Goal: Task Accomplishment & Management: Use online tool/utility

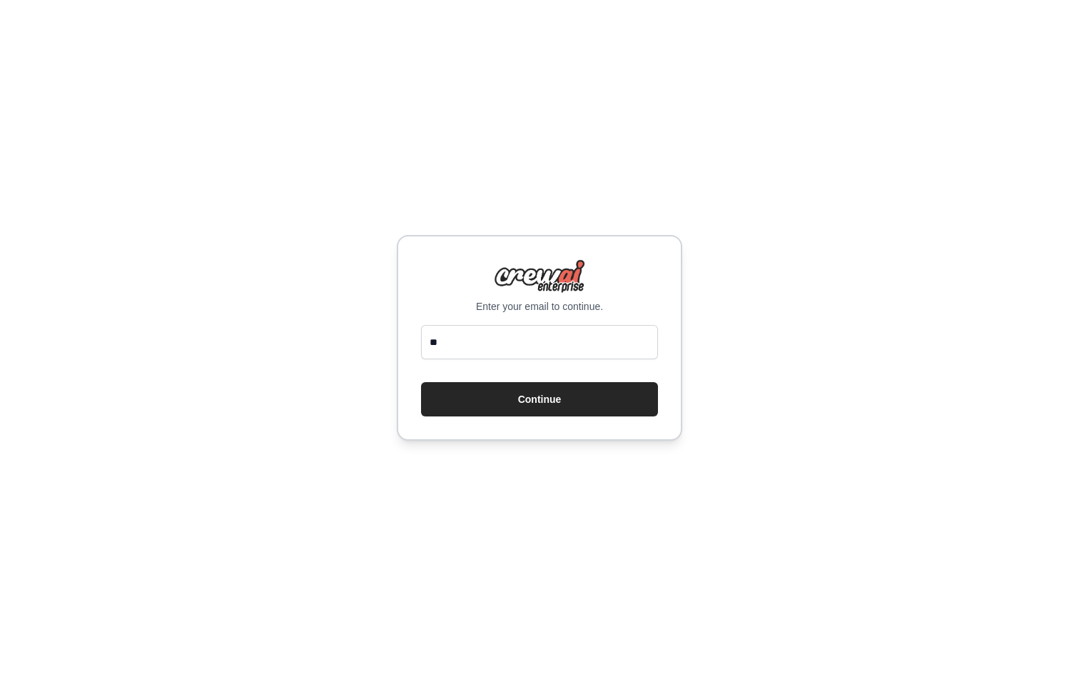
type input "**********"
click at [557, 395] on button "Continue" at bounding box center [539, 399] width 237 height 34
click at [562, 403] on button "Continue" at bounding box center [539, 399] width 237 height 34
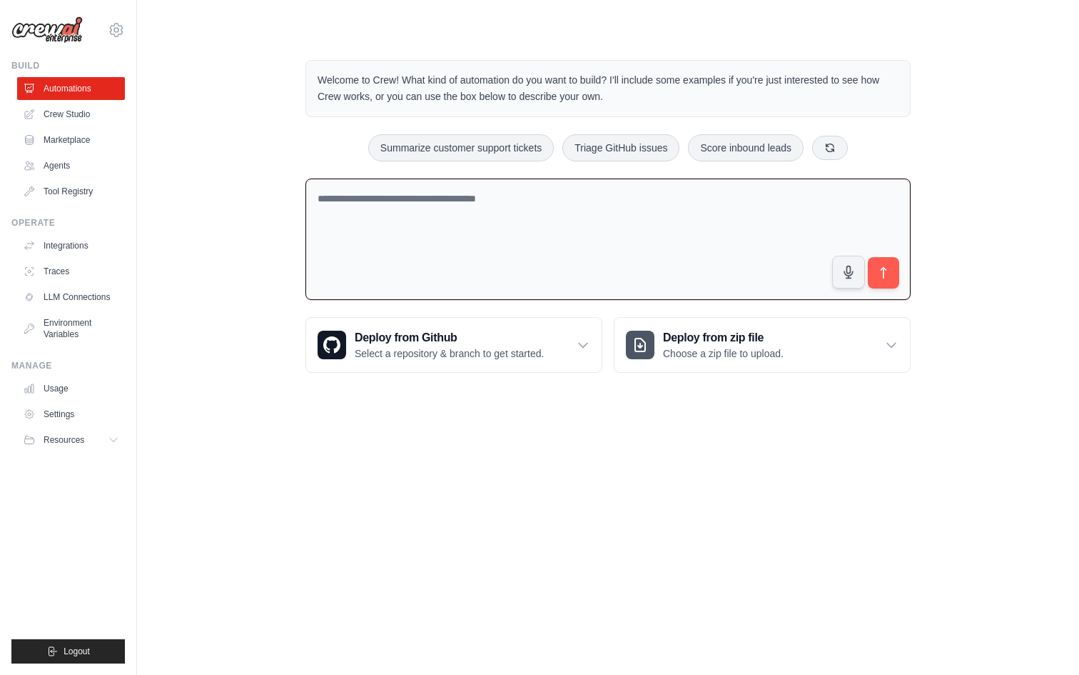
click at [378, 229] on textarea at bounding box center [608, 239] width 605 height 122
click at [634, 206] on textarea at bounding box center [608, 239] width 605 height 122
paste textarea "**********"
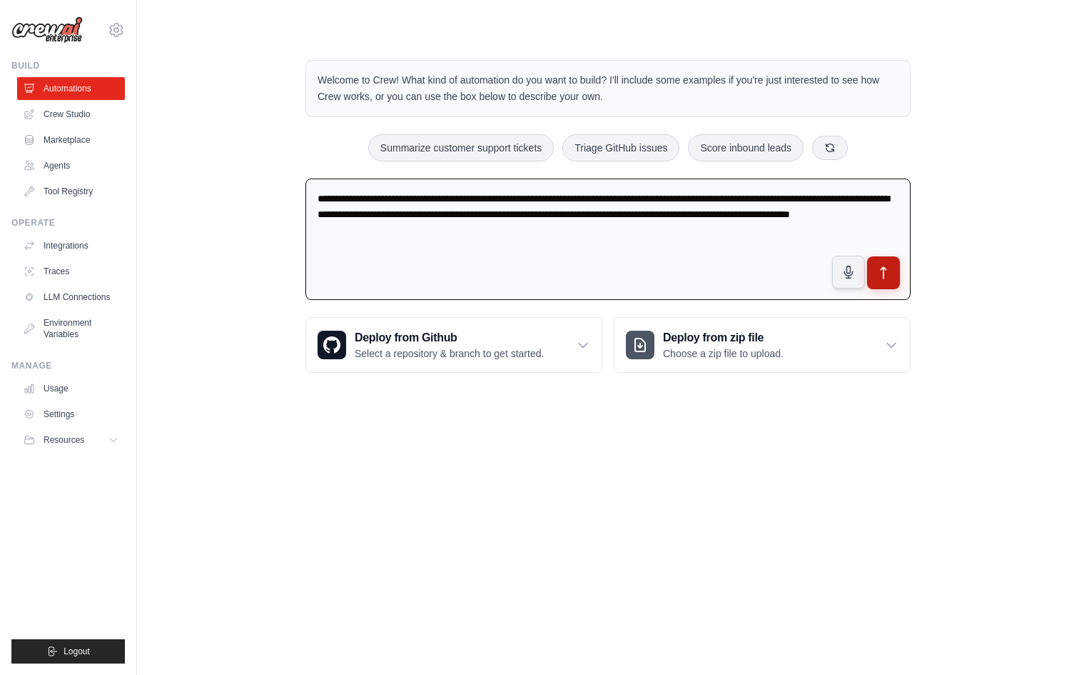
type textarea "**********"
click at [882, 281] on button "submit" at bounding box center [883, 272] width 33 height 33
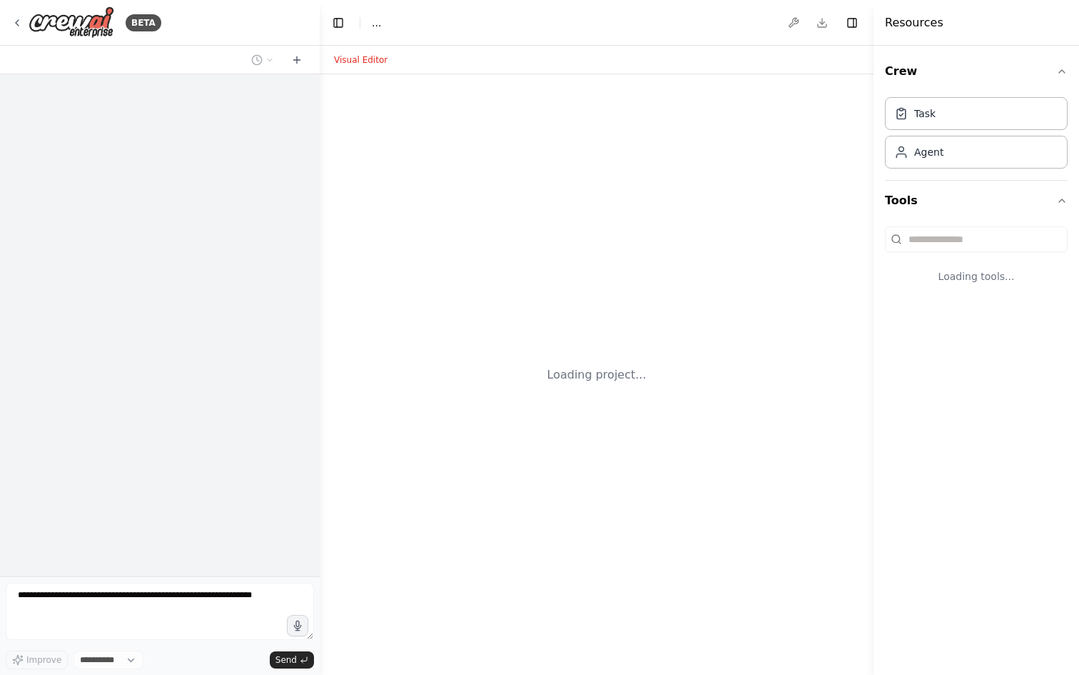
select select "****"
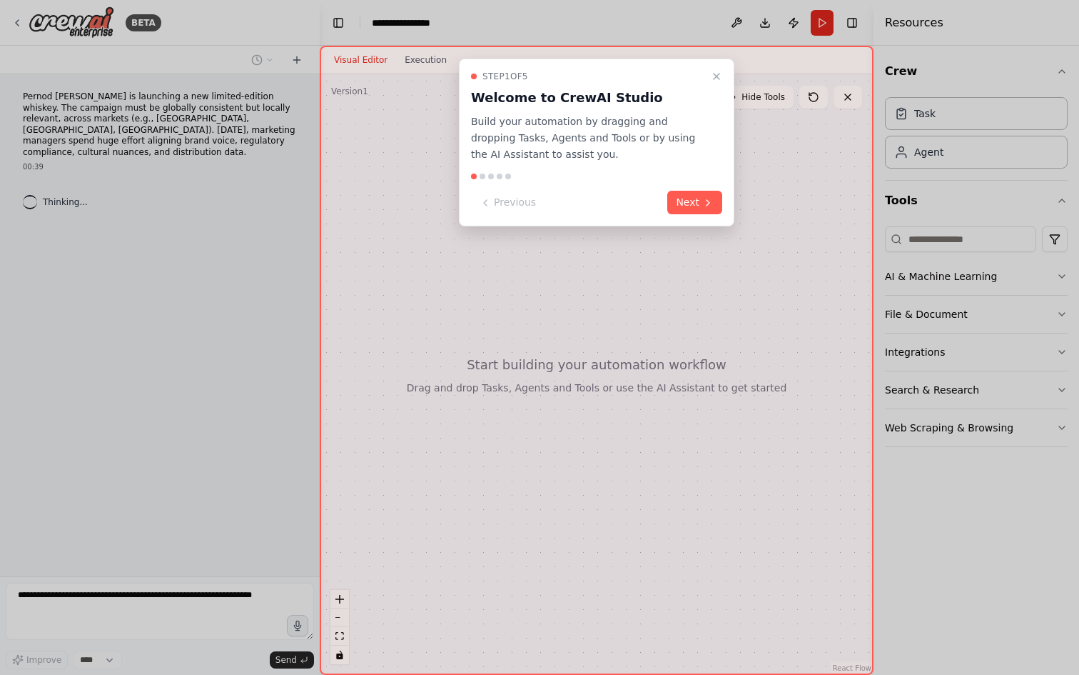
click at [612, 150] on p "Build your automation by dragging and dropping Tasks, Agents and Tools or by us…" at bounding box center [588, 137] width 234 height 49
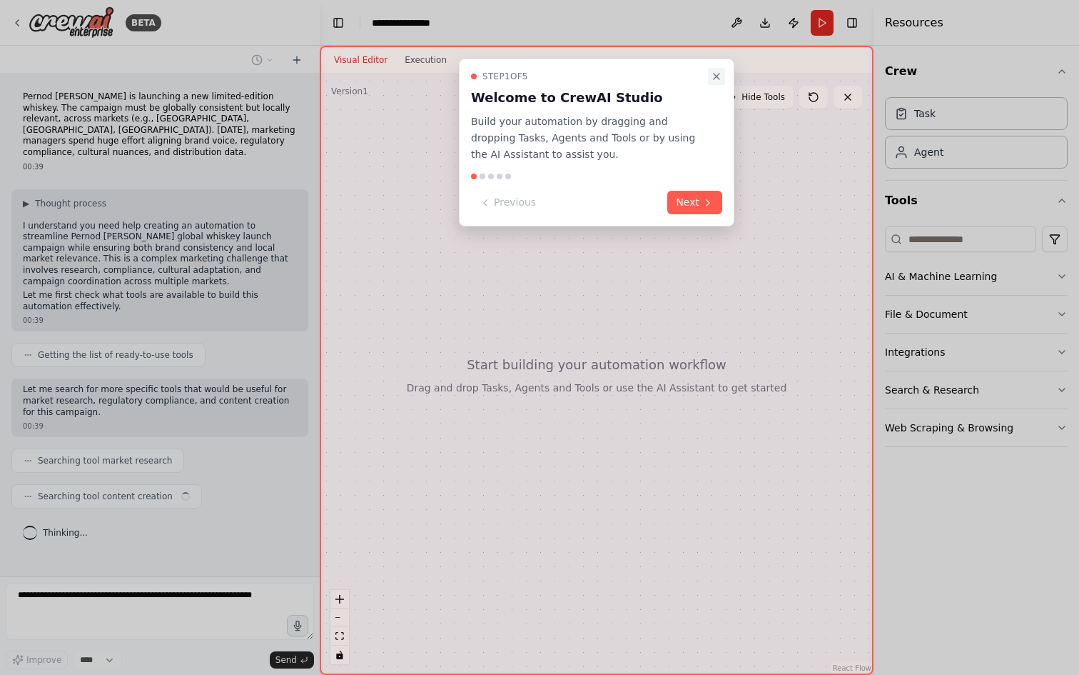
click at [715, 75] on icon "Close walkthrough" at bounding box center [717, 77] width 6 height 6
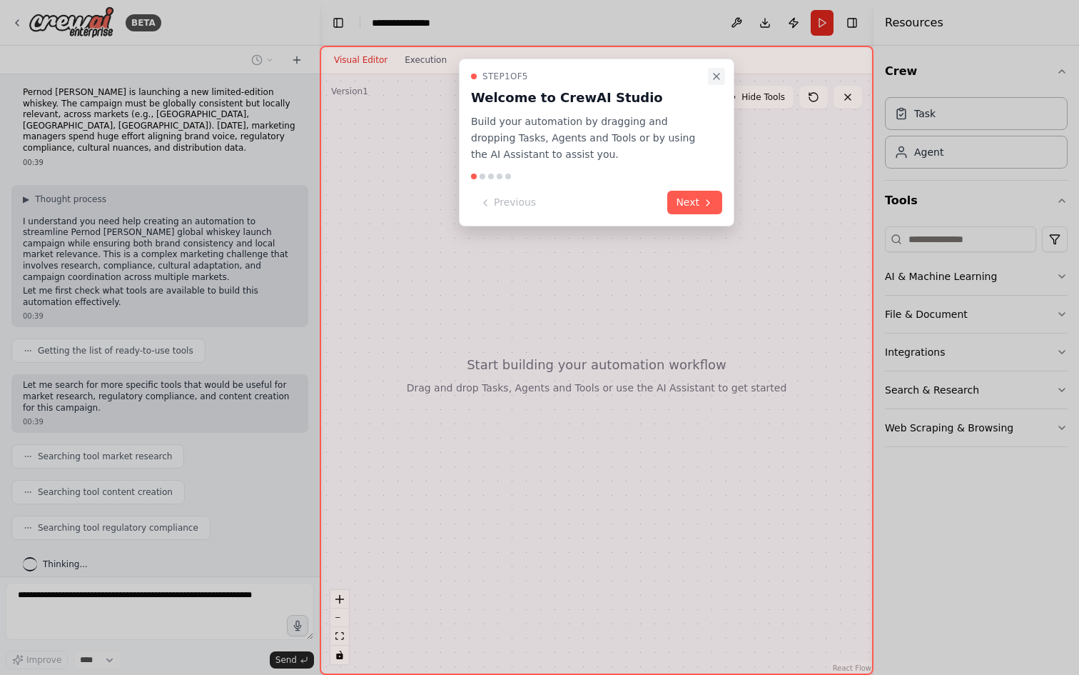
click at [718, 76] on icon "Close walkthrough" at bounding box center [716, 76] width 11 height 11
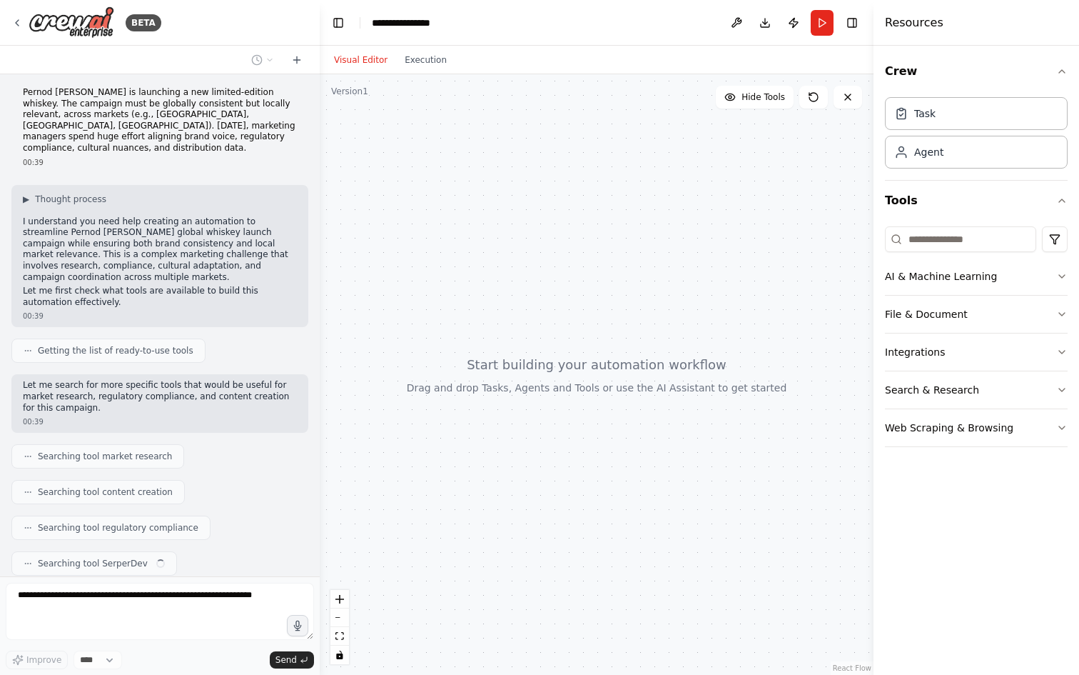
scroll to position [40, 0]
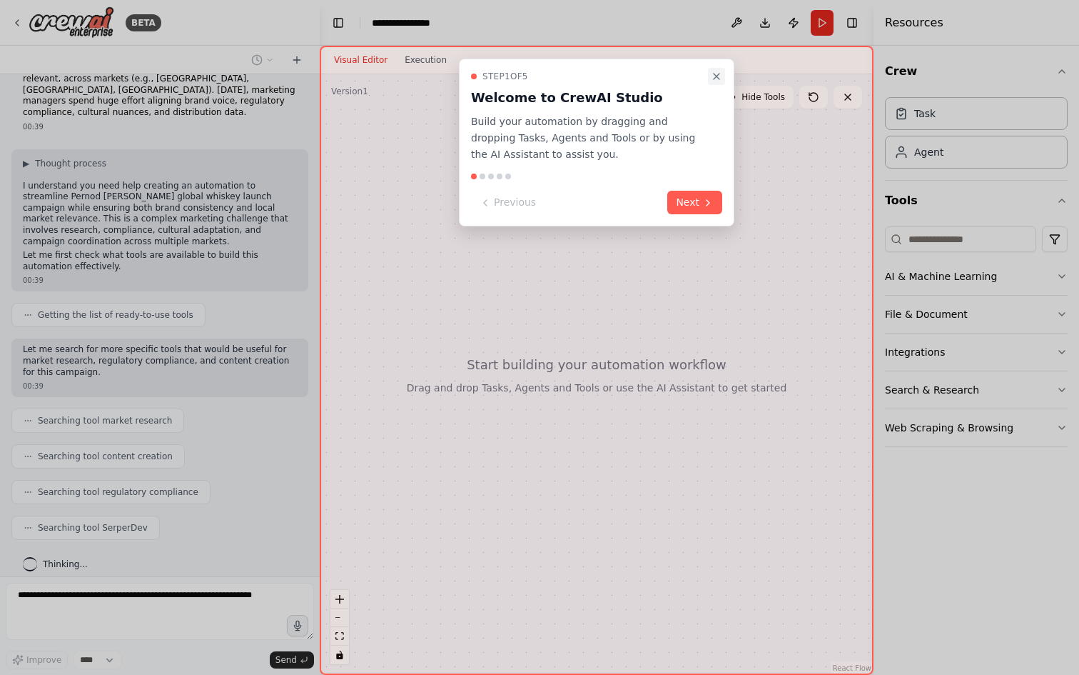
click at [719, 76] on icon "Close walkthrough" at bounding box center [716, 76] width 11 height 11
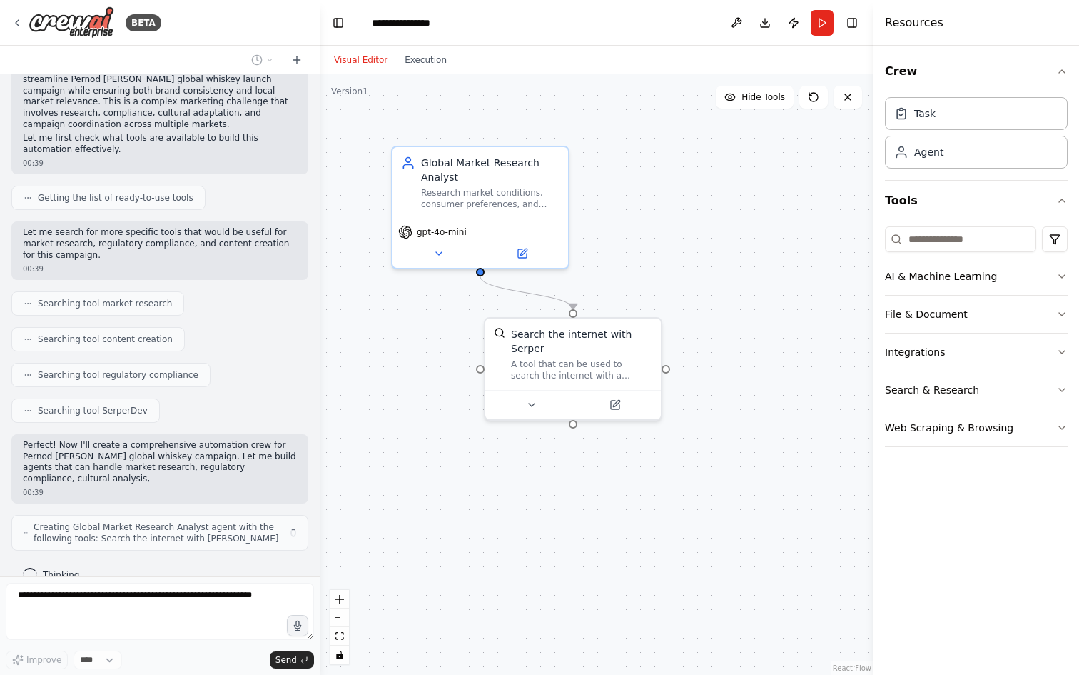
scroll to position [168, 0]
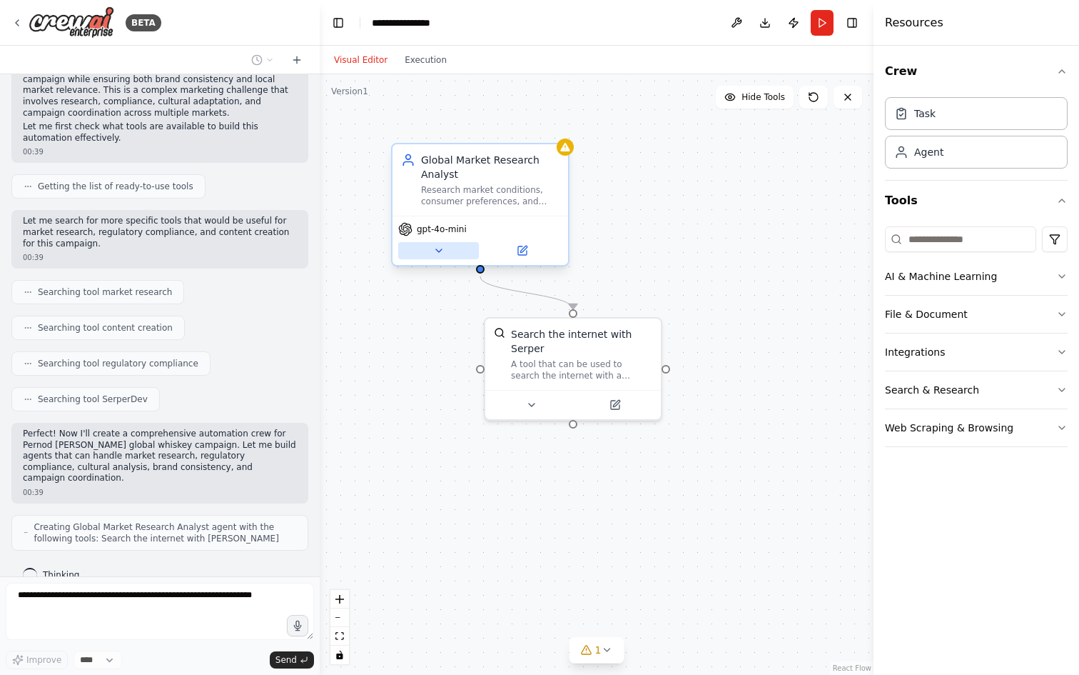
click at [438, 256] on icon at bounding box center [438, 250] width 11 height 11
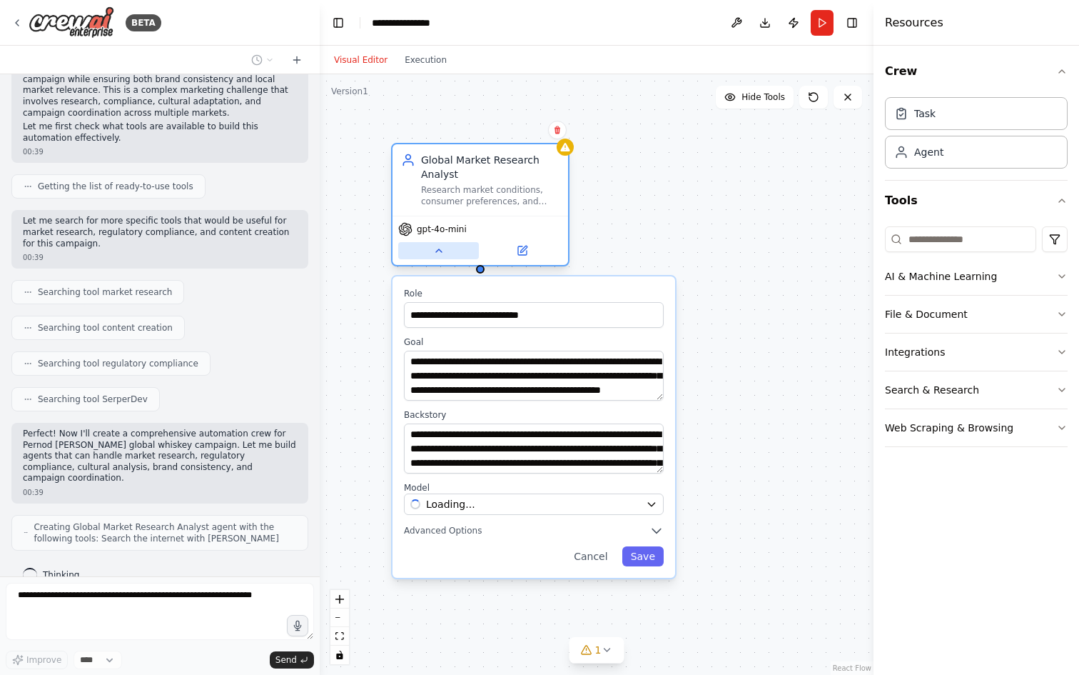
scroll to position [216, 0]
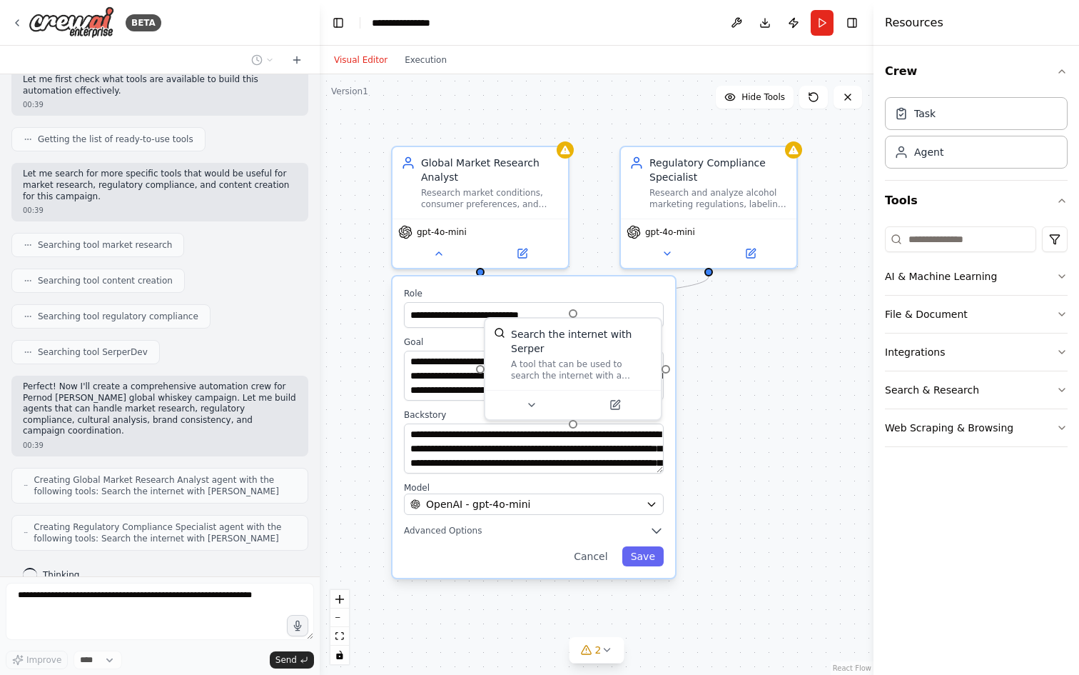
click at [598, 197] on div ".deletable-edge-delete-btn { width: 20px; height: 20px; border: 0px solid #ffff…" at bounding box center [597, 374] width 554 height 600
click at [717, 343] on div ".deletable-edge-delete-btn { width: 20px; height: 20px; border: 0px solid #ffff…" at bounding box center [597, 374] width 554 height 600
click at [680, 176] on div "Regulatory Compliance Specialist" at bounding box center [719, 167] width 138 height 29
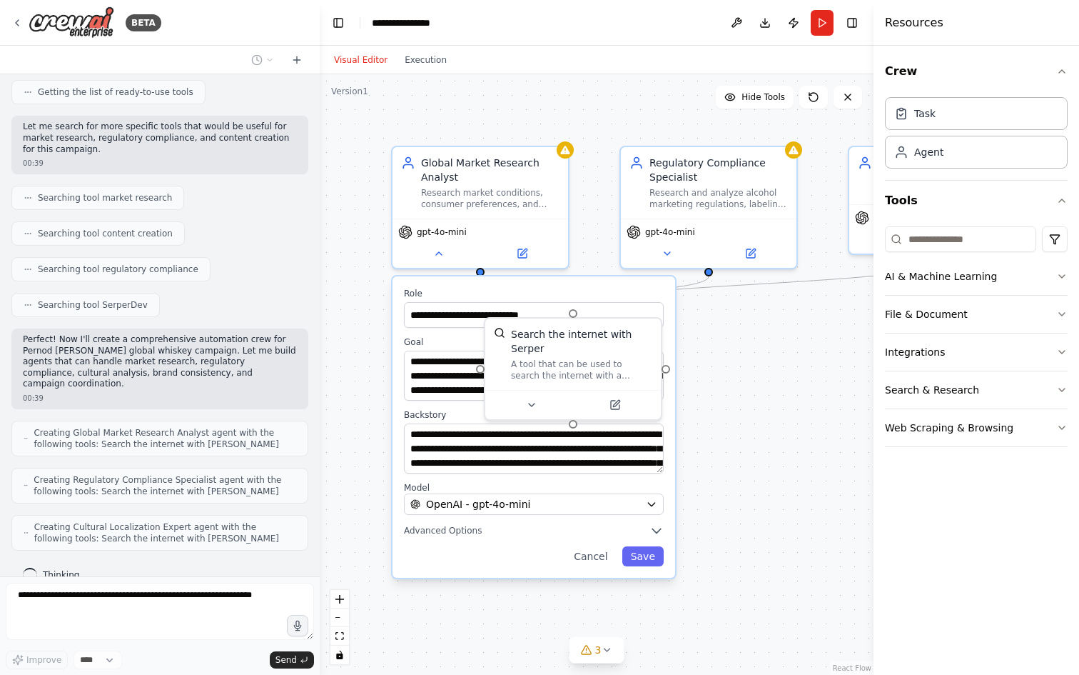
click at [787, 484] on div ".deletable-edge-delete-btn { width: 20px; height: 20px; border: 0px solid #ffff…" at bounding box center [597, 374] width 554 height 600
click at [498, 218] on div "gpt-4o-mini" at bounding box center [481, 240] width 176 height 49
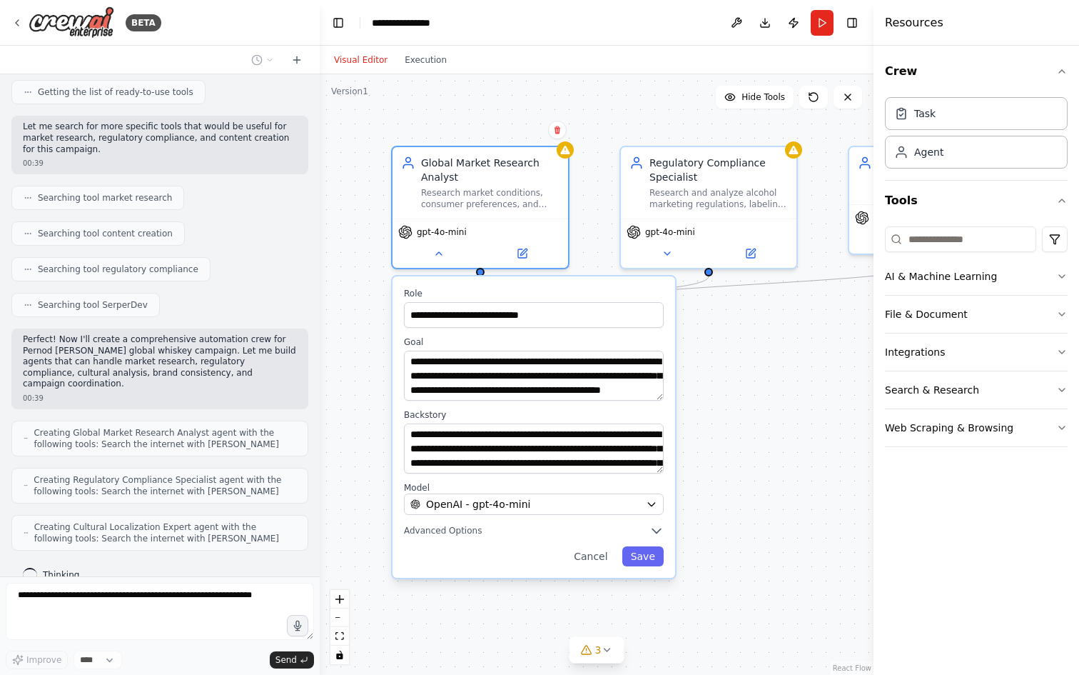
scroll to position [310, 0]
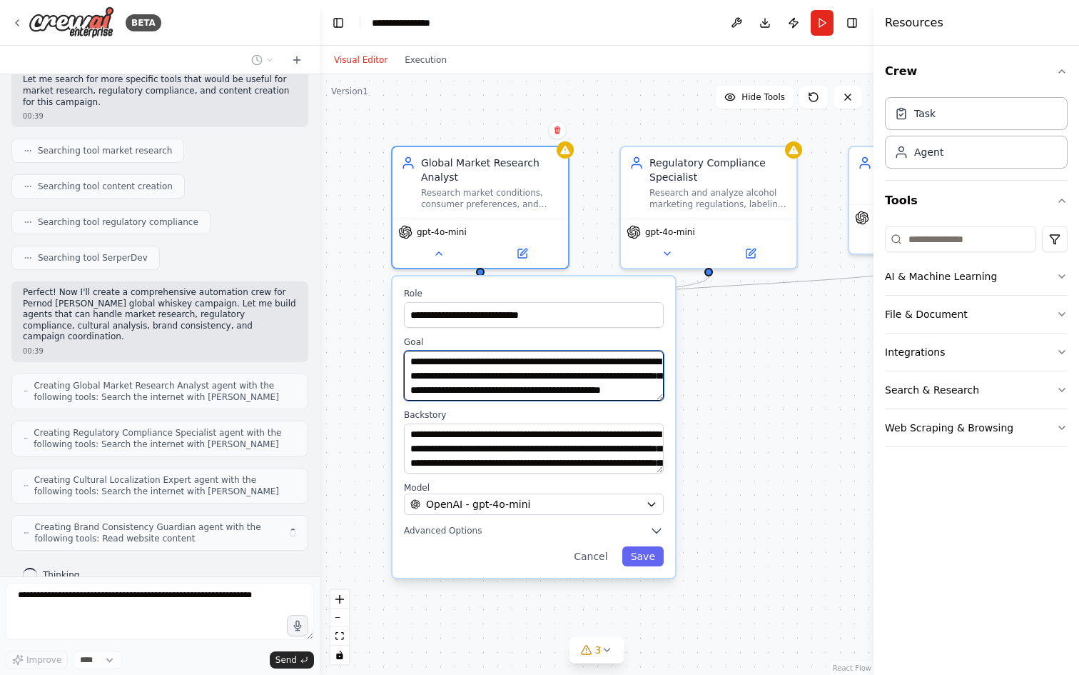
click at [517, 371] on textarea "**********" at bounding box center [534, 375] width 260 height 50
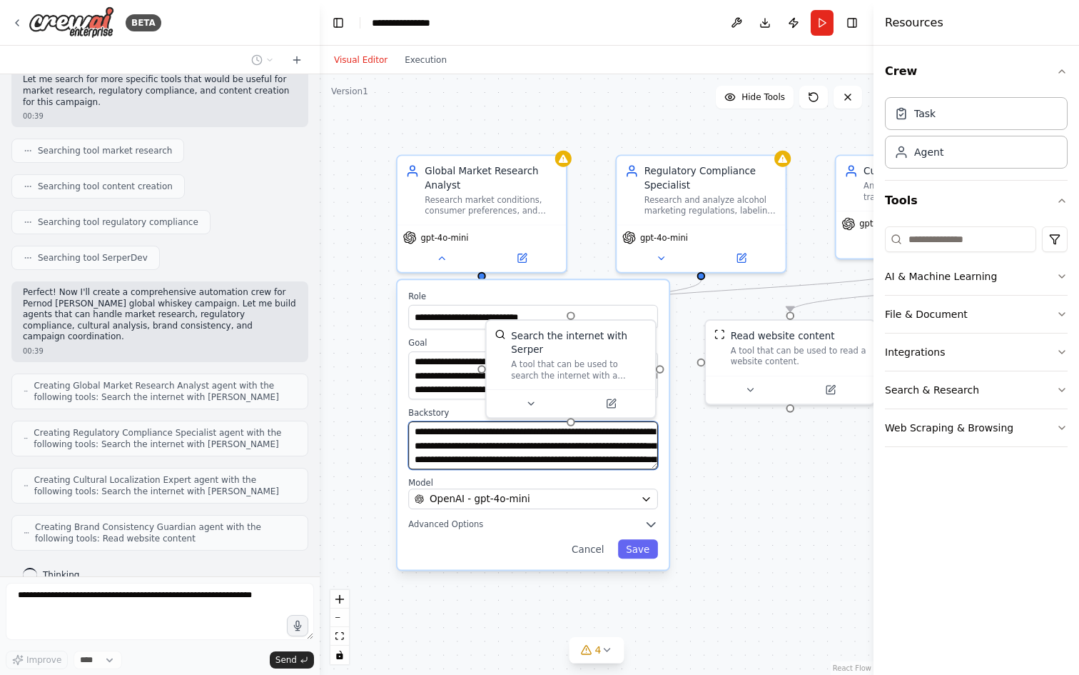
click at [550, 448] on textarea "**********" at bounding box center [533, 445] width 250 height 48
click at [736, 483] on div ".deletable-edge-delete-btn { width: 20px; height: 20px; border: 0px solid #ffff…" at bounding box center [597, 374] width 554 height 600
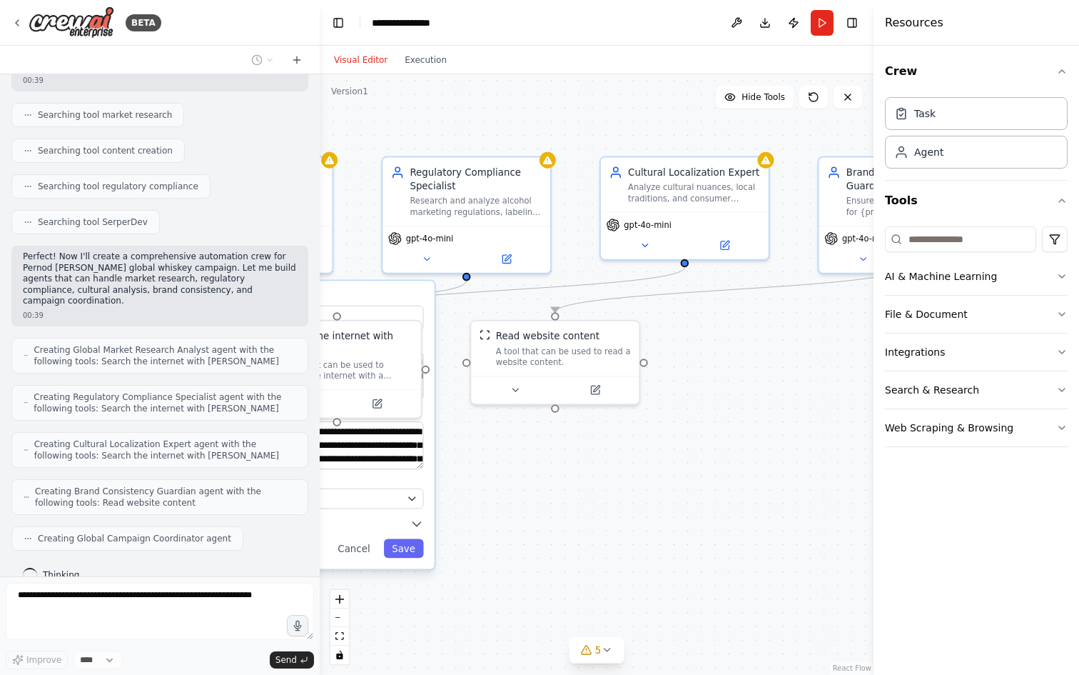
drag, startPoint x: 844, startPoint y: 479, endPoint x: 604, endPoint y: 484, distance: 240.6
click at [604, 484] on div ".deletable-edge-delete-btn { width: 20px; height: 20px; border: 0px solid #ffff…" at bounding box center [597, 374] width 554 height 600
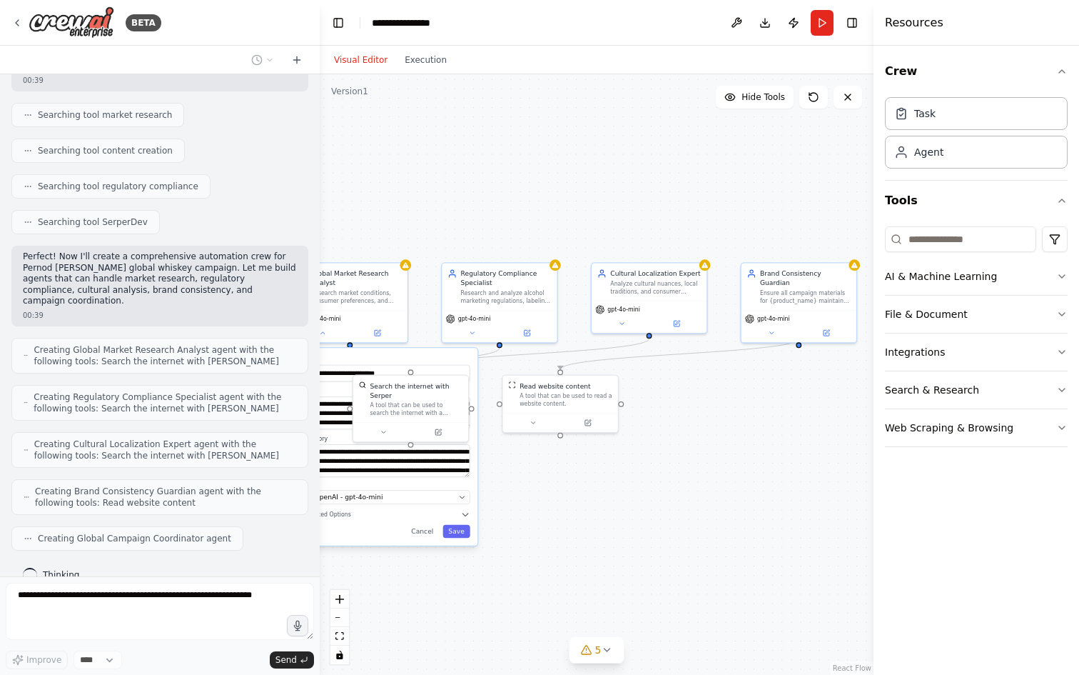
click at [597, 485] on div ".deletable-edge-delete-btn { width: 20px; height: 20px; border: 0px solid #ffff…" at bounding box center [597, 374] width 554 height 600
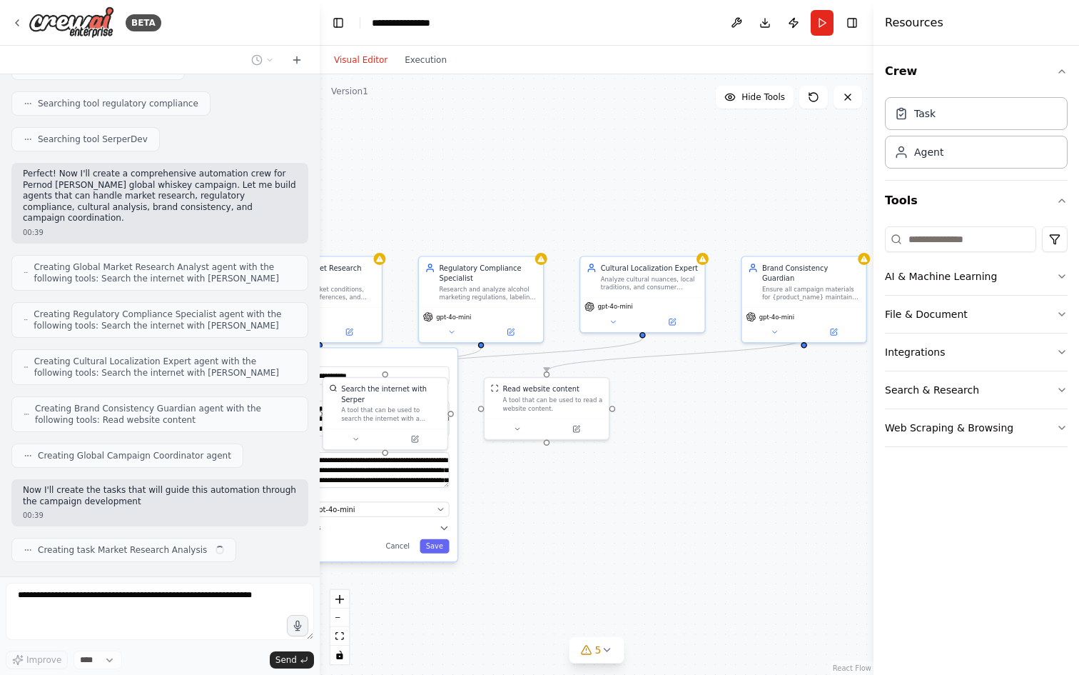
scroll to position [440, 0]
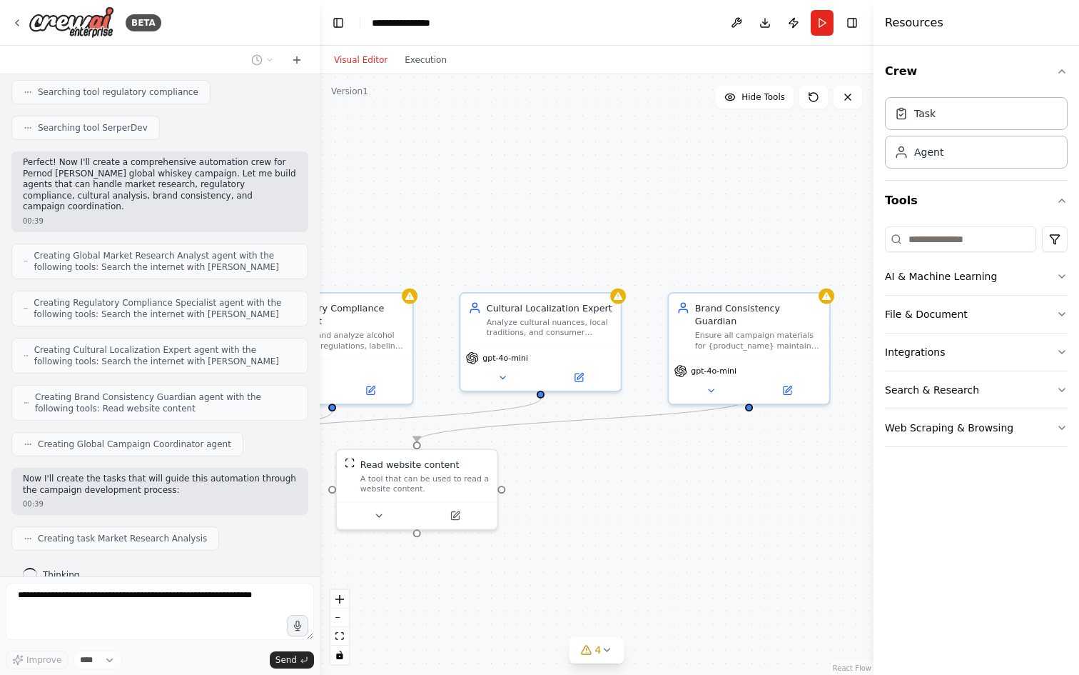
drag, startPoint x: 749, startPoint y: 385, endPoint x: 667, endPoint y: 457, distance: 109.2
click at [667, 457] on div ".deletable-edge-delete-btn { width: 20px; height: 20px; border: 0px solid #ffff…" at bounding box center [597, 374] width 554 height 600
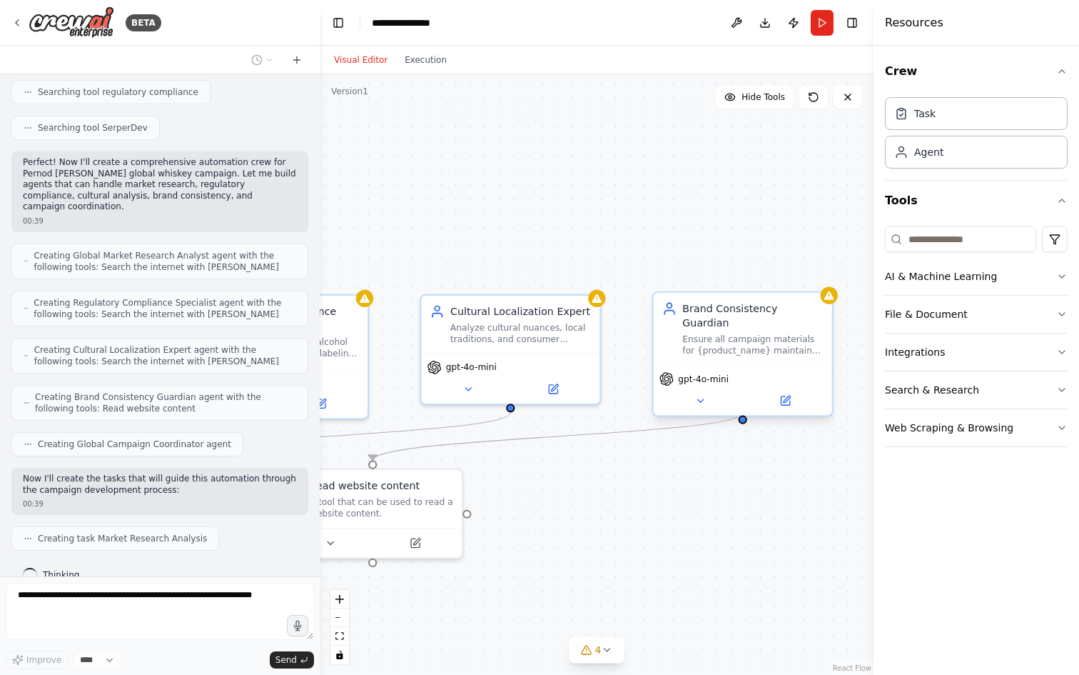
scroll to position [475, 0]
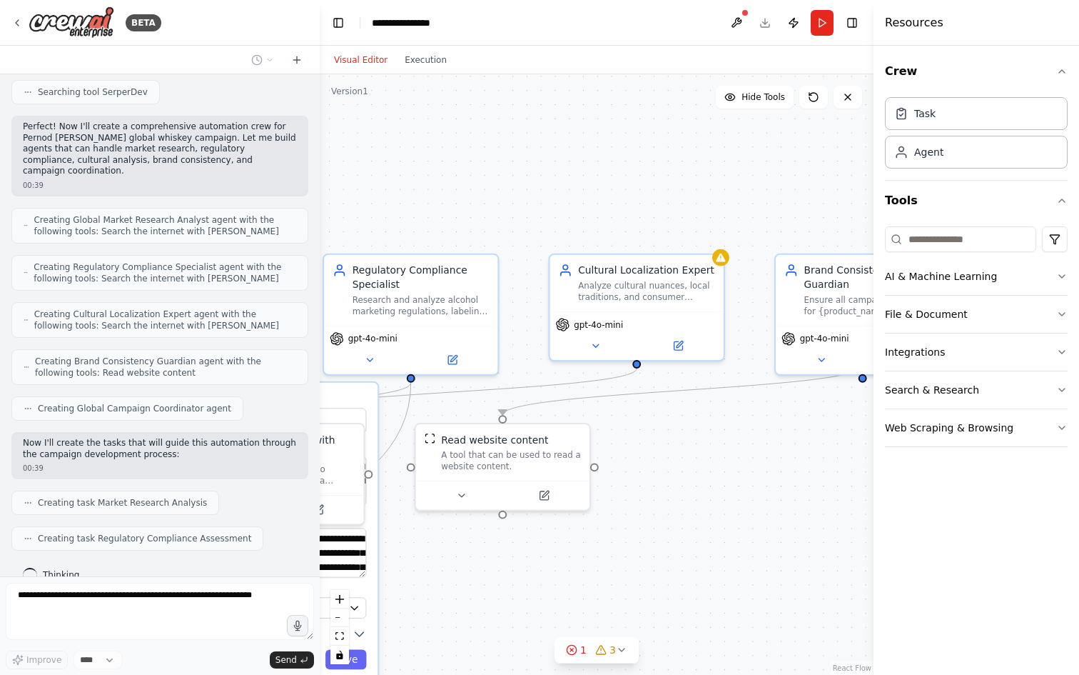
drag, startPoint x: 685, startPoint y: 455, endPoint x: 859, endPoint y: 403, distance: 181.8
click at [852, 402] on div ".deletable-edge-delete-btn { width: 20px; height: 20px; border: 0px solid #ffff…" at bounding box center [597, 374] width 554 height 600
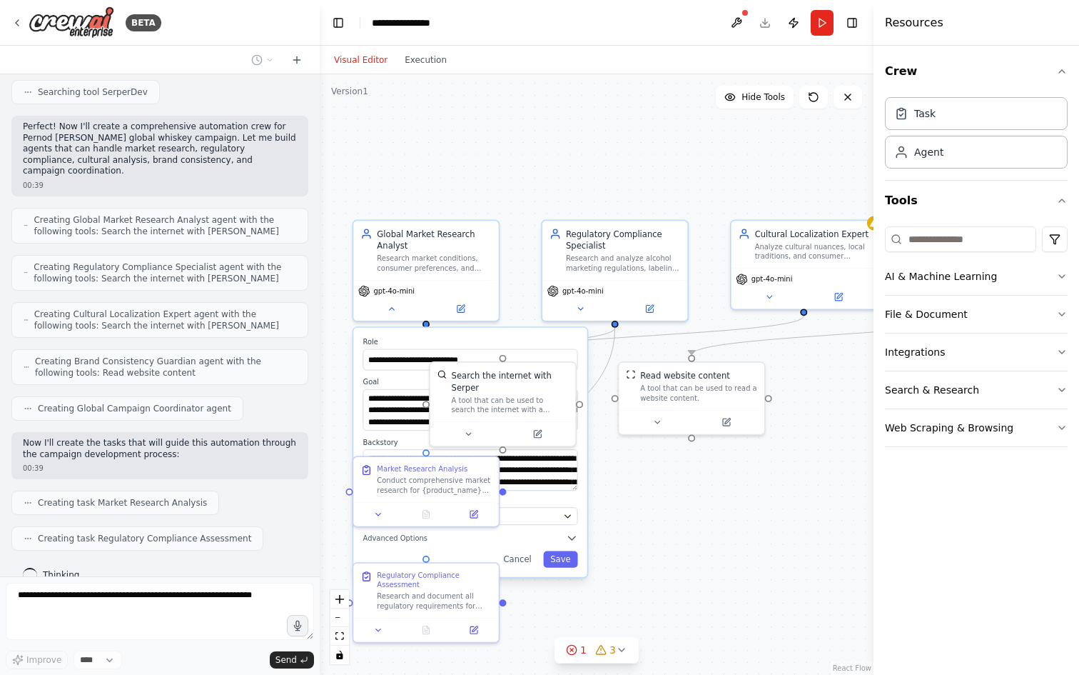
drag, startPoint x: 662, startPoint y: 531, endPoint x: 802, endPoint y: 460, distance: 156.7
click at [802, 460] on div ".deletable-edge-delete-btn { width: 20px; height: 20px; border: 0px solid #ffff…" at bounding box center [597, 374] width 554 height 600
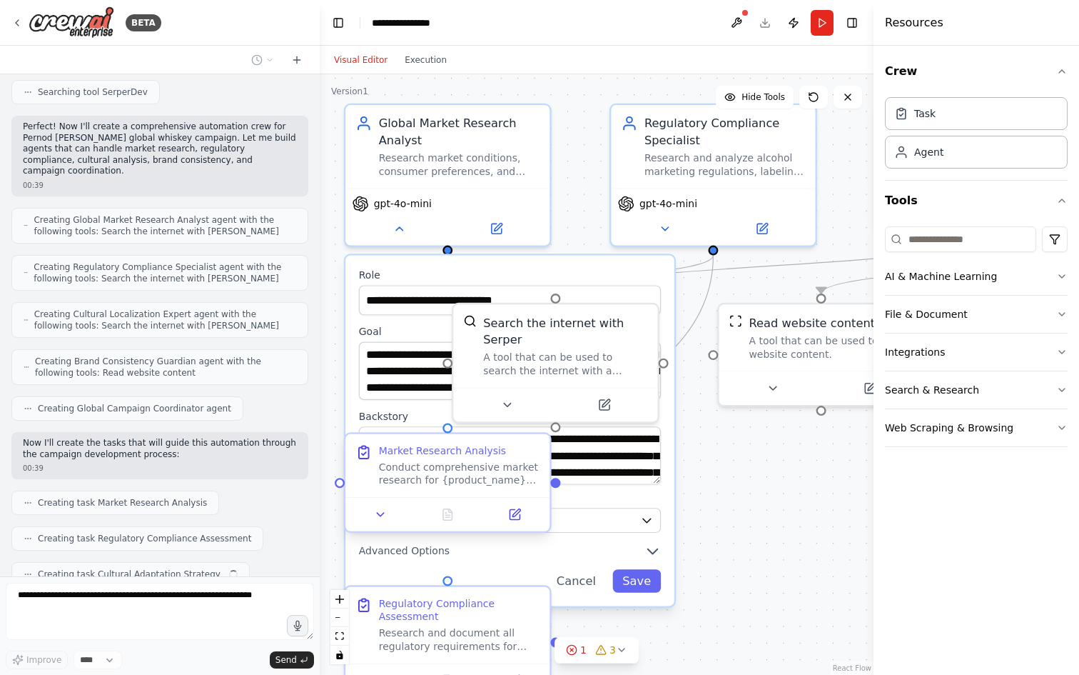
scroll to position [511, 0]
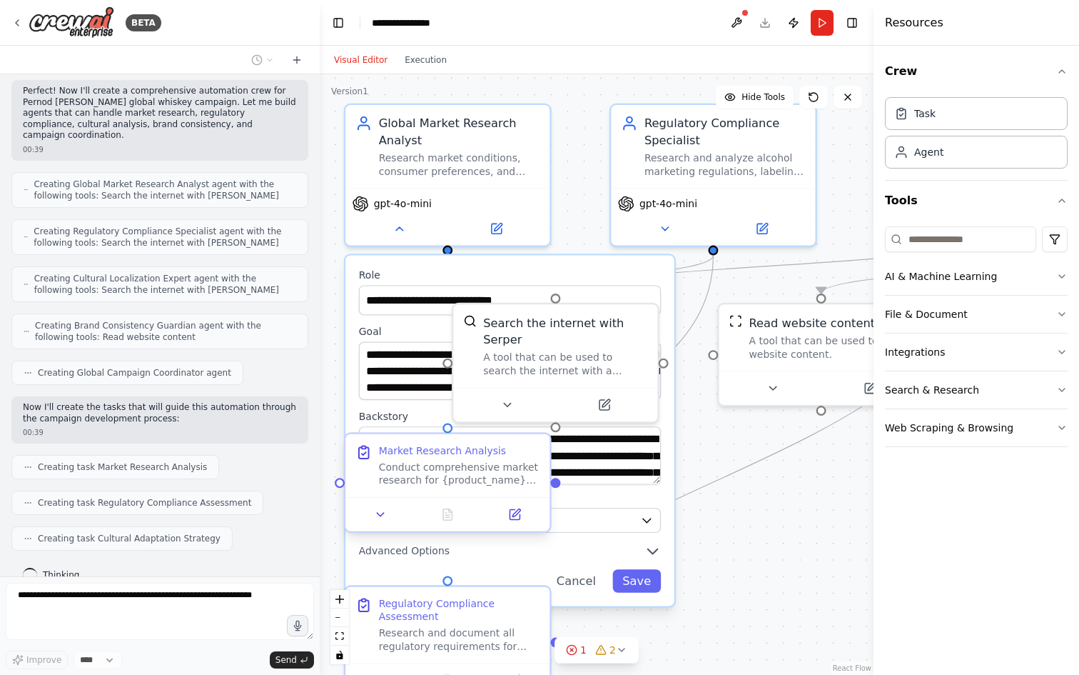
click at [460, 477] on div "Conduct comprehensive market research for {product_name} launch across {target_…" at bounding box center [459, 473] width 161 height 26
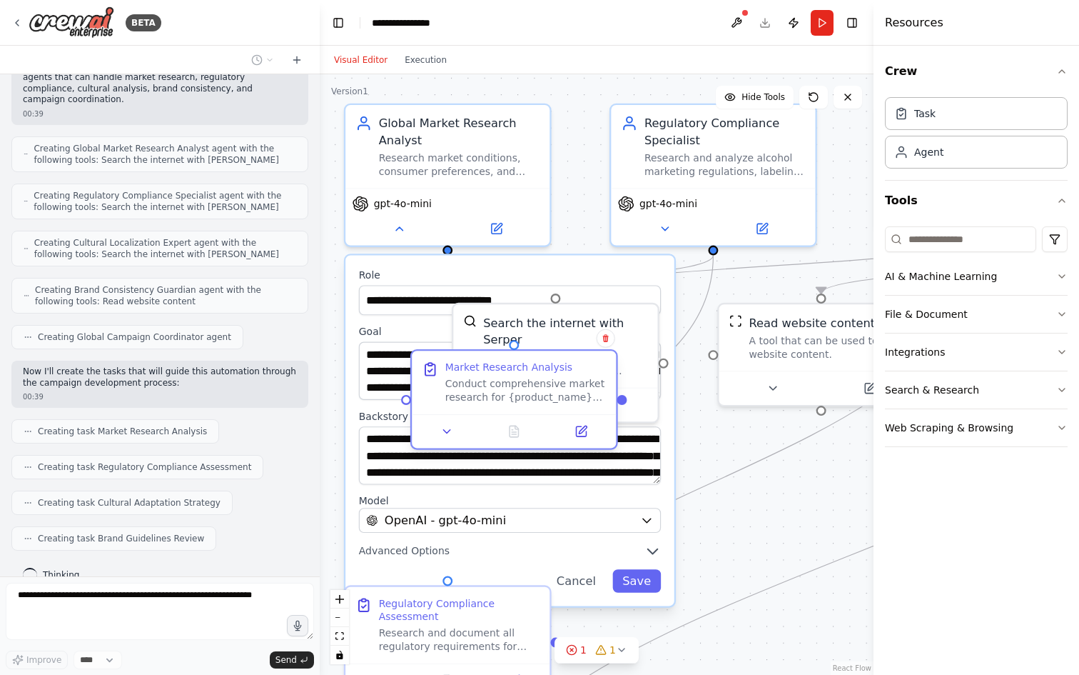
drag, startPoint x: 434, startPoint y: 471, endPoint x: 499, endPoint y: 393, distance: 101.4
click at [500, 390] on div "Conduct comprehensive market research for {product_name} launch across {target_…" at bounding box center [525, 391] width 161 height 26
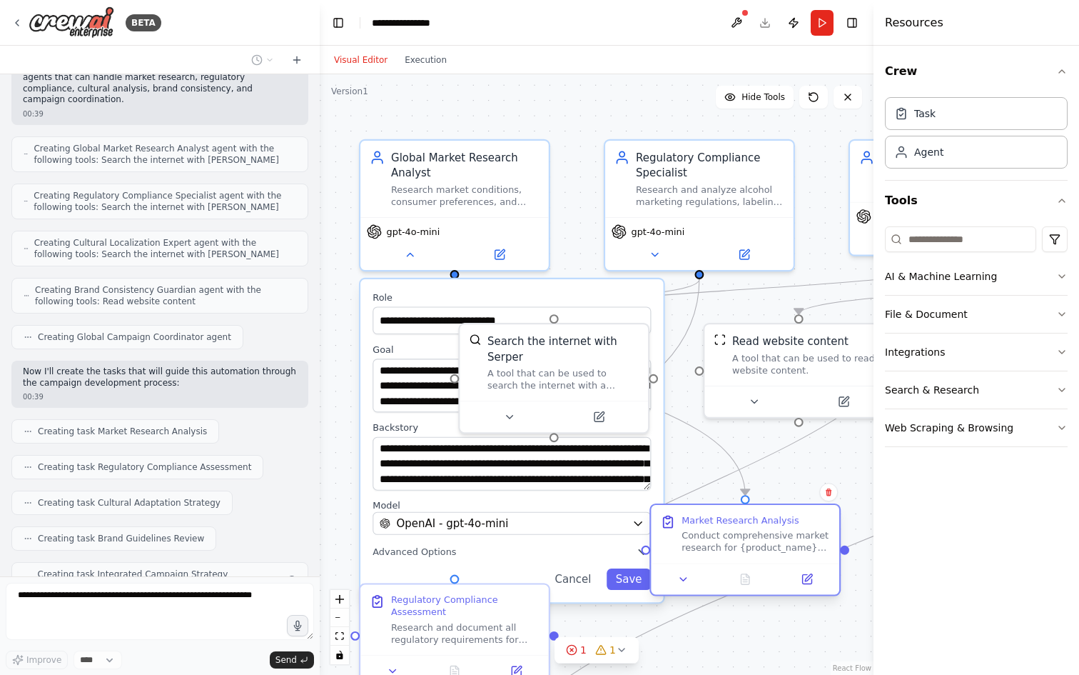
drag, startPoint x: 560, startPoint y: 419, endPoint x: 792, endPoint y: 560, distance: 271.6
click at [792, 560] on div "Market Research Analysis Conduct comprehensive market research for {product_nam…" at bounding box center [745, 534] width 188 height 58
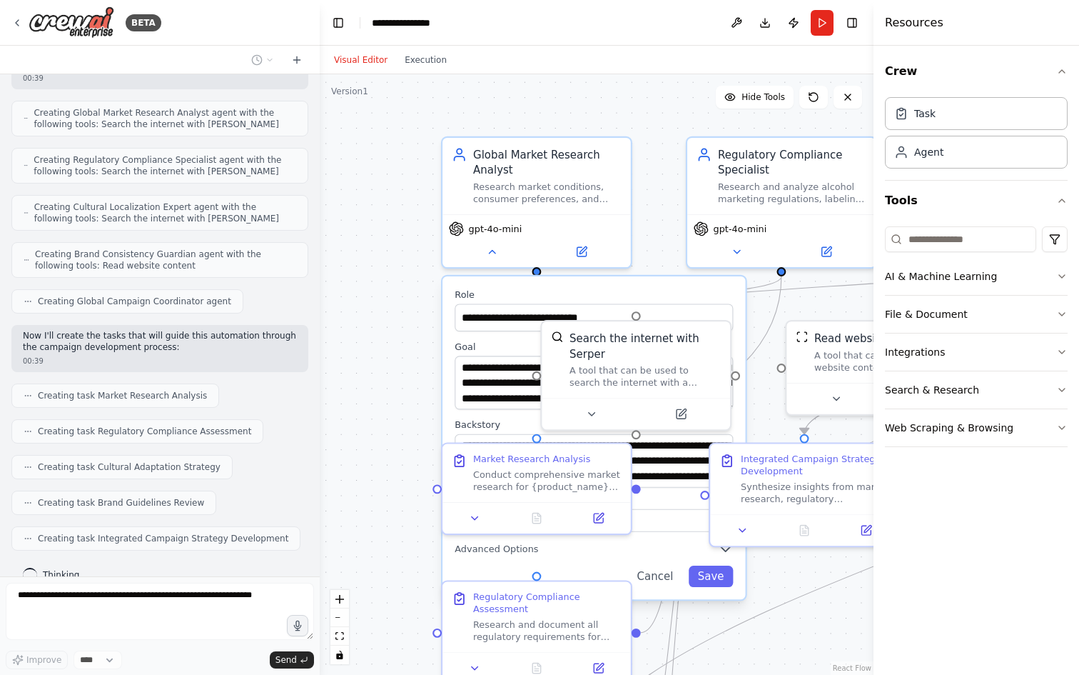
drag, startPoint x: 739, startPoint y: 557, endPoint x: 835, endPoint y: 548, distance: 96.1
click at [837, 549] on div ".deletable-edge-delete-btn { width: 20px; height: 20px; border: 0px solid #ffff…" at bounding box center [597, 374] width 554 height 600
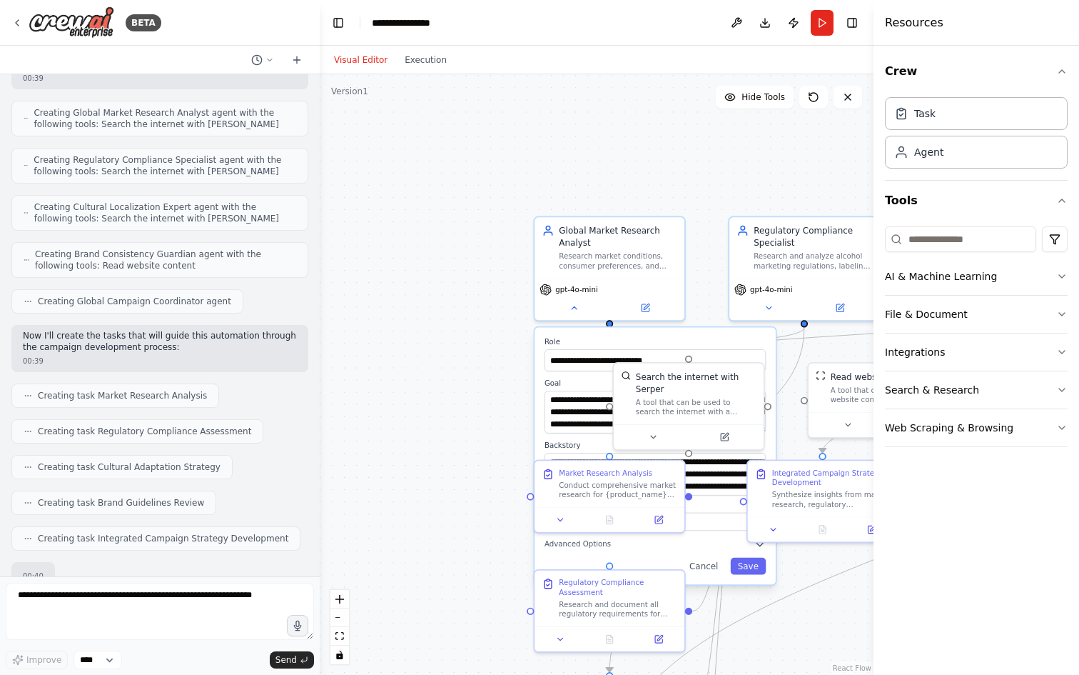
scroll to position [665, 0]
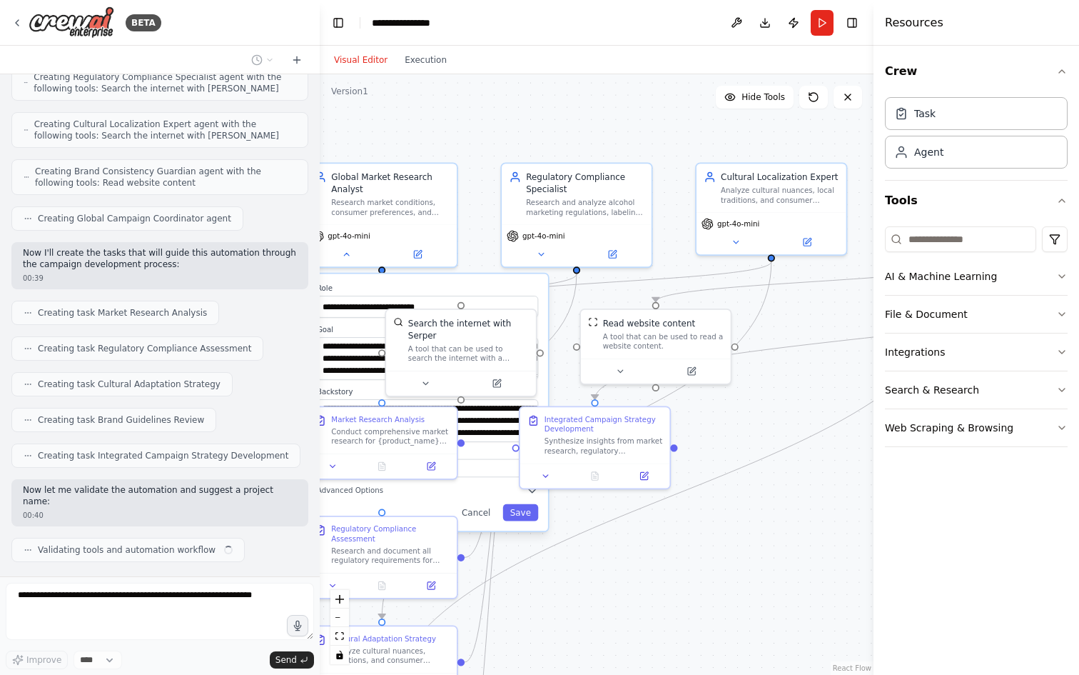
drag, startPoint x: 505, startPoint y: 548, endPoint x: 276, endPoint y: 492, distance: 236.0
click at [276, 493] on div "BETA Pernod [PERSON_NAME] is launching a new limited-edition whiskey. The campa…" at bounding box center [539, 337] width 1079 height 675
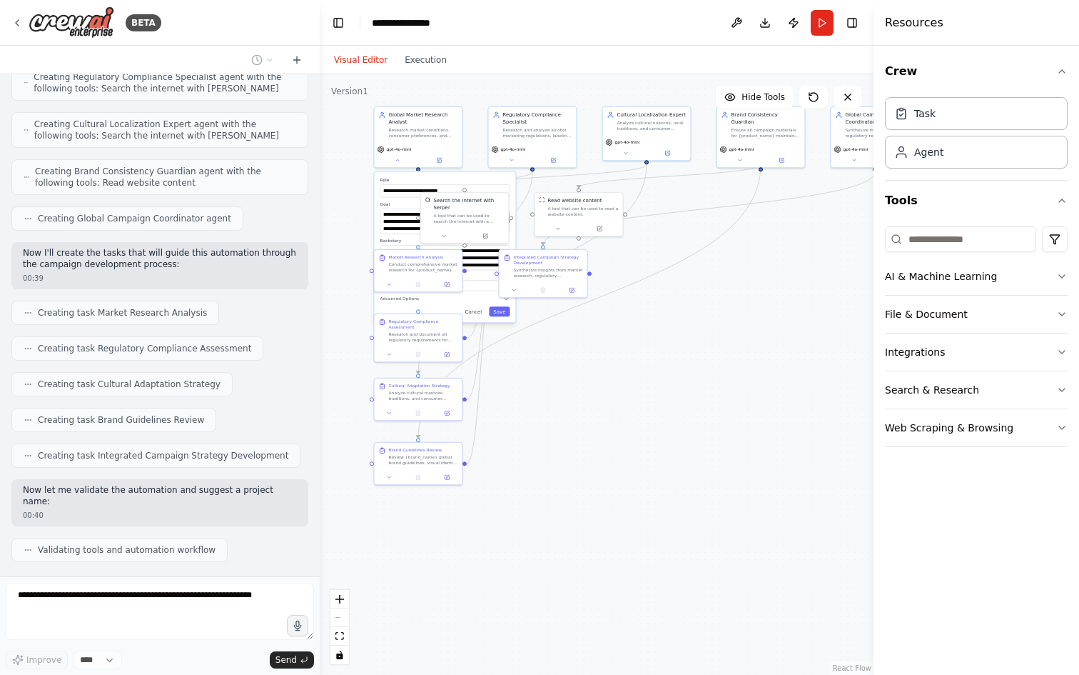
drag, startPoint x: 758, startPoint y: 546, endPoint x: 651, endPoint y: 339, distance: 233.0
click at [650, 338] on div ".deletable-edge-delete-btn { width: 20px; height: 20px; border: 0px solid #ffff…" at bounding box center [597, 374] width 554 height 600
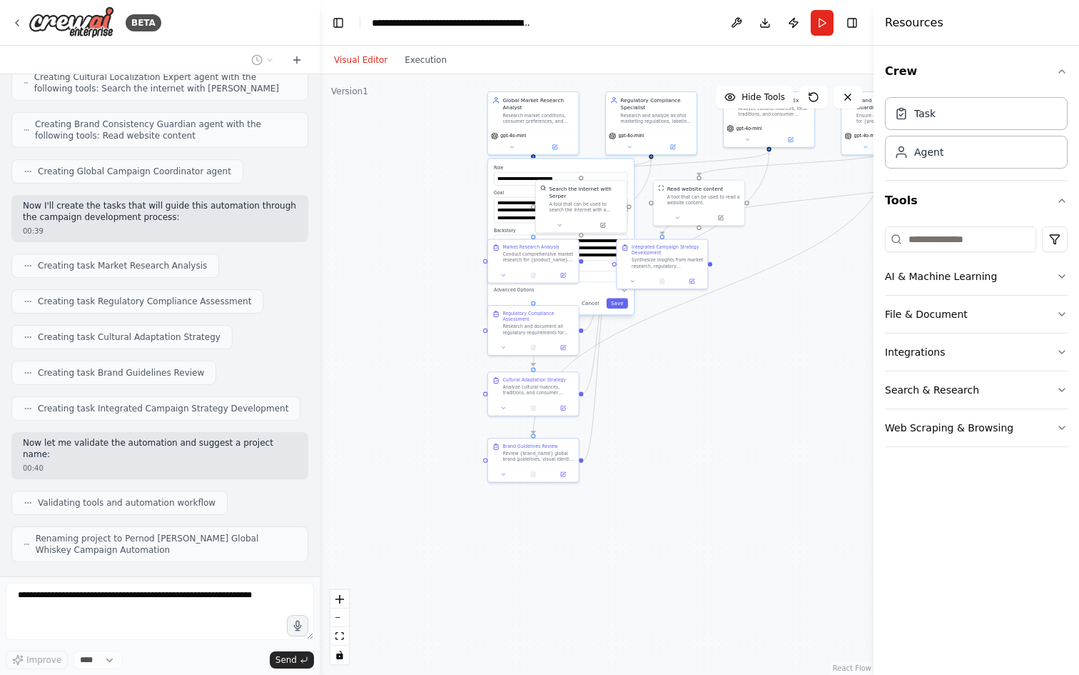
drag, startPoint x: 774, startPoint y: 319, endPoint x: 602, endPoint y: 522, distance: 266.0
click at [602, 522] on div ".deletable-edge-delete-btn { width: 20px; height: 20px; border: 0px solid #ffff…" at bounding box center [597, 374] width 554 height 600
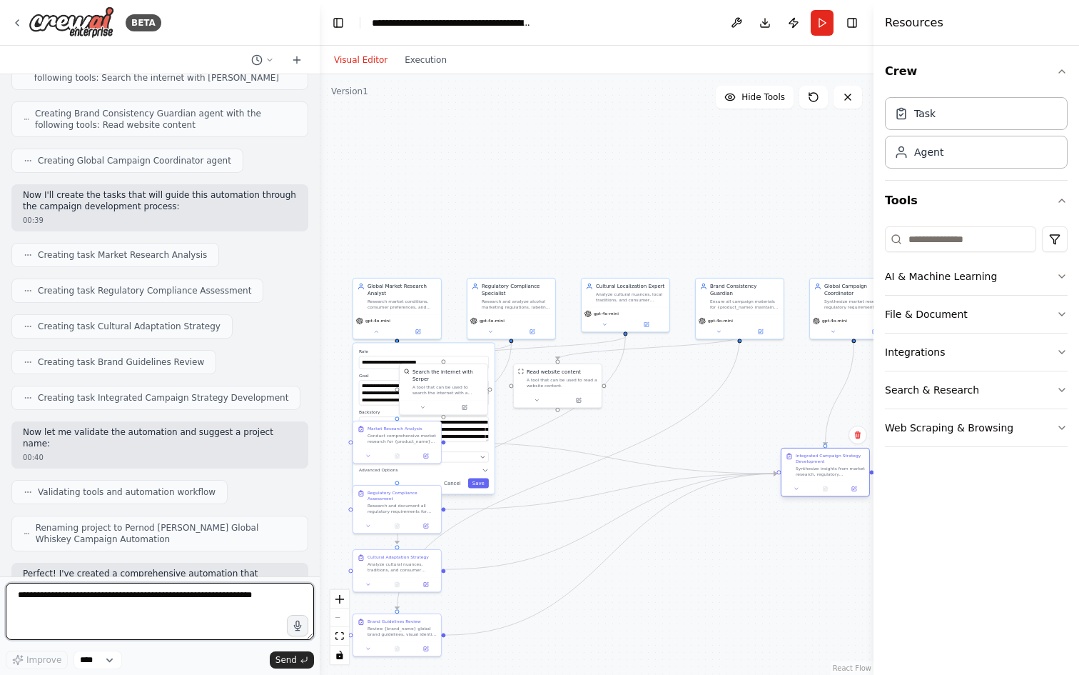
drag, startPoint x: 557, startPoint y: 435, endPoint x: 837, endPoint y: 460, distance: 281.6
click at [837, 460] on div "Integrated Campaign Strategy Development Synthesize insights from market resear…" at bounding box center [830, 465] width 69 height 24
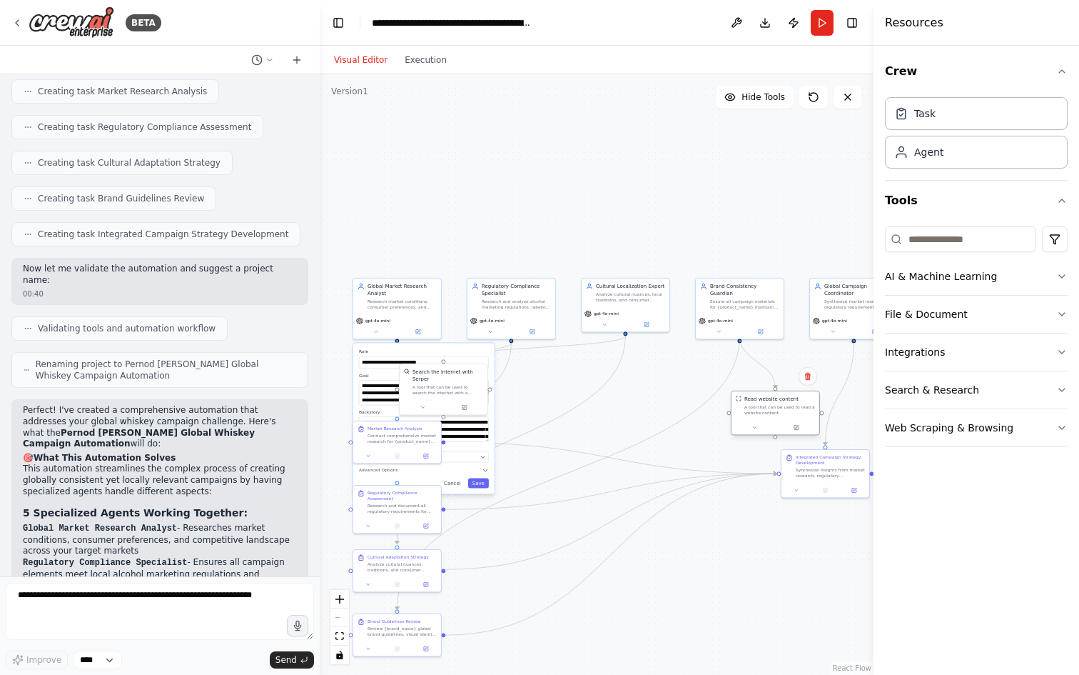
drag, startPoint x: 559, startPoint y: 382, endPoint x: 779, endPoint y: 412, distance: 222.6
click at [779, 412] on div "A tool that can be used to read a website content." at bounding box center [779, 409] width 71 height 11
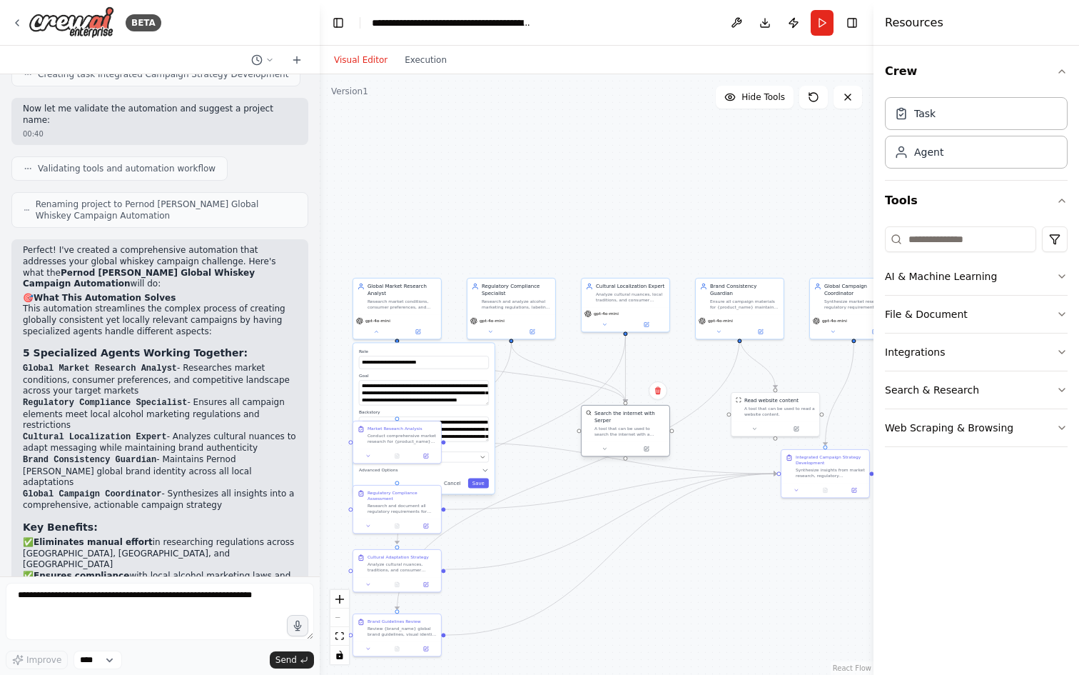
drag, startPoint x: 447, startPoint y: 382, endPoint x: 624, endPoint y: 418, distance: 180.6
click at [625, 425] on div "A tool that can be used to search the internet with a search_query. Supports di…" at bounding box center [630, 430] width 71 height 11
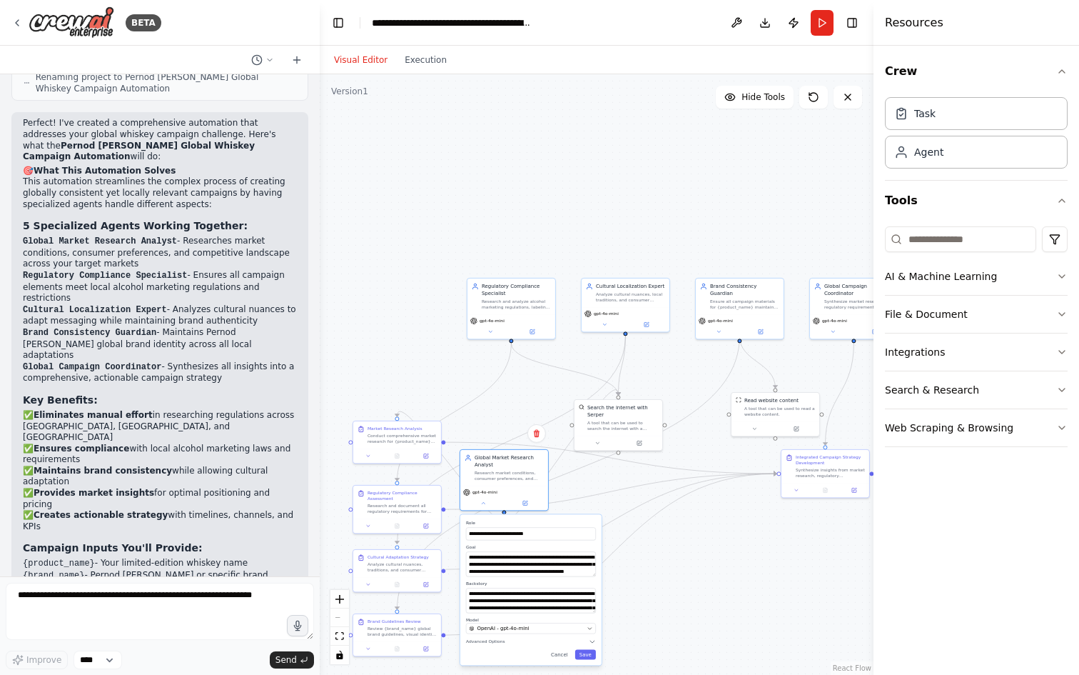
scroll to position [1185, 0]
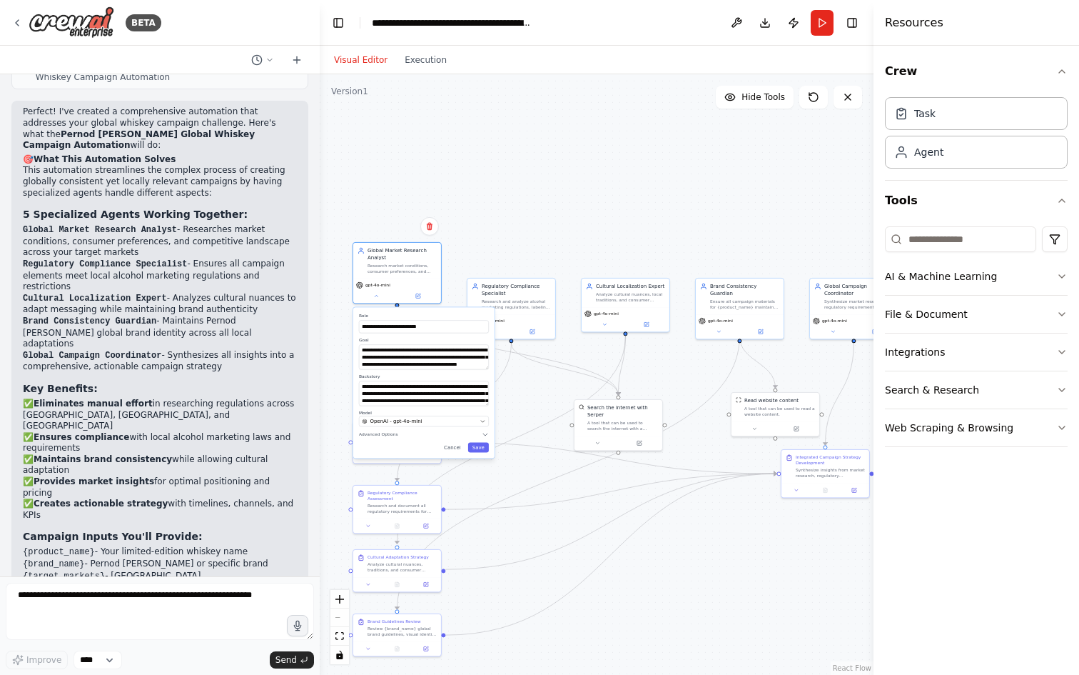
drag, startPoint x: 487, startPoint y: 377, endPoint x: 485, endPoint y: 359, distance: 17.9
click at [485, 358] on div "**********" at bounding box center [424, 353] width 130 height 32
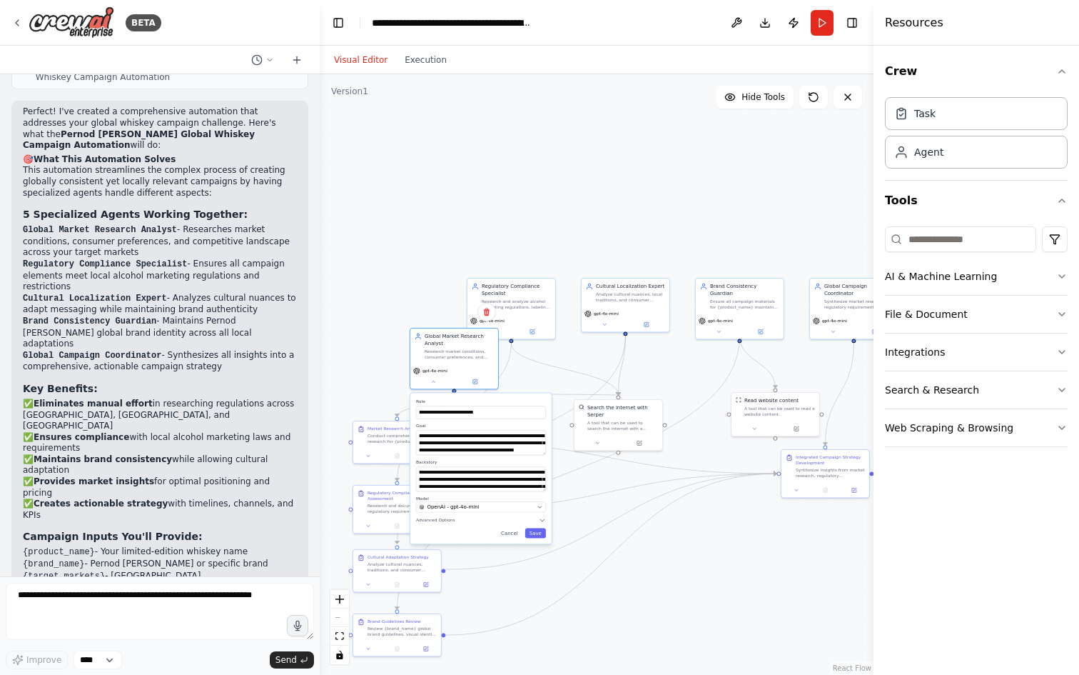
drag, startPoint x: 470, startPoint y: 325, endPoint x: 520, endPoint y: 395, distance: 86.0
click at [520, 395] on div "**********" at bounding box center [480, 468] width 141 height 151
drag, startPoint x: 642, startPoint y: 408, endPoint x: 702, endPoint y: 380, distance: 65.2
click at [702, 381] on div "Search the internet with Serper" at bounding box center [687, 388] width 71 height 14
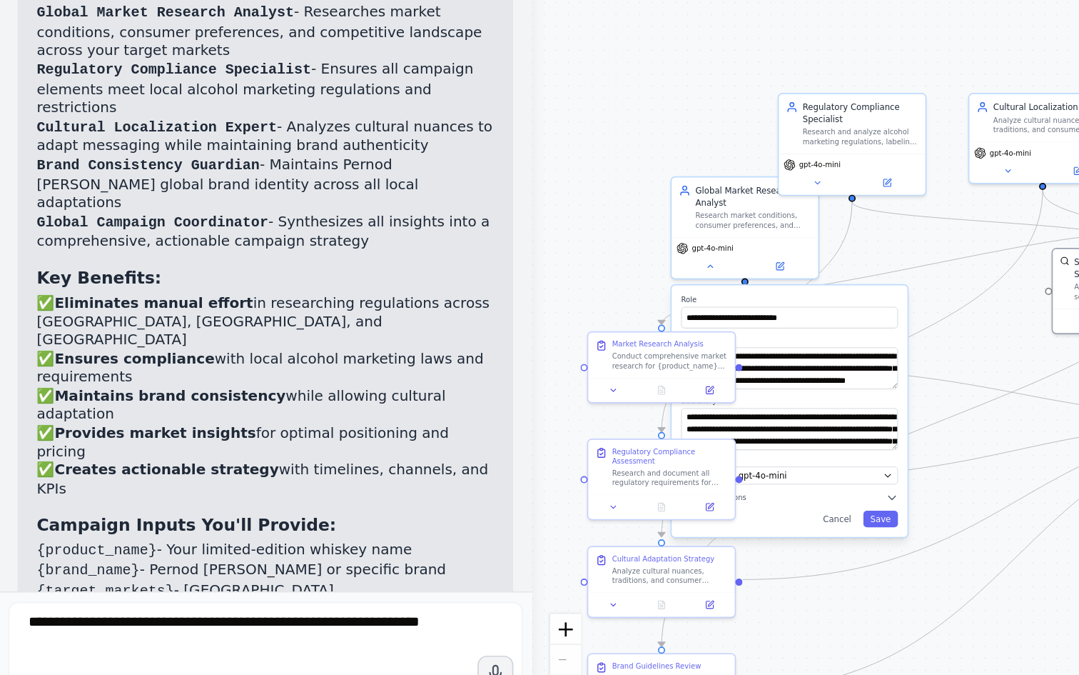
click at [60, 547] on code "{product_name}" at bounding box center [59, 552] width 72 height 10
click at [57, 559] on code "{brand_name}" at bounding box center [53, 564] width 61 height 10
click at [73, 571] on code "{target_markets}" at bounding box center [64, 576] width 82 height 10
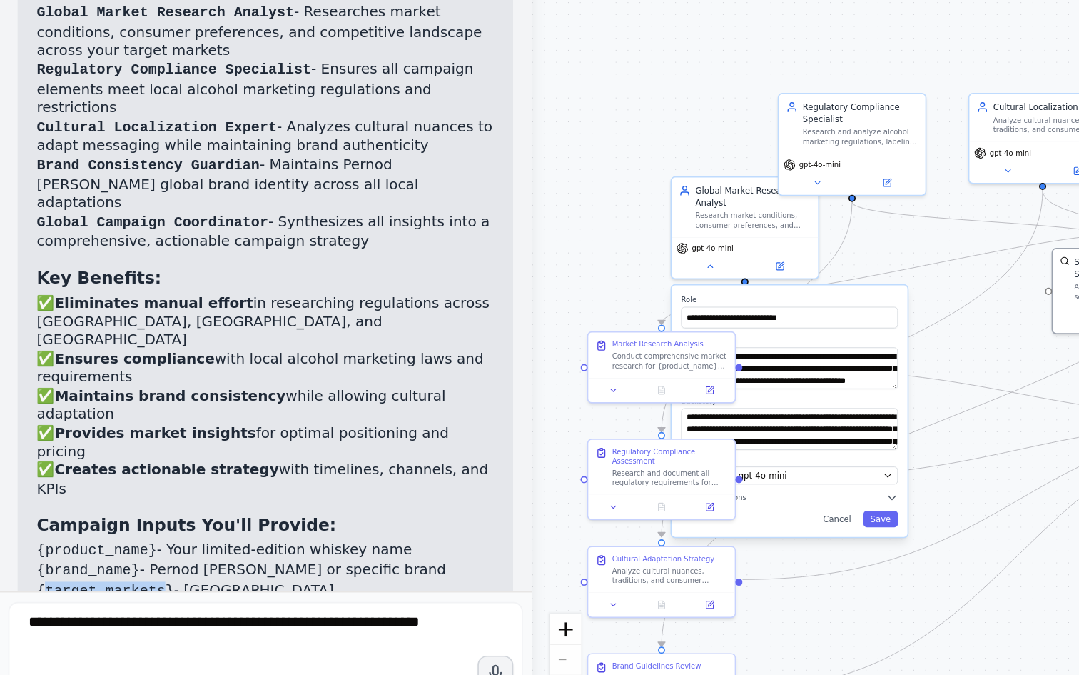
click at [73, 571] on code "{target_markets}" at bounding box center [64, 576] width 82 height 10
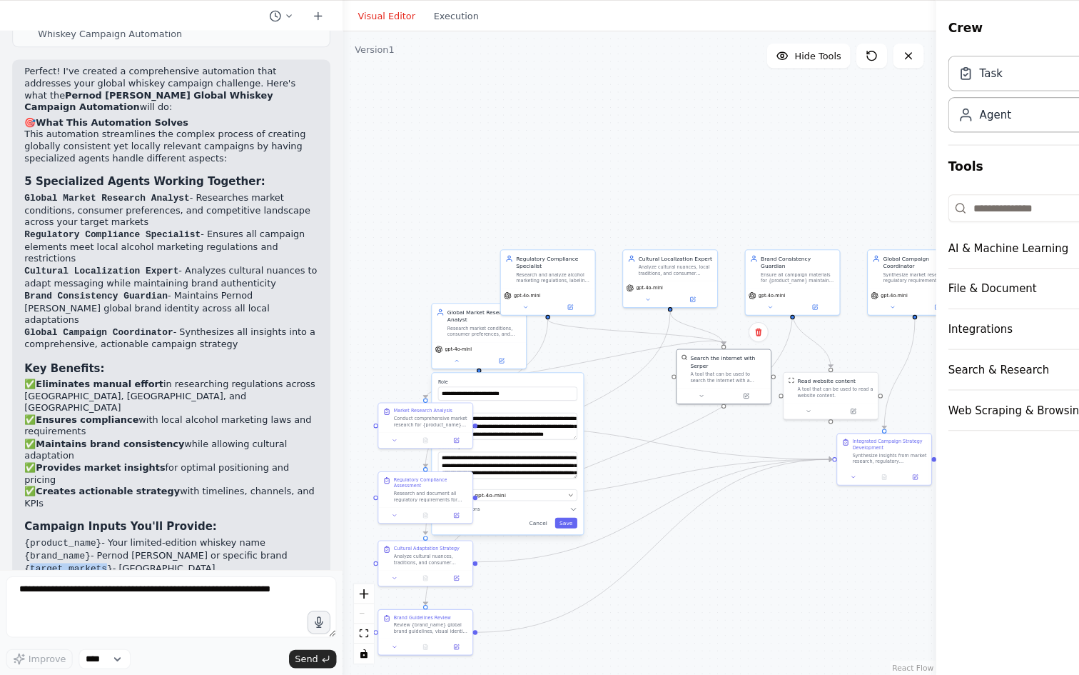
scroll to position [0, 0]
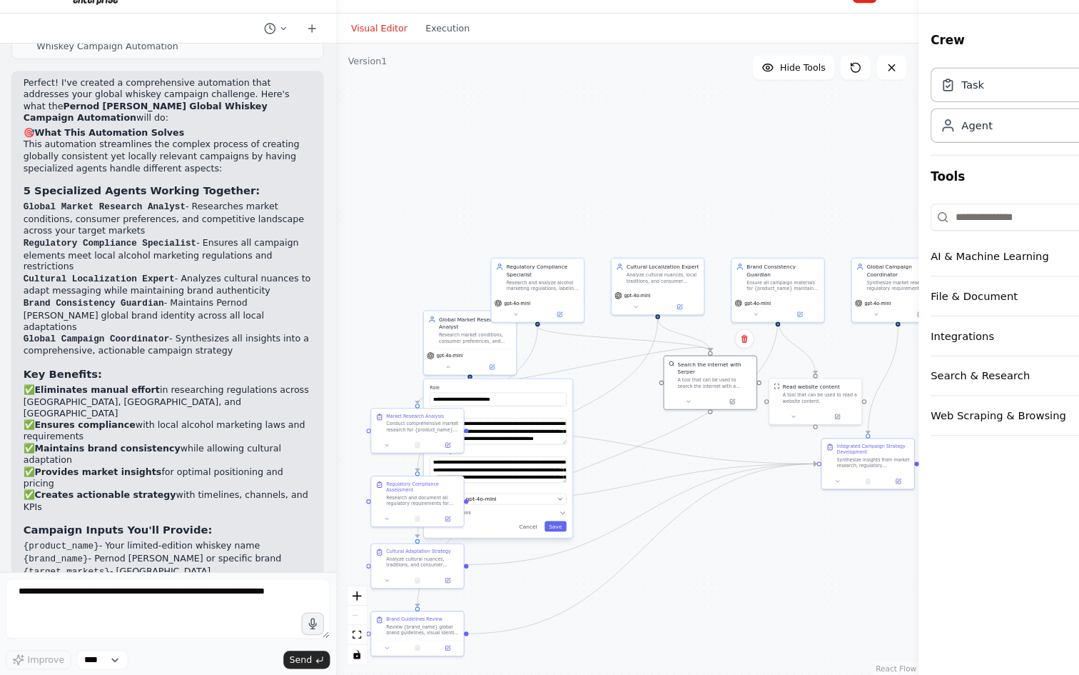
click at [26, 530] on strong "Campaign Inputs You'll Provide:" at bounding box center [113, 535] width 180 height 11
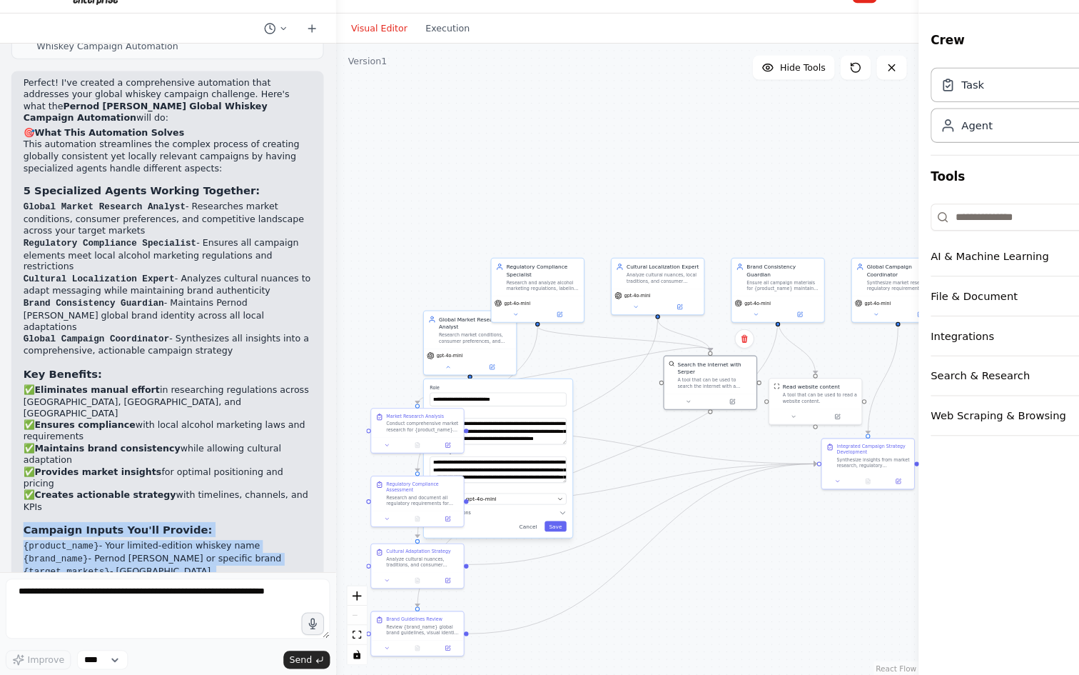
drag, startPoint x: 261, startPoint y: 542, endPoint x: 19, endPoint y: 421, distance: 271.3
click at [19, 421] on div "Perfect! I've created a comprehensive automation that addresses your global whi…" at bounding box center [159, 401] width 297 height 601
copy div "Campaign Inputs You'll Provide: {product_name} - Your limited-edition whiskey n…"
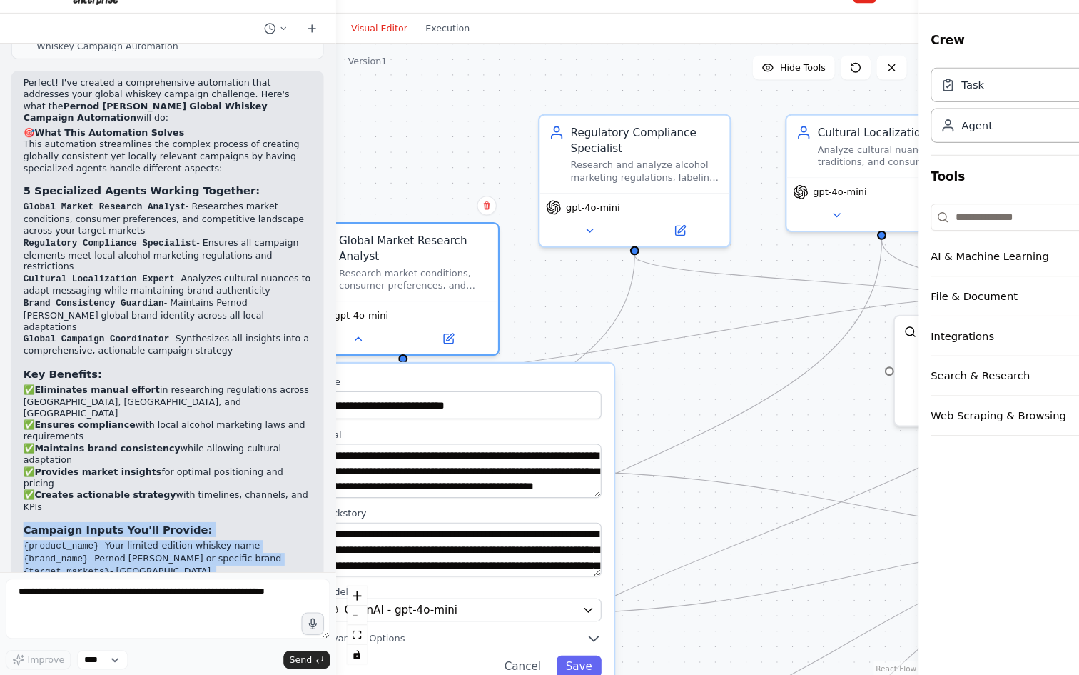
drag, startPoint x: 567, startPoint y: 390, endPoint x: 484, endPoint y: 394, distance: 83.6
click at [484, 394] on label "Role" at bounding box center [438, 395] width 267 height 11
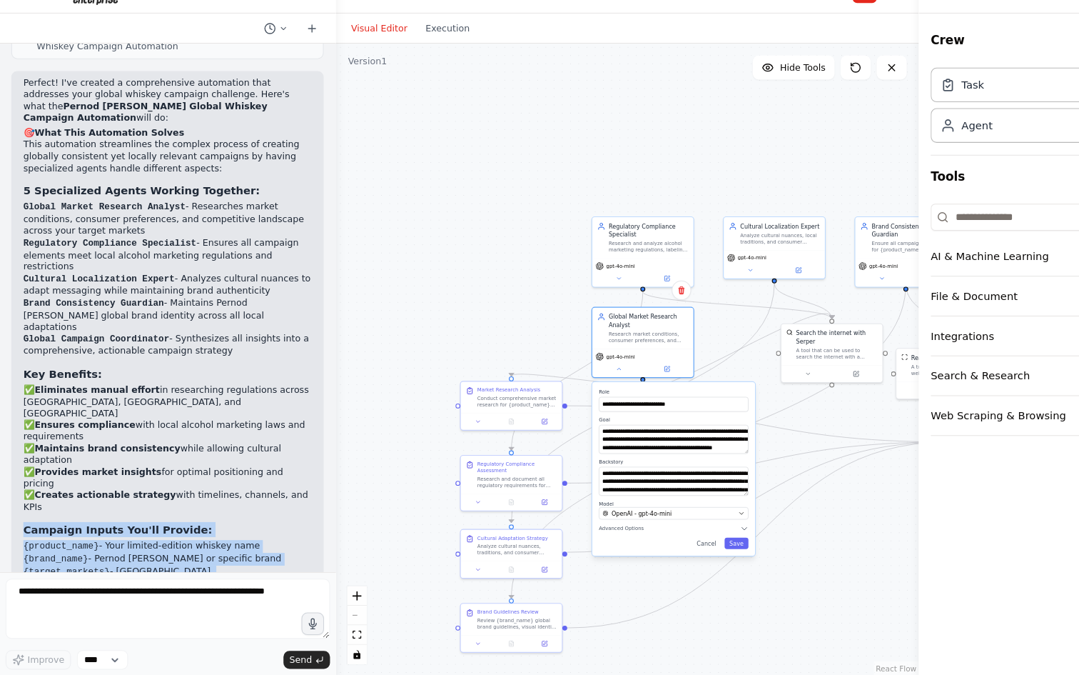
drag, startPoint x: 557, startPoint y: 371, endPoint x: 674, endPoint y: 405, distance: 122.0
click at [674, 405] on label "Role" at bounding box center [641, 405] width 142 height 6
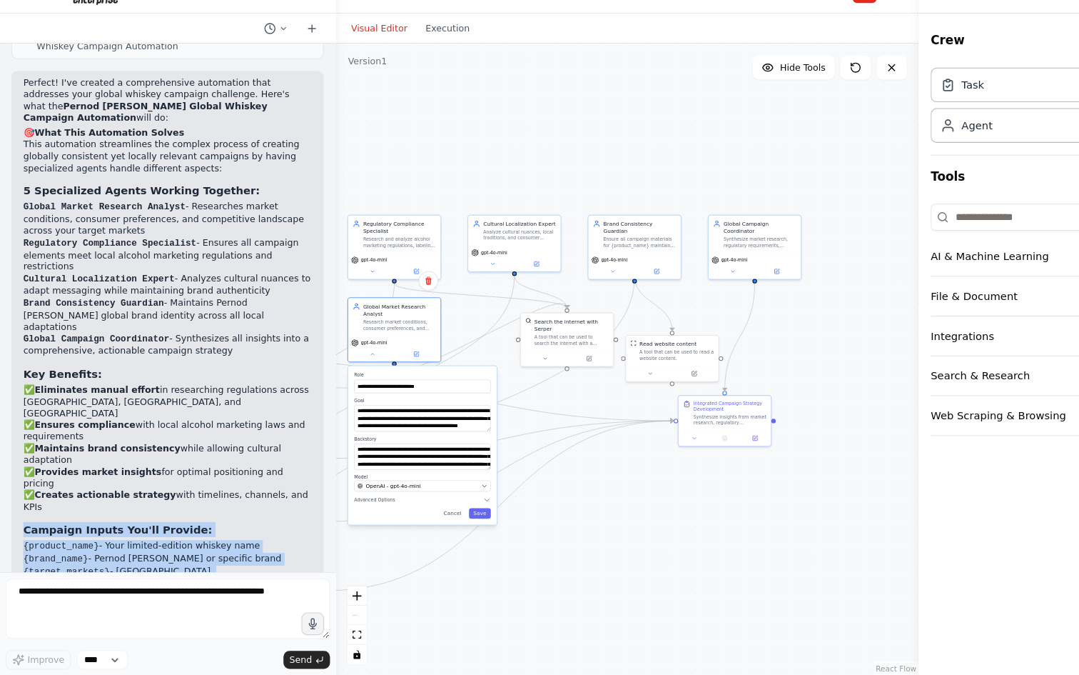
drag, startPoint x: 757, startPoint y: 510, endPoint x: 532, endPoint y: 489, distance: 225.2
click at [532, 489] on div ".deletable-edge-delete-btn { width: 20px; height: 20px; border: 0px solid #ffff…" at bounding box center [597, 374] width 554 height 600
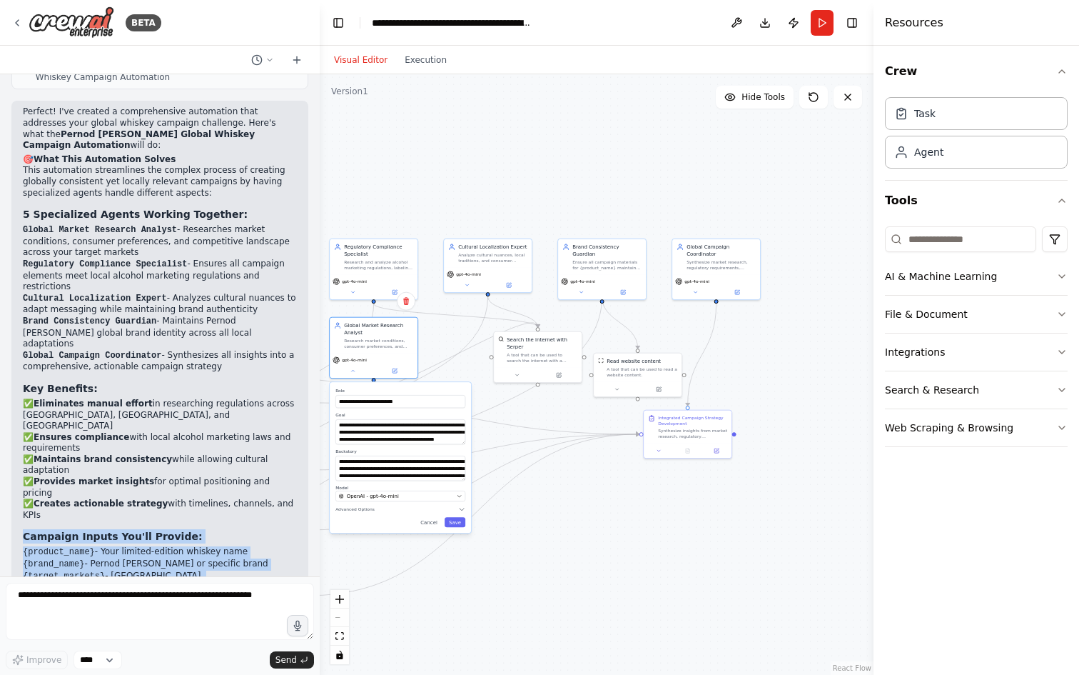
click at [569, 520] on div ".deletable-edge-delete-btn { width: 20px; height: 20px; border: 0px solid #ffff…" at bounding box center [597, 374] width 554 height 600
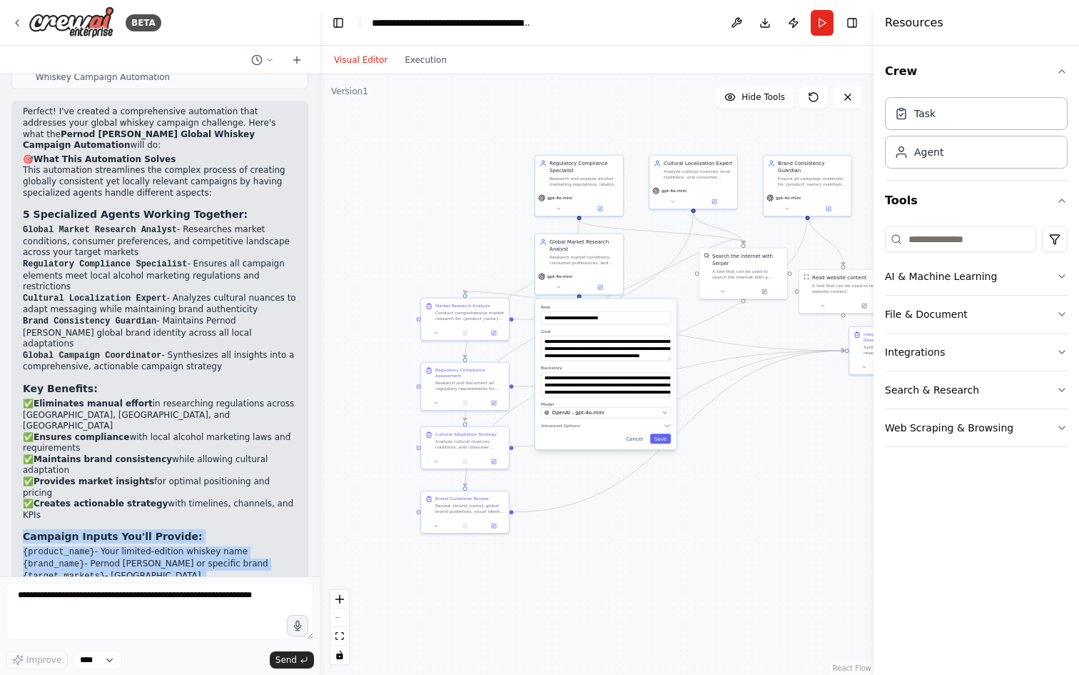
drag, startPoint x: 569, startPoint y: 520, endPoint x: 770, endPoint y: 436, distance: 218.2
click at [772, 437] on div ".deletable-edge-delete-btn { width: 20px; height: 20px; border: 0px solid #ffff…" at bounding box center [597, 374] width 554 height 600
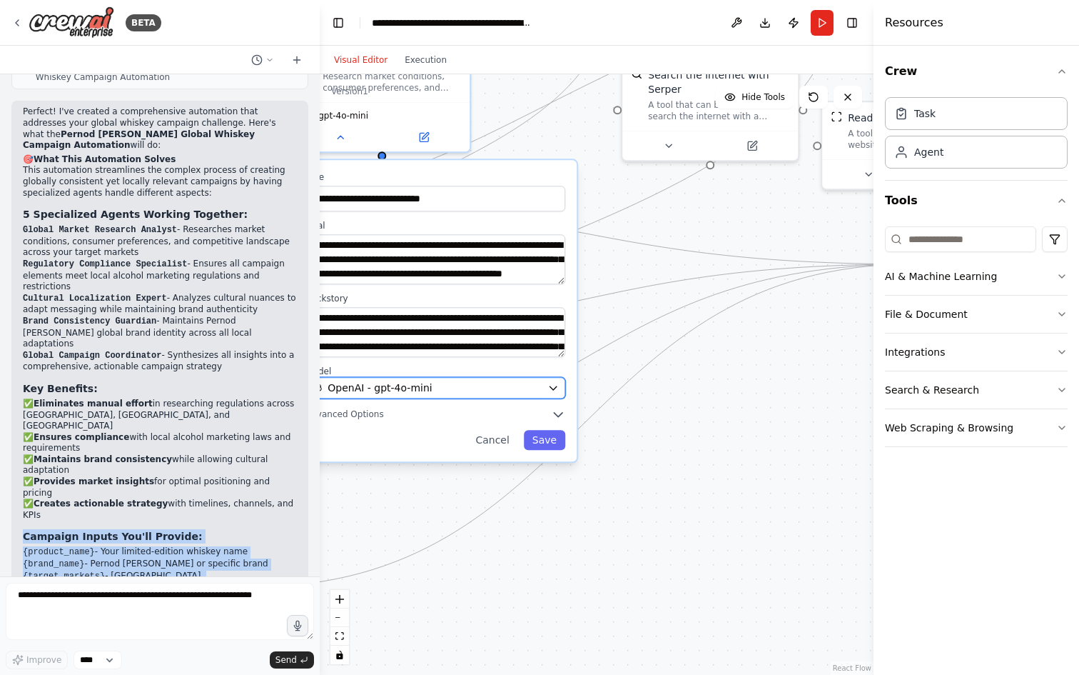
click at [462, 396] on button "OpenAI - gpt-4o-mini" at bounding box center [436, 387] width 260 height 21
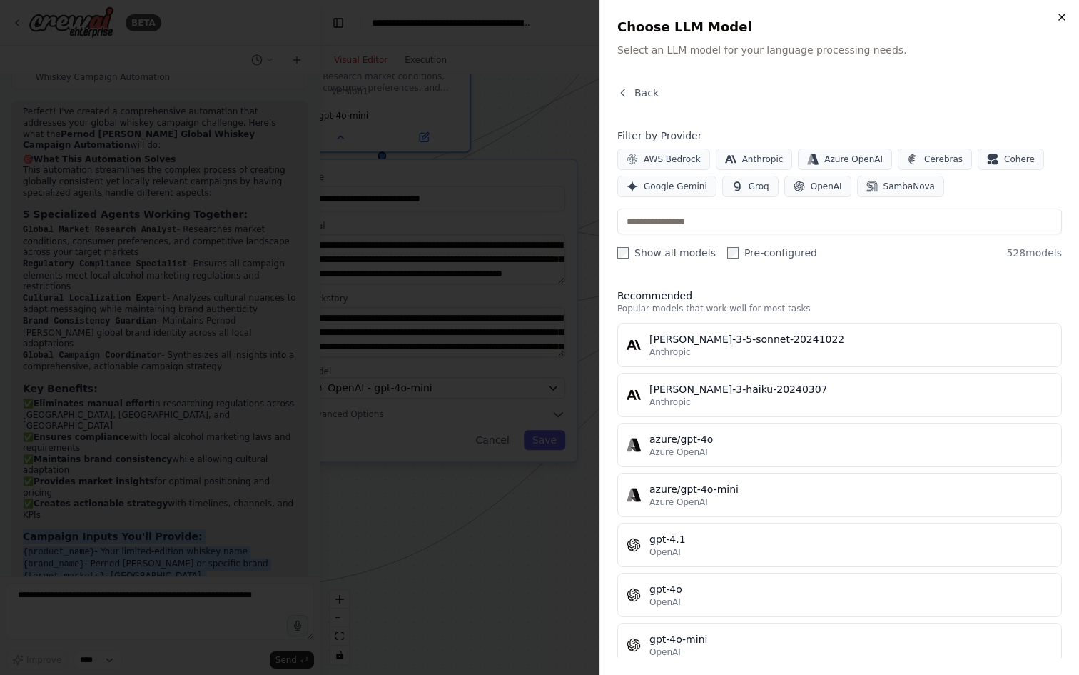
click at [1059, 16] on icon "button" at bounding box center [1061, 16] width 11 height 11
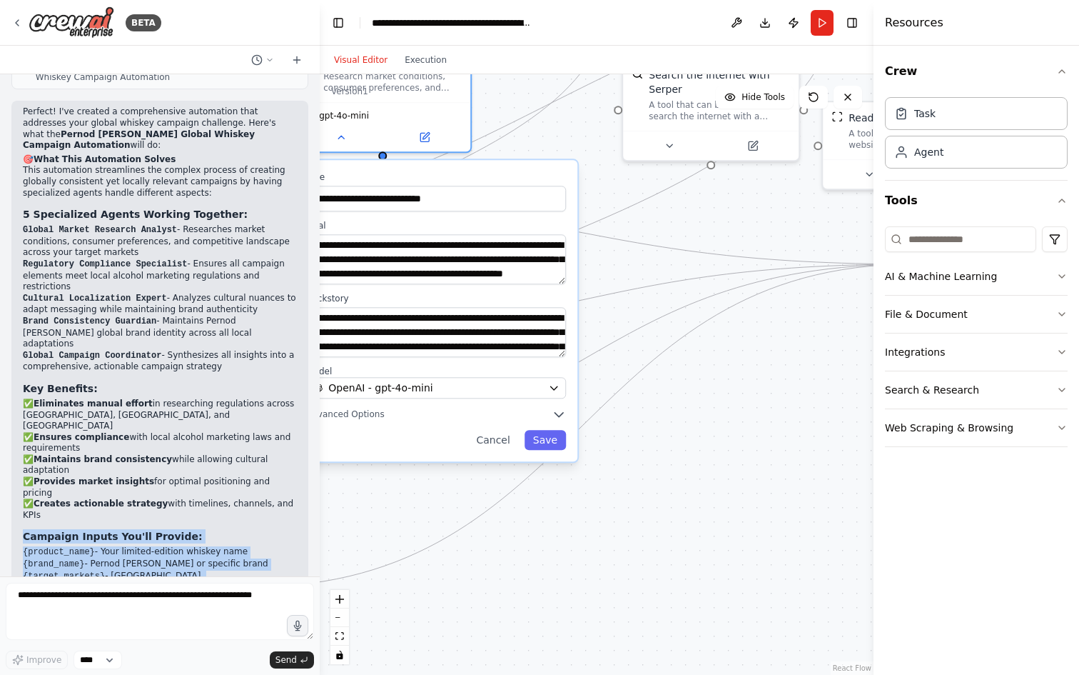
click at [737, 405] on div ".deletable-edge-delete-btn { width: 20px; height: 20px; border: 0px solid #ffff…" at bounding box center [597, 374] width 554 height 600
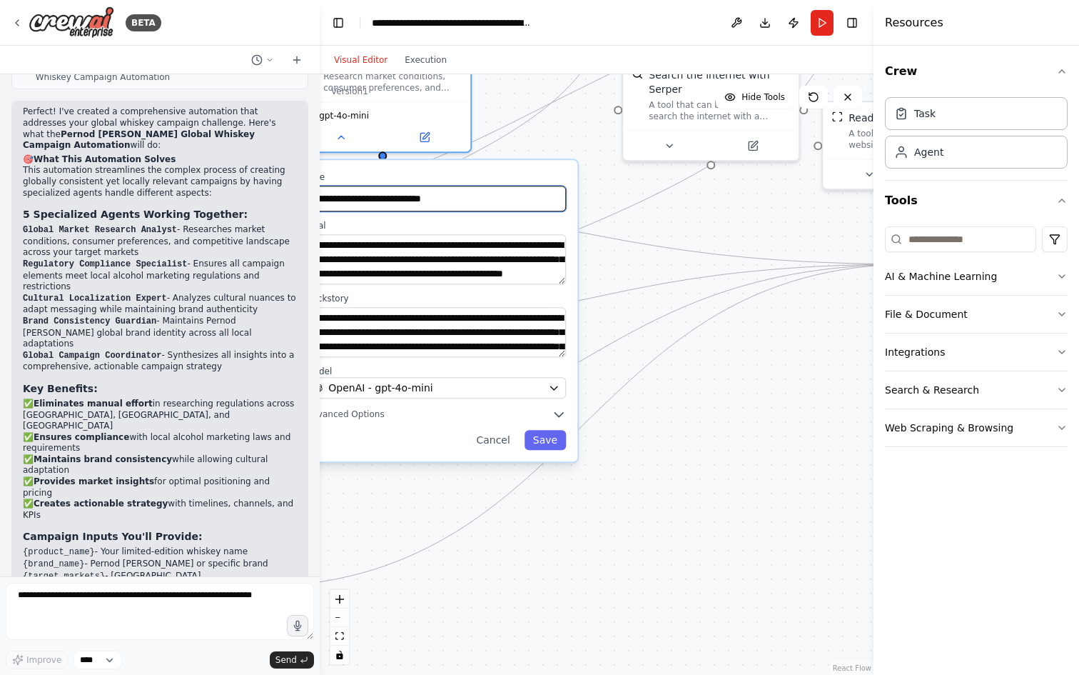
click at [515, 191] on input "**********" at bounding box center [436, 199] width 260 height 26
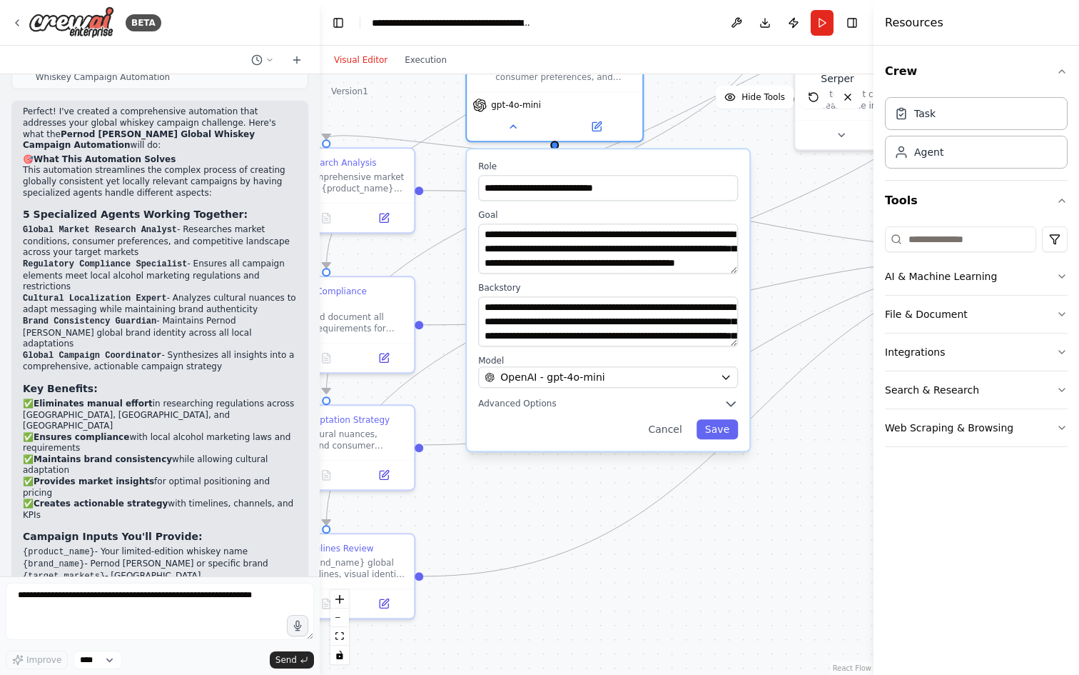
drag, startPoint x: 692, startPoint y: 400, endPoint x: 852, endPoint y: 394, distance: 160.0
click at [862, 393] on div ".deletable-edge-delete-btn { width: 20px; height: 20px; border: 0px solid #ffff…" at bounding box center [597, 374] width 554 height 600
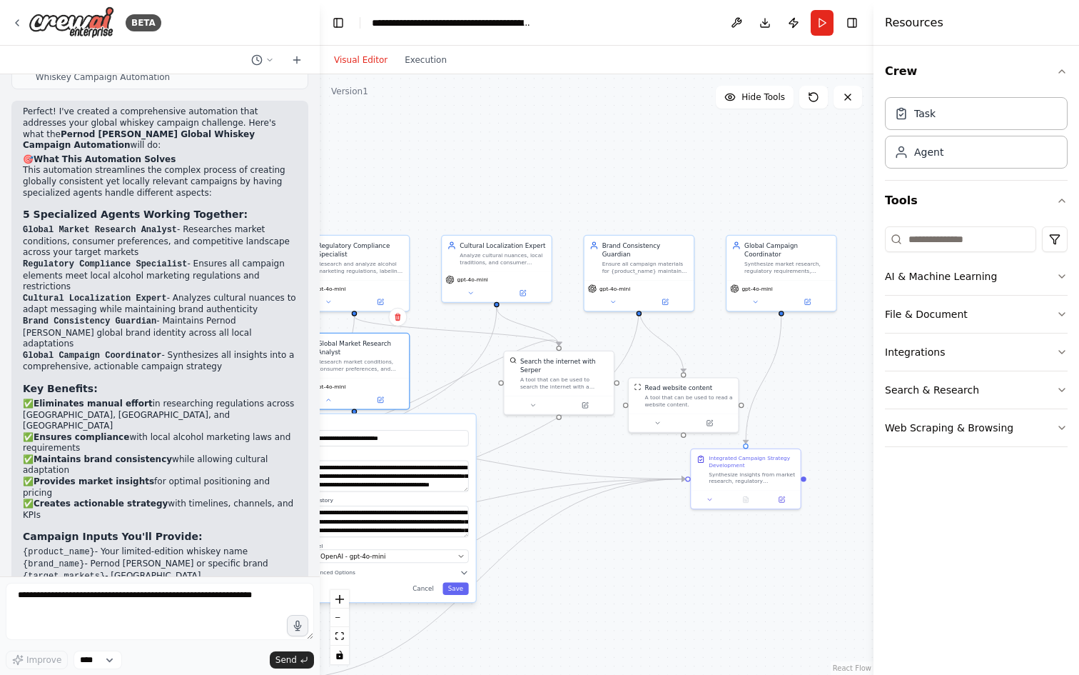
drag, startPoint x: 754, startPoint y: 523, endPoint x: 525, endPoint y: 665, distance: 269.8
click at [525, 665] on div ".deletable-edge-delete-btn { width: 20px; height: 20px; border: 0px solid #ffff…" at bounding box center [597, 374] width 554 height 600
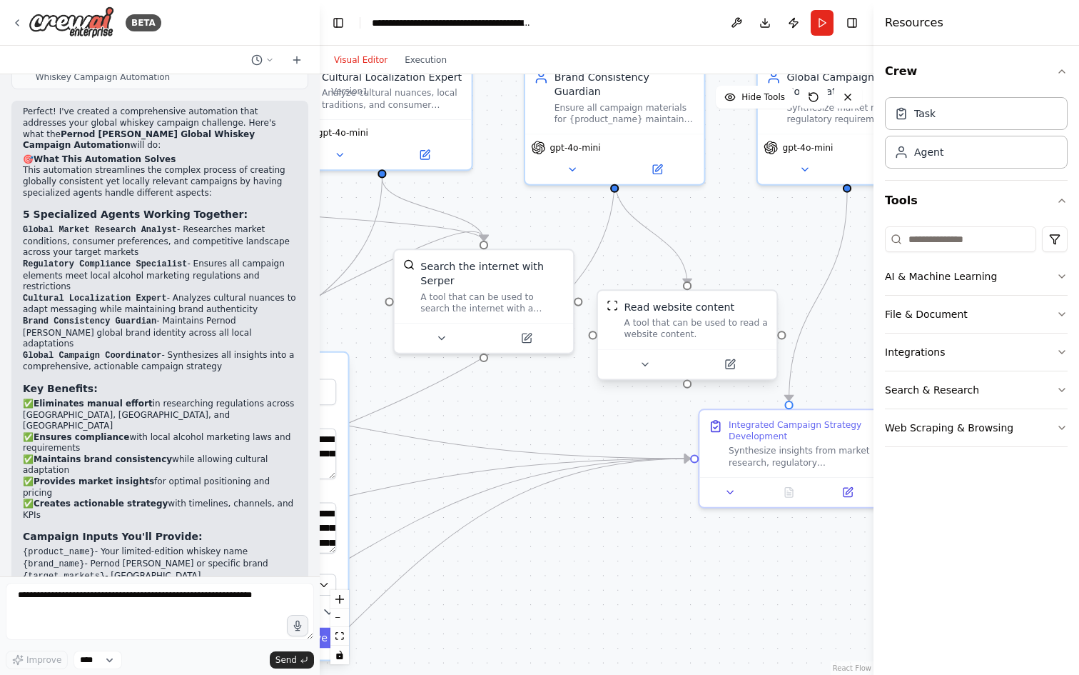
click at [682, 335] on div "A tool that can be used to read a website content." at bounding box center [696, 329] width 144 height 24
click at [647, 362] on icon at bounding box center [644, 363] width 11 height 11
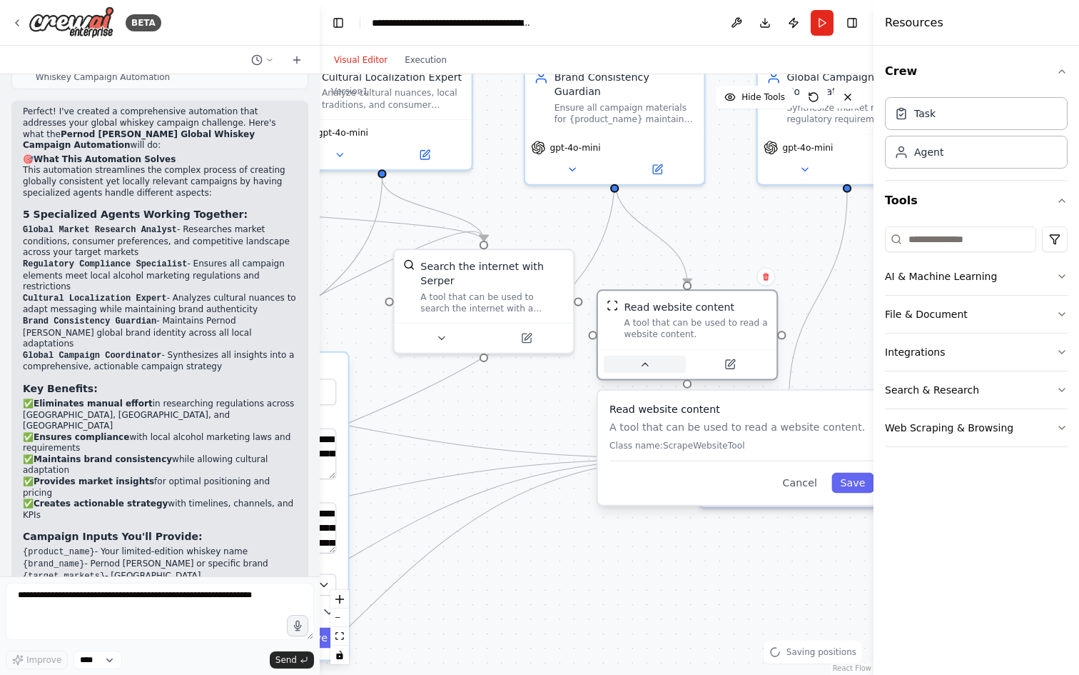
click at [647, 363] on icon at bounding box center [644, 363] width 11 height 11
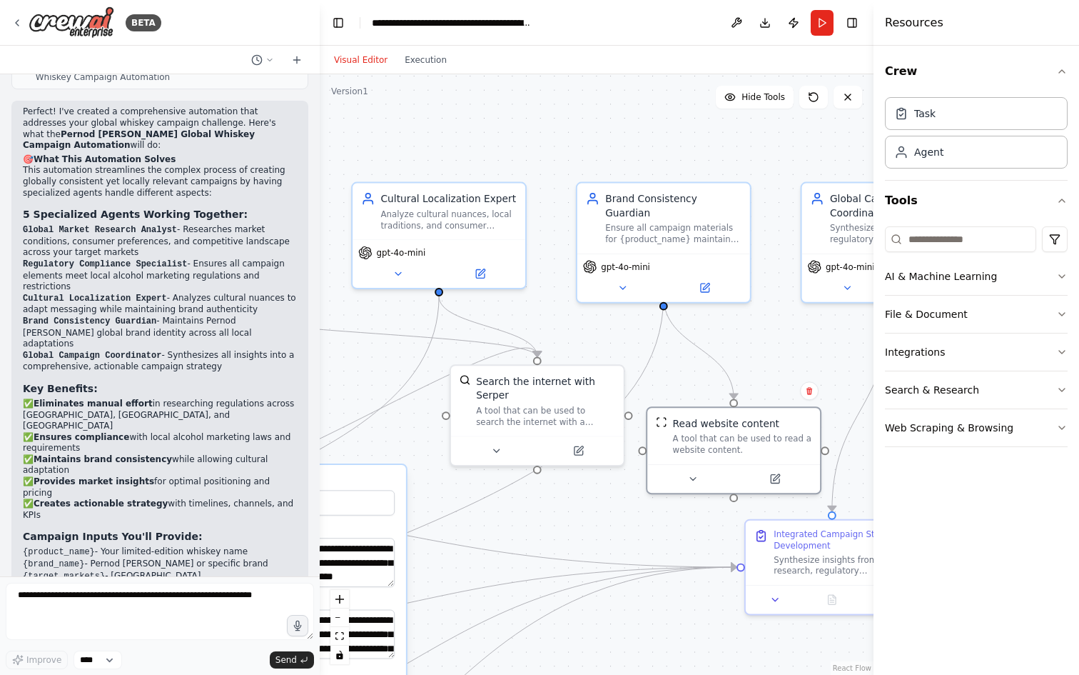
drag, startPoint x: 575, startPoint y: 204, endPoint x: 623, endPoint y: 320, distance: 126.1
click at [623, 320] on div ".deletable-edge-delete-btn { width: 20px; height: 20px; border: 0px solid #ffff…" at bounding box center [597, 374] width 554 height 600
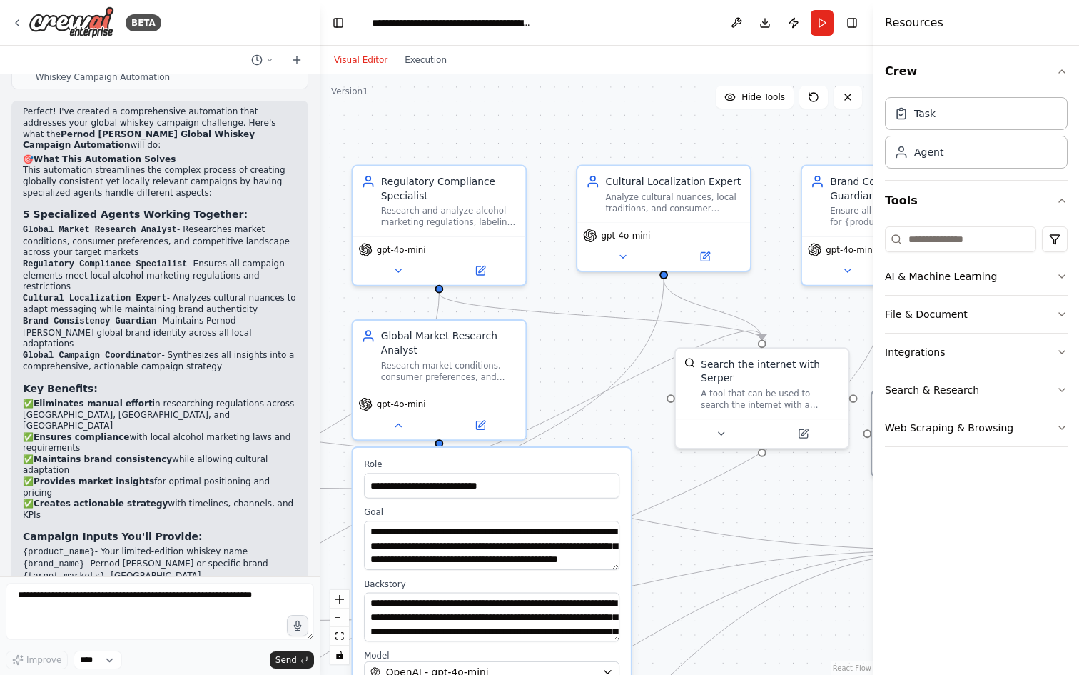
drag, startPoint x: 628, startPoint y: 350, endPoint x: 867, endPoint y: 337, distance: 239.5
click at [867, 337] on div "BETA Pernod [PERSON_NAME] is launching a new limited-edition whiskey. The campa…" at bounding box center [539, 337] width 1079 height 675
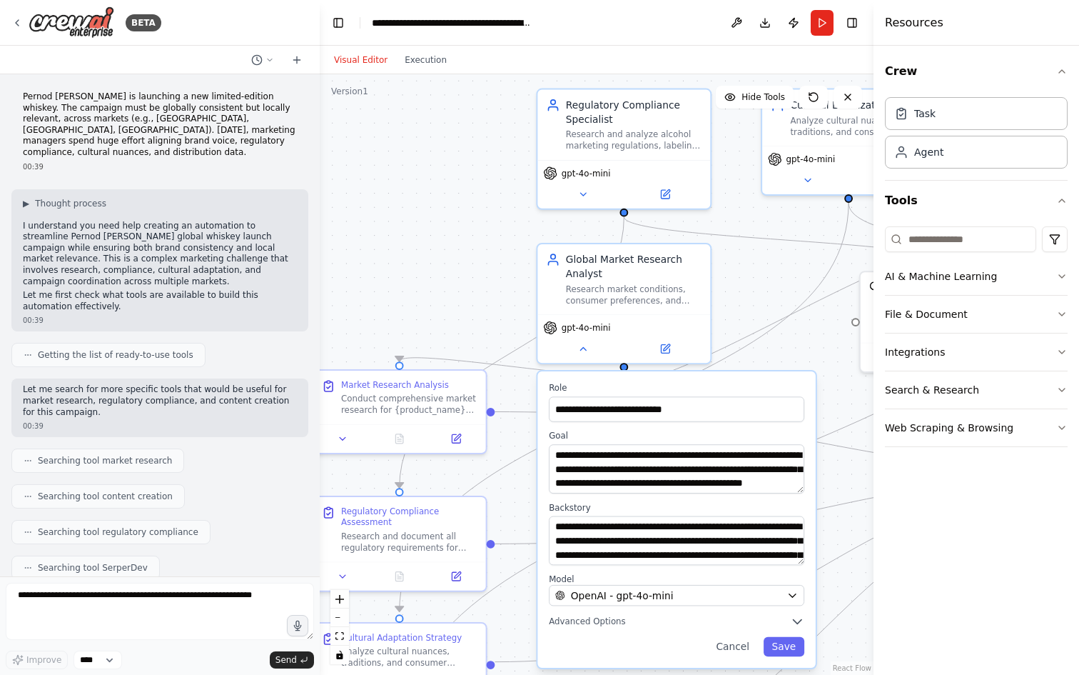
drag, startPoint x: 575, startPoint y: 360, endPoint x: 744, endPoint y: 279, distance: 187.7
click at [744, 279] on div ".deletable-edge-delete-btn { width: 20px; height: 20px; border: 0px solid #ffff…" at bounding box center [597, 374] width 554 height 600
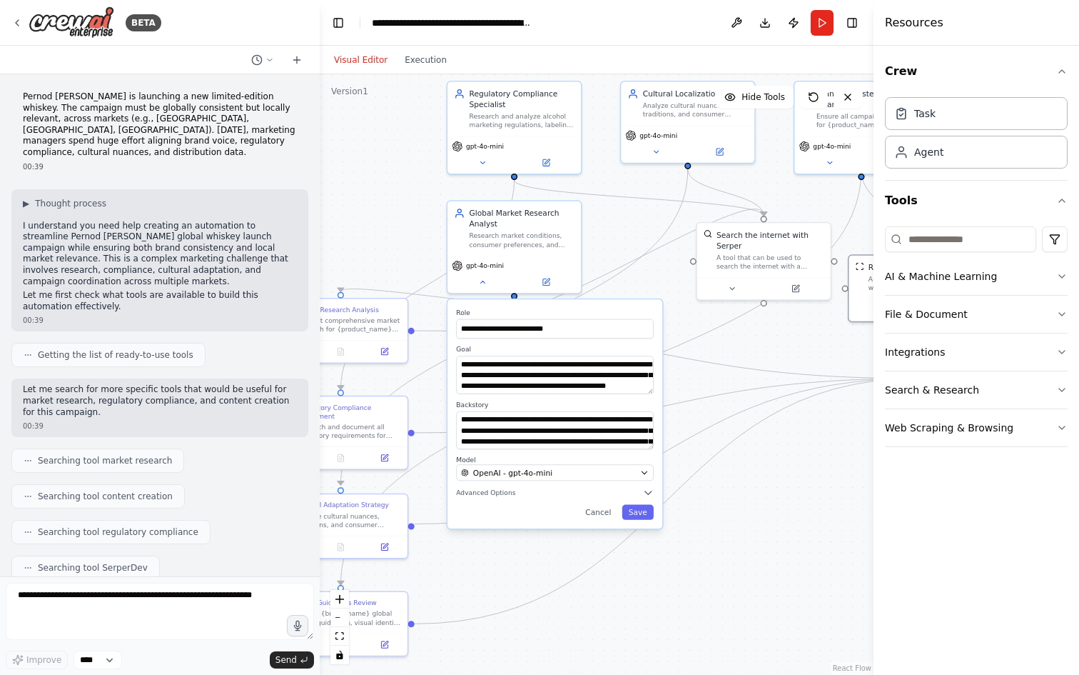
drag, startPoint x: 535, startPoint y: 590, endPoint x: 421, endPoint y: 503, distance: 142.6
click at [421, 503] on div ".deletable-edge-delete-btn { width: 20px; height: 20px; border: 0px solid #ffff…" at bounding box center [597, 374] width 554 height 600
click at [904, 29] on h4 "Resources" at bounding box center [914, 22] width 59 height 17
click at [860, 23] on button "Toggle Right Sidebar" at bounding box center [852, 23] width 20 height 20
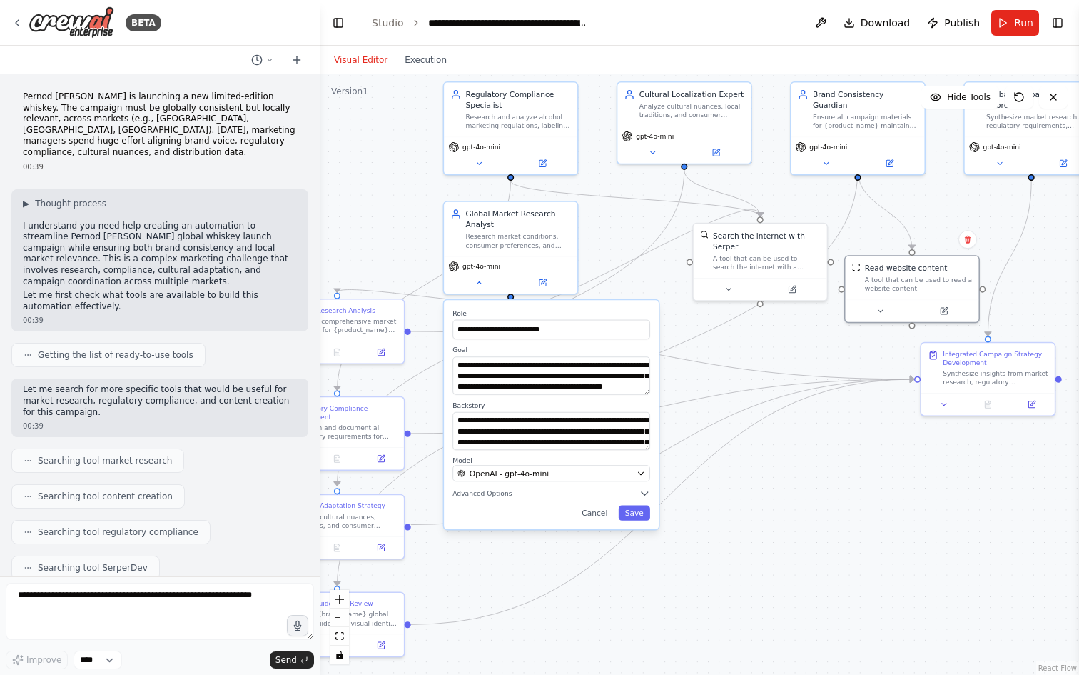
click at [151, 141] on p "Pernod [PERSON_NAME] is launching a new limited-edition whiskey. The campaign m…" at bounding box center [160, 124] width 274 height 67
click at [271, 59] on icon at bounding box center [270, 60] width 9 height 9
click at [186, 175] on div at bounding box center [160, 337] width 320 height 675
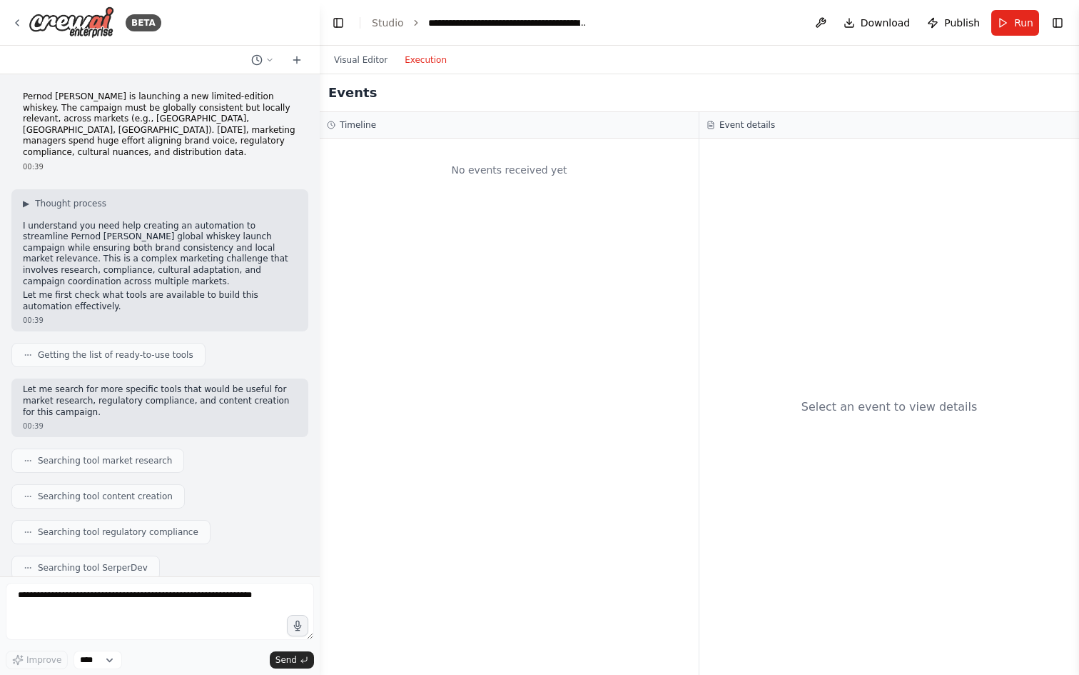
click at [411, 64] on button "Execution" at bounding box center [425, 59] width 59 height 17
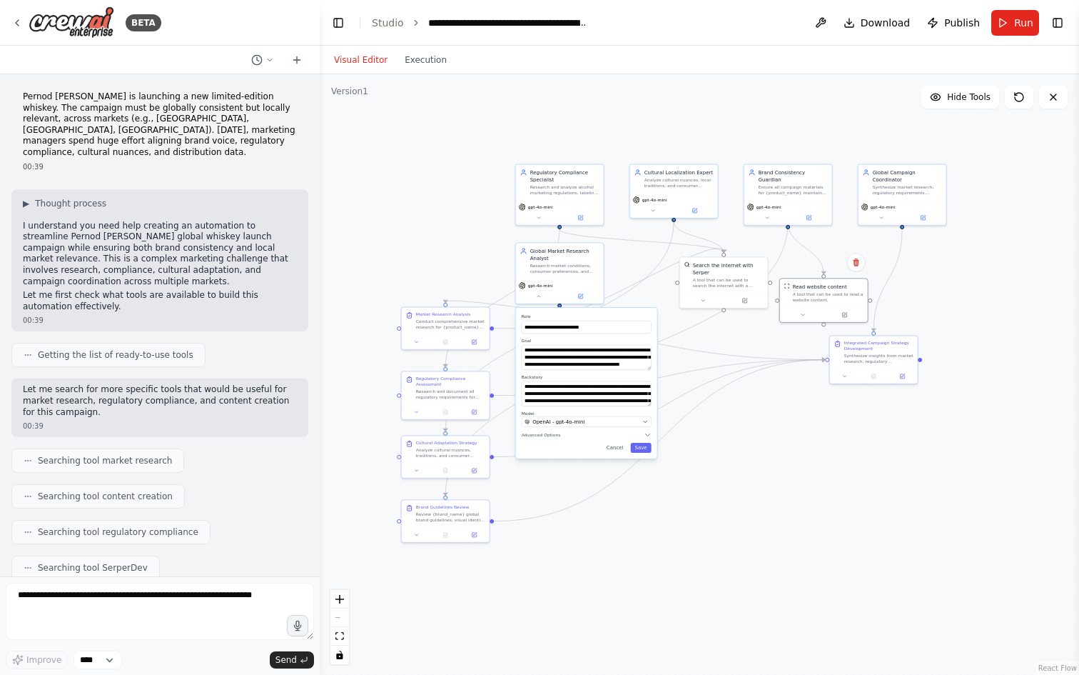
click at [365, 51] on button "Visual Editor" at bounding box center [360, 59] width 71 height 17
click at [1014, 19] on span "Run" at bounding box center [1023, 23] width 19 height 14
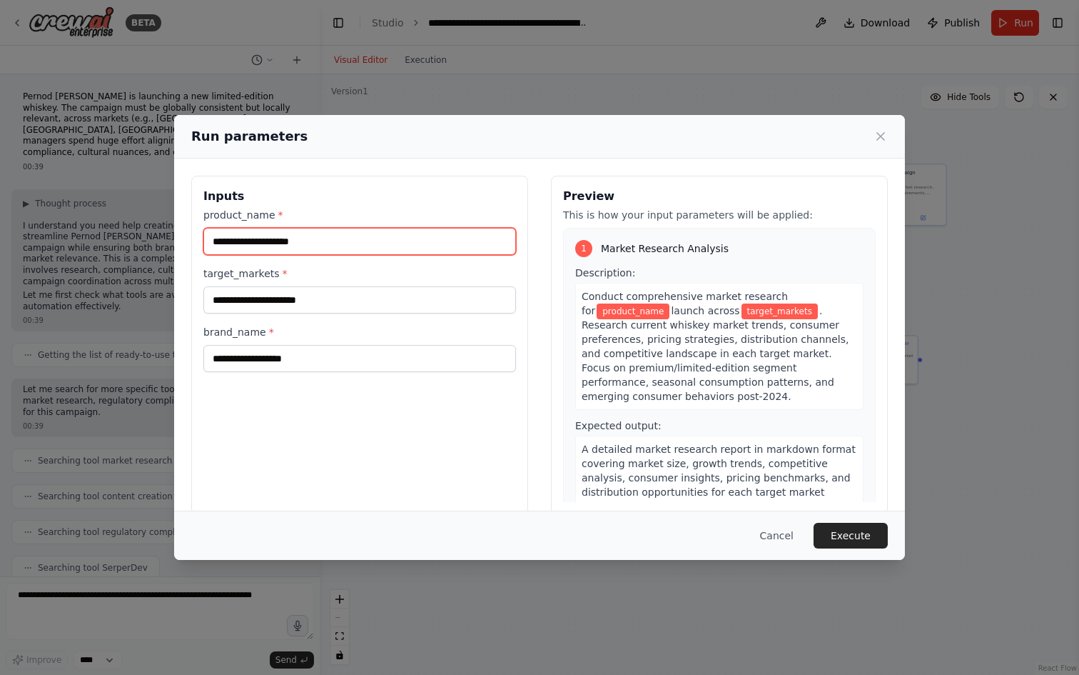
click at [362, 236] on input "product_name *" at bounding box center [359, 241] width 313 height 27
paste input "**********"
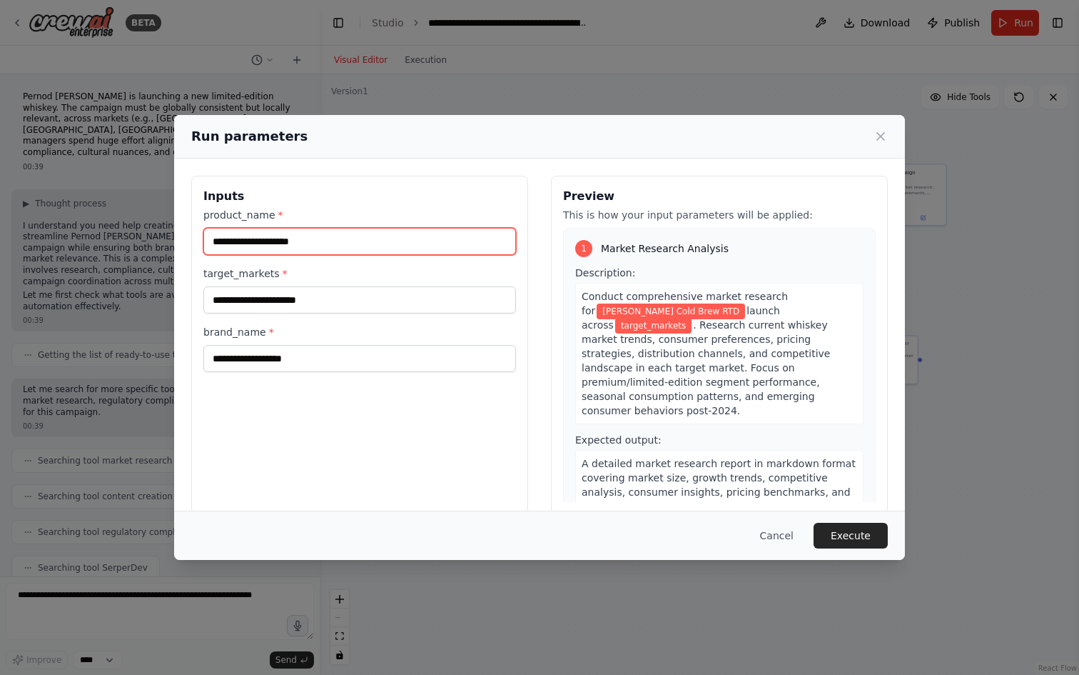
type input "**********"
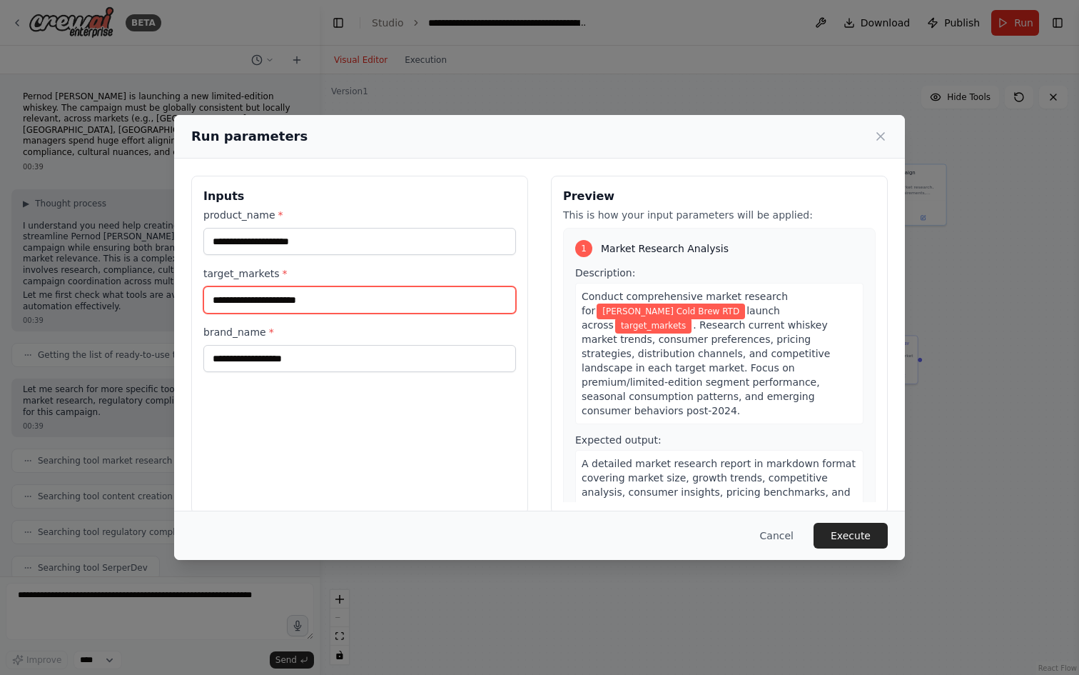
click at [321, 301] on input "target_markets *" at bounding box center [359, 299] width 313 height 27
type input "******"
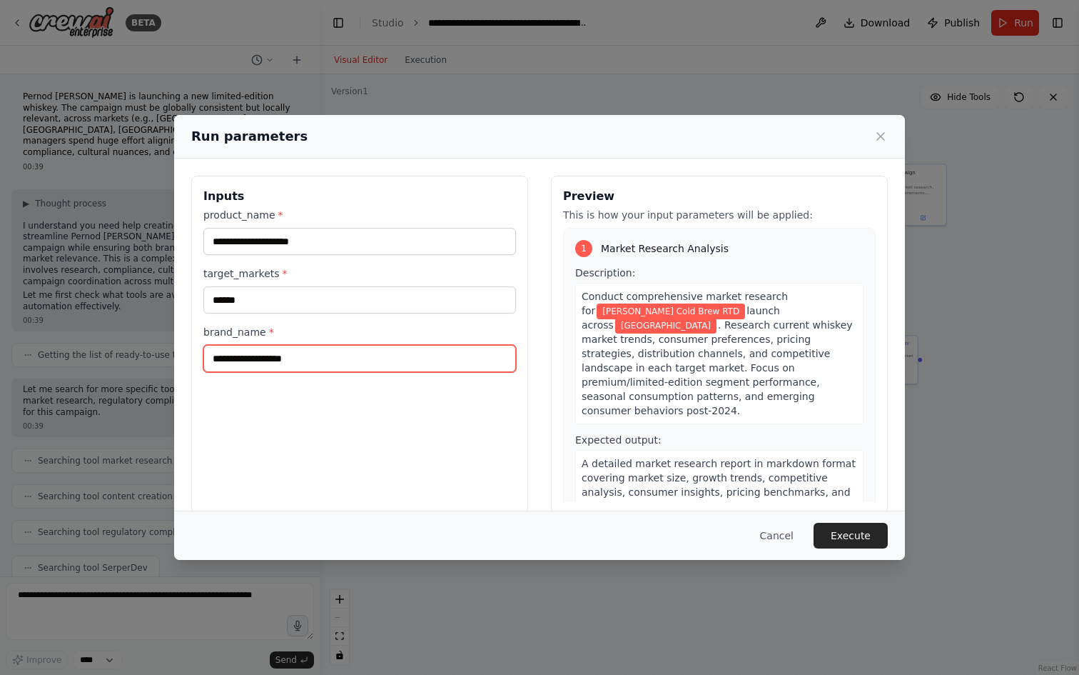
click at [328, 359] on input "brand_name *" at bounding box center [359, 358] width 313 height 27
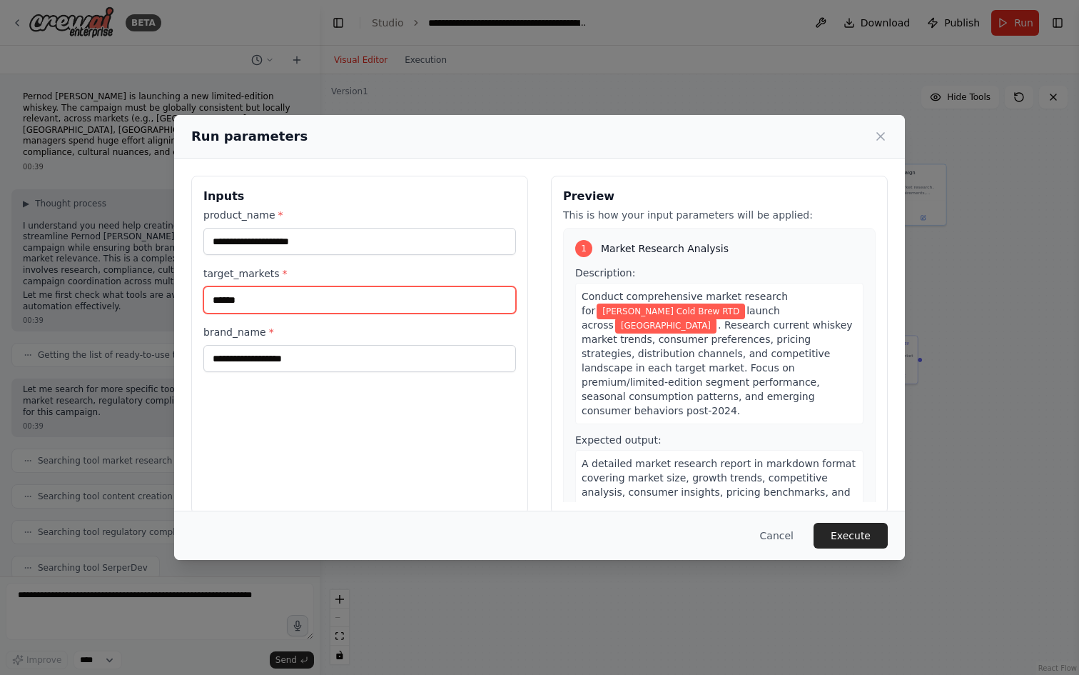
click at [309, 306] on input "******" at bounding box center [359, 299] width 313 height 27
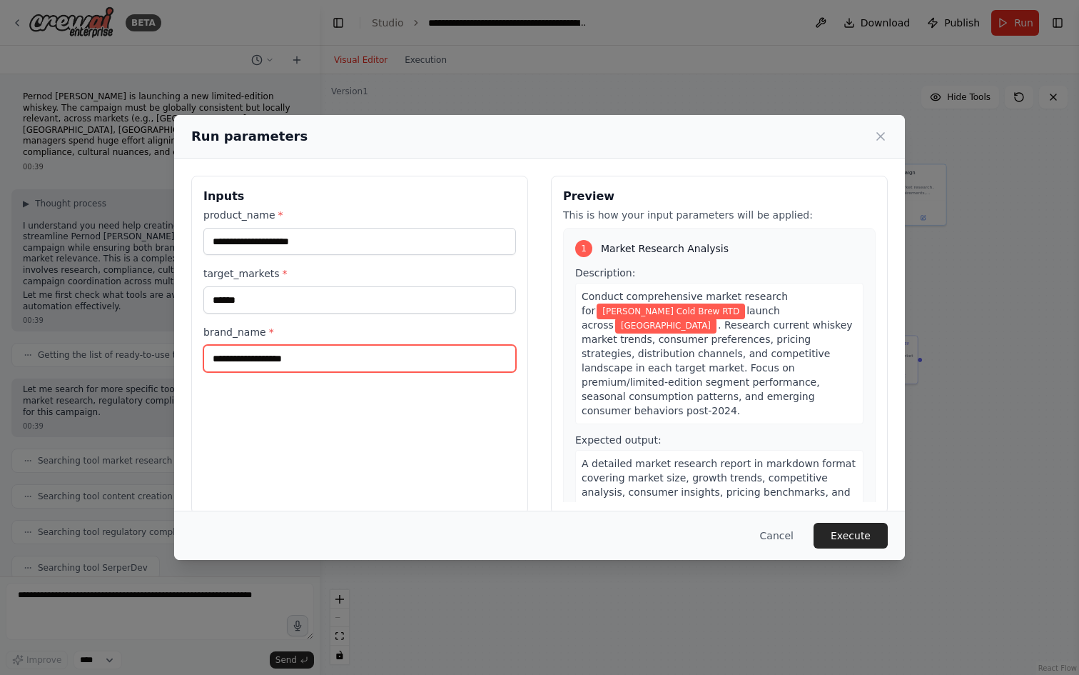
click at [294, 358] on input "brand_name *" at bounding box center [359, 358] width 313 height 27
type input "*******"
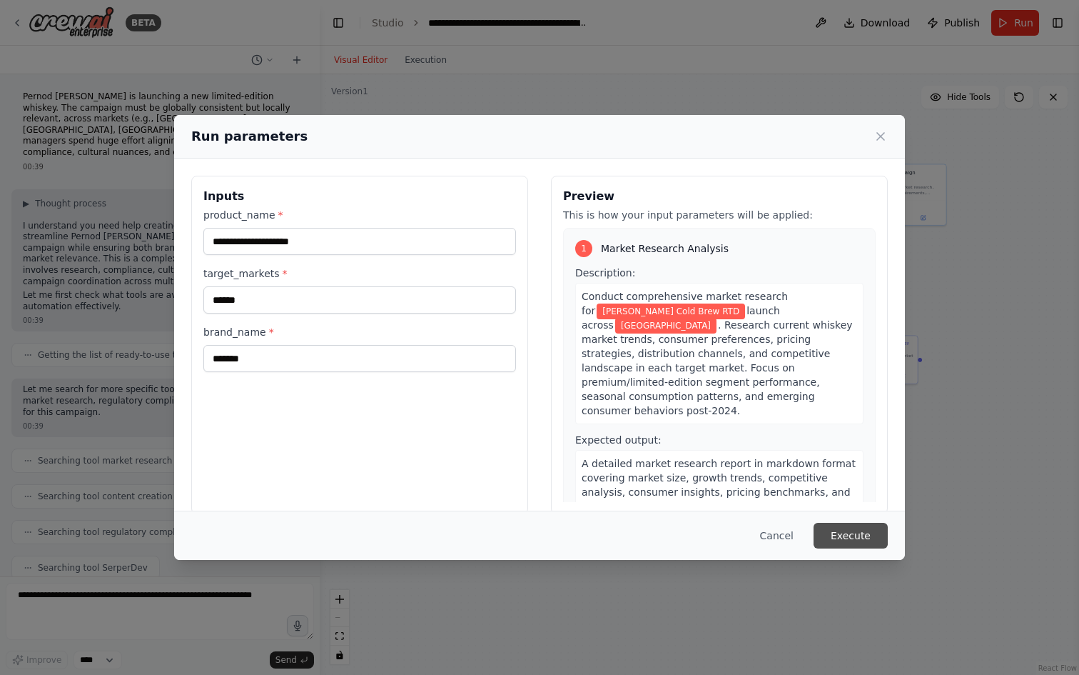
click at [867, 535] on button "Execute" at bounding box center [851, 535] width 74 height 26
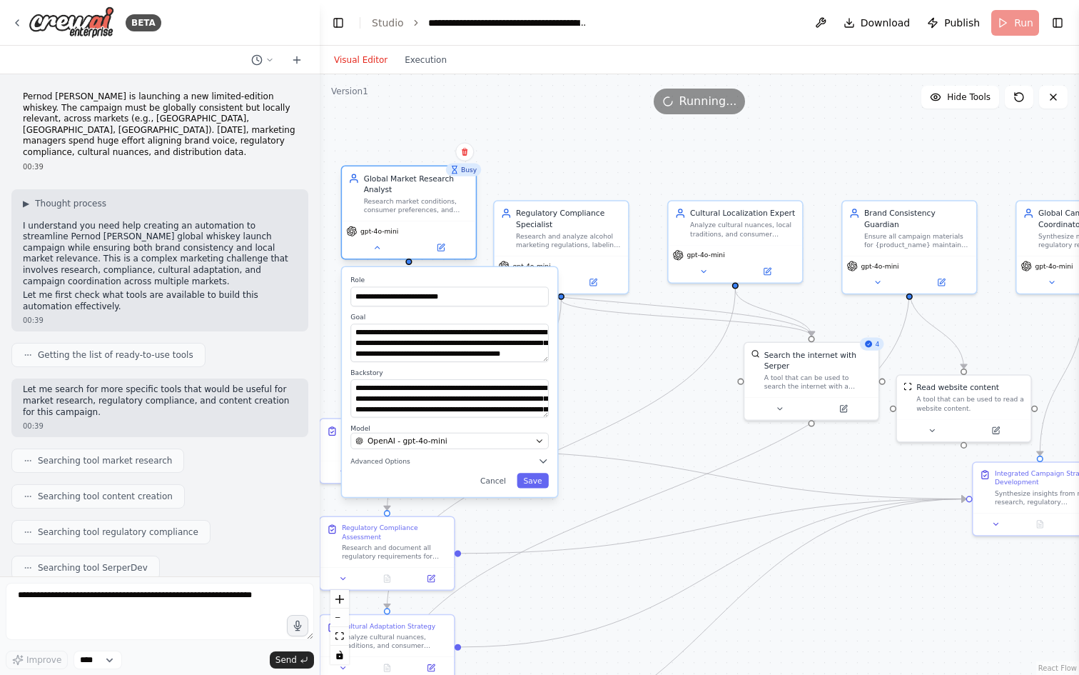
drag, startPoint x: 550, startPoint y: 328, endPoint x: 400, endPoint y: 174, distance: 215.0
click at [400, 174] on div "Global Market Research Analyst" at bounding box center [417, 183] width 106 height 21
click at [595, 393] on div ".deletable-edge-delete-btn { width: 20px; height: 20px; border: 0px solid #ffff…" at bounding box center [699, 374] width 759 height 600
click at [410, 265] on div ".deletable-edge-delete-btn { width: 20px; height: 20px; border: 0px solid #ffff…" at bounding box center [699, 374] width 759 height 600
click at [587, 268] on div "gpt-4o-mini" at bounding box center [561, 263] width 125 height 11
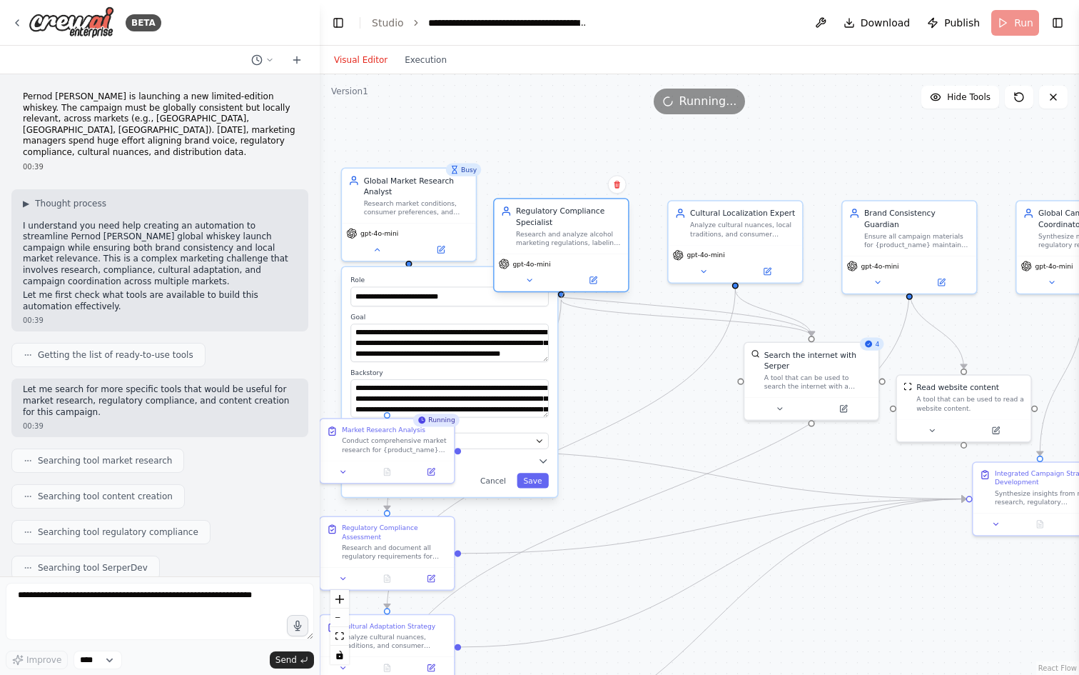
click at [564, 294] on div at bounding box center [561, 294] width 6 height 6
click at [595, 261] on div "gpt-4o-mini" at bounding box center [561, 263] width 125 height 11
click at [690, 236] on div "Cultural Localization Expert Analyze cultural nuances, local traditions, and co…" at bounding box center [736, 221] width 134 height 44
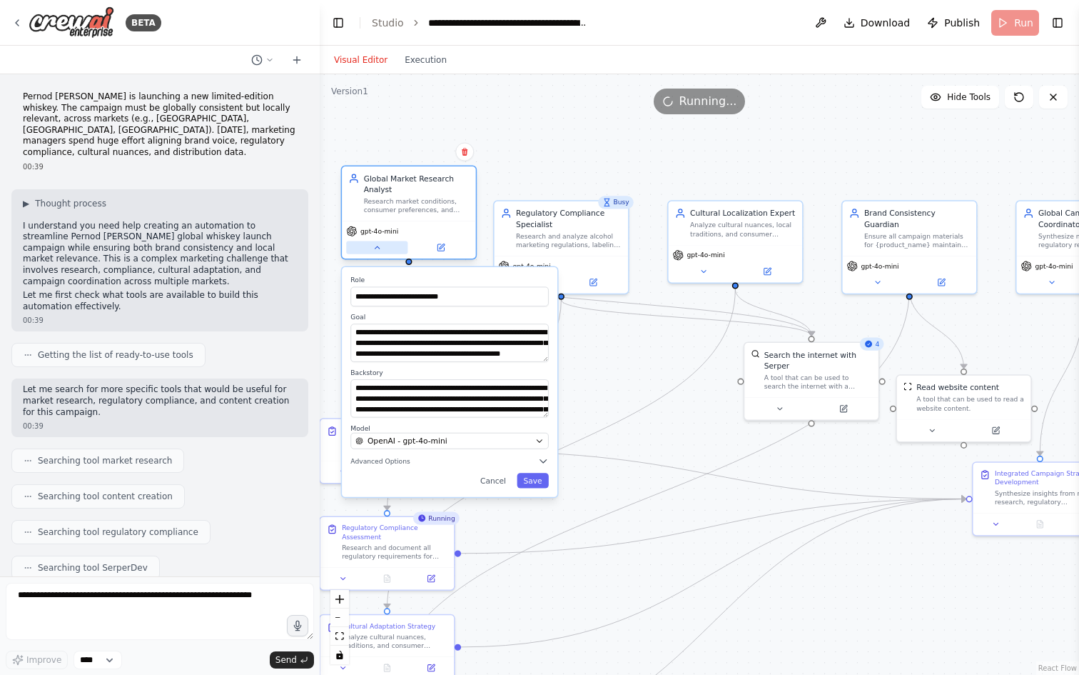
click at [378, 253] on button at bounding box center [376, 247] width 61 height 13
click at [381, 250] on icon at bounding box center [377, 247] width 9 height 9
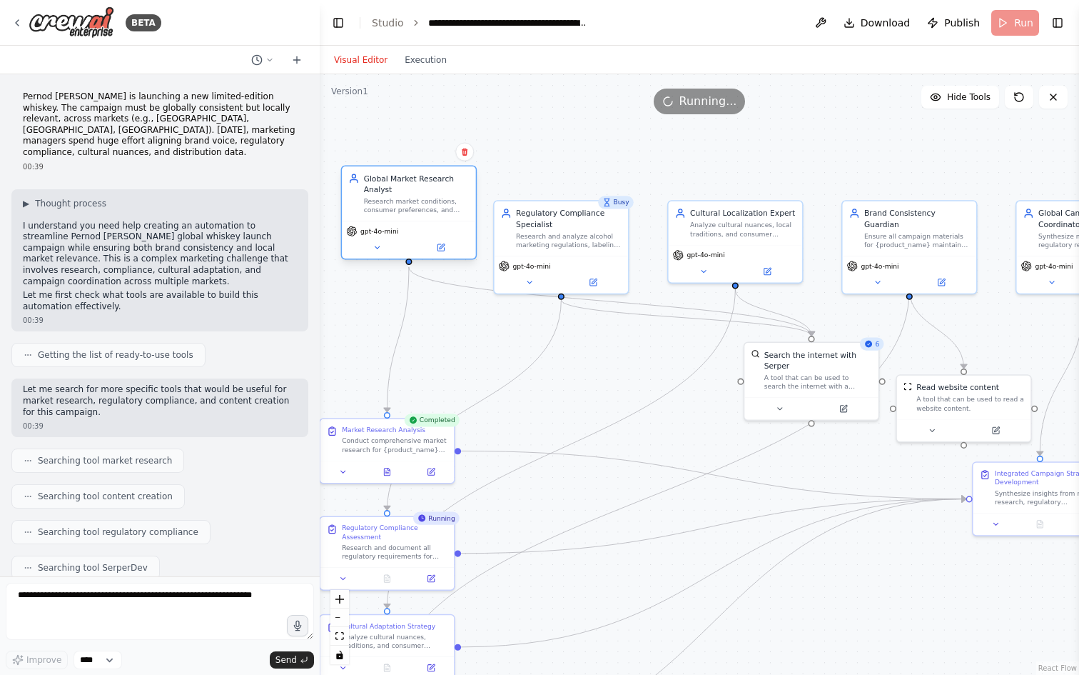
click at [402, 208] on div "Research market conditions, consumer preferences, and competitive landscape for…" at bounding box center [417, 205] width 106 height 17
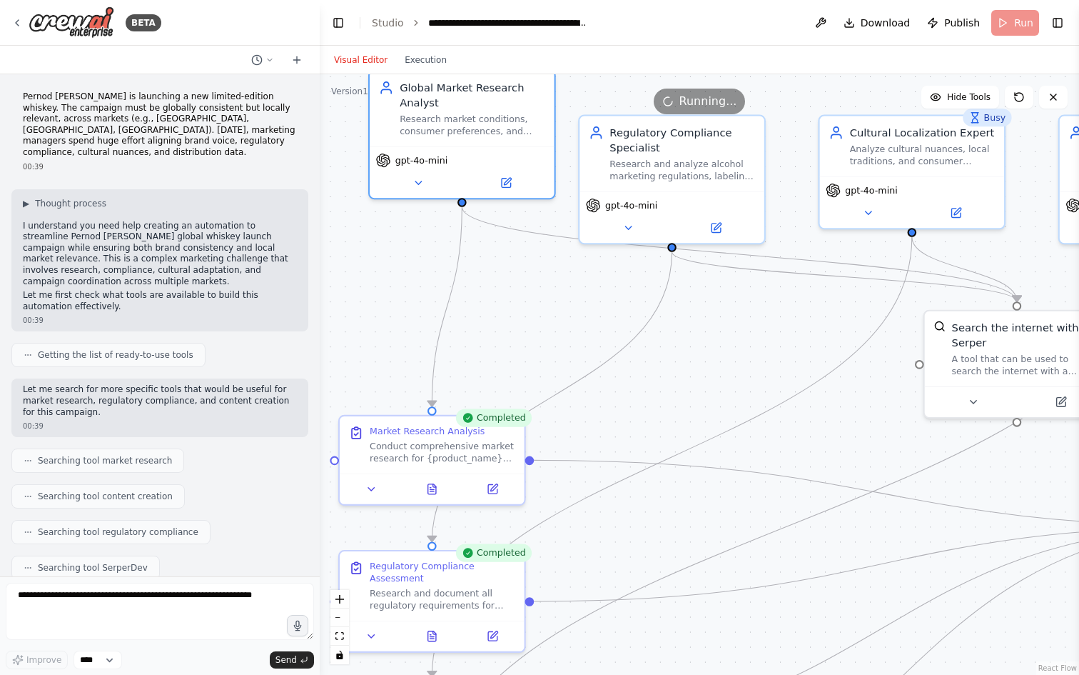
drag, startPoint x: 458, startPoint y: 493, endPoint x: 478, endPoint y: 391, distance: 104.0
click at [478, 391] on div ".deletable-edge-delete-btn { width: 20px; height: 20px; border: 0px solid #ffff…" at bounding box center [699, 374] width 759 height 600
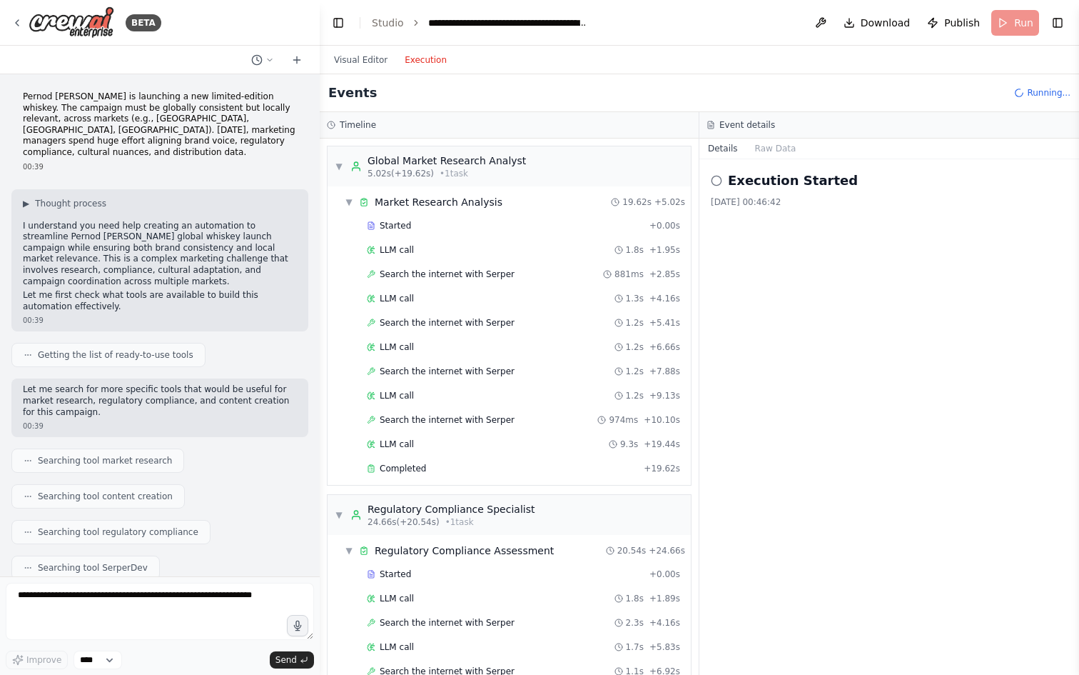
click at [425, 61] on button "Execution" at bounding box center [425, 59] width 59 height 17
click at [448, 250] on div "LLM call 1.8s + 1.95s" at bounding box center [523, 249] width 313 height 11
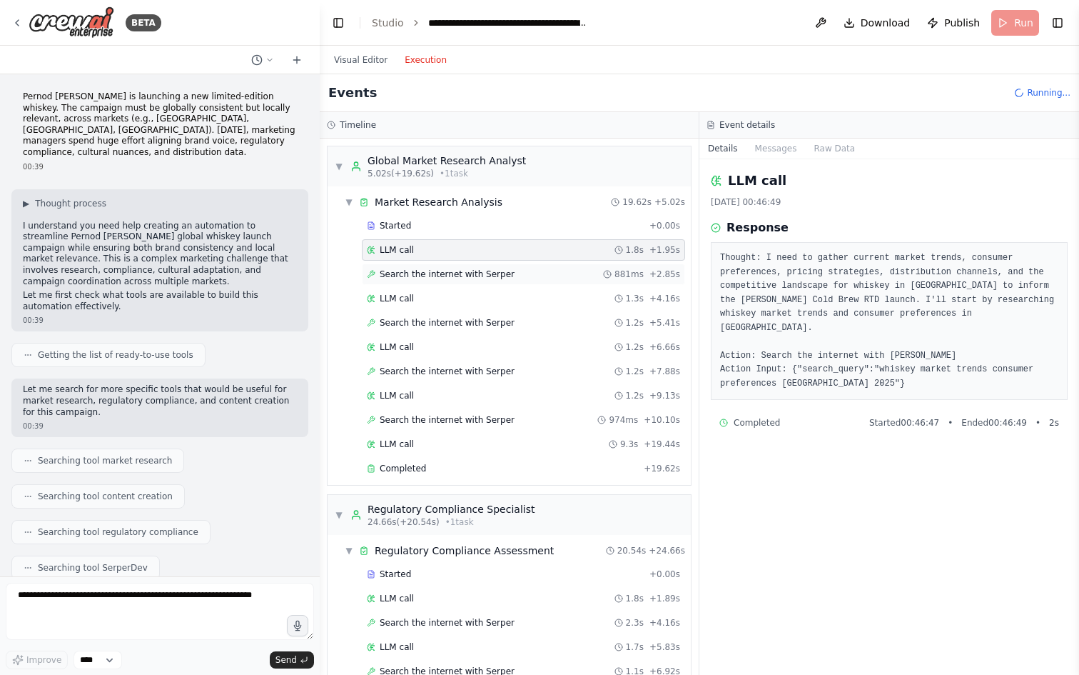
click at [559, 283] on div "Search the internet with [PERSON_NAME] 881ms + 2.85s" at bounding box center [523, 273] width 323 height 21
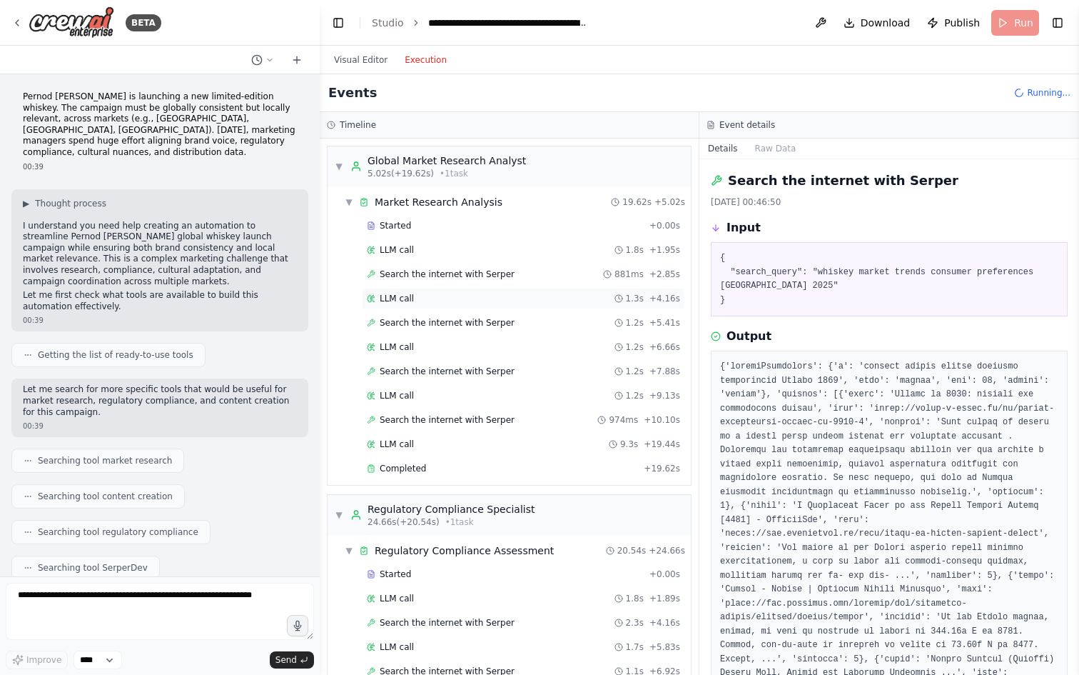
click at [544, 294] on div "LLM call 1.3s + 4.16s" at bounding box center [523, 298] width 313 height 11
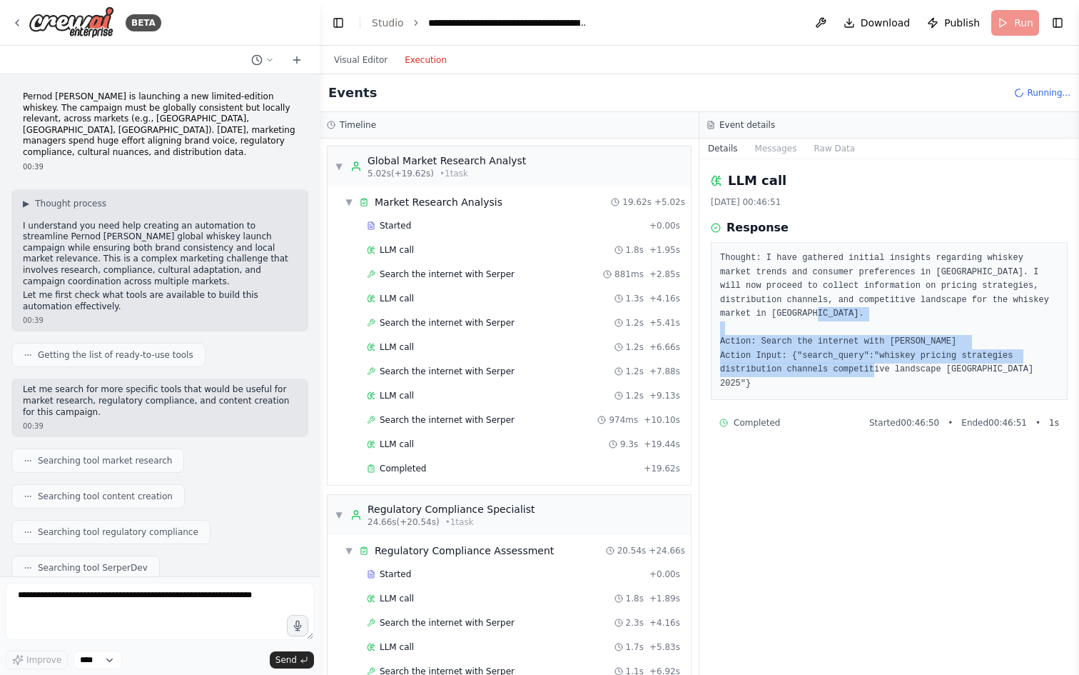
drag, startPoint x: 774, startPoint y: 335, endPoint x: 779, endPoint y: 380, distance: 44.5
click at [779, 380] on div "Thought: I have gathered initial insights regarding whiskey market trends and c…" at bounding box center [889, 321] width 357 height 158
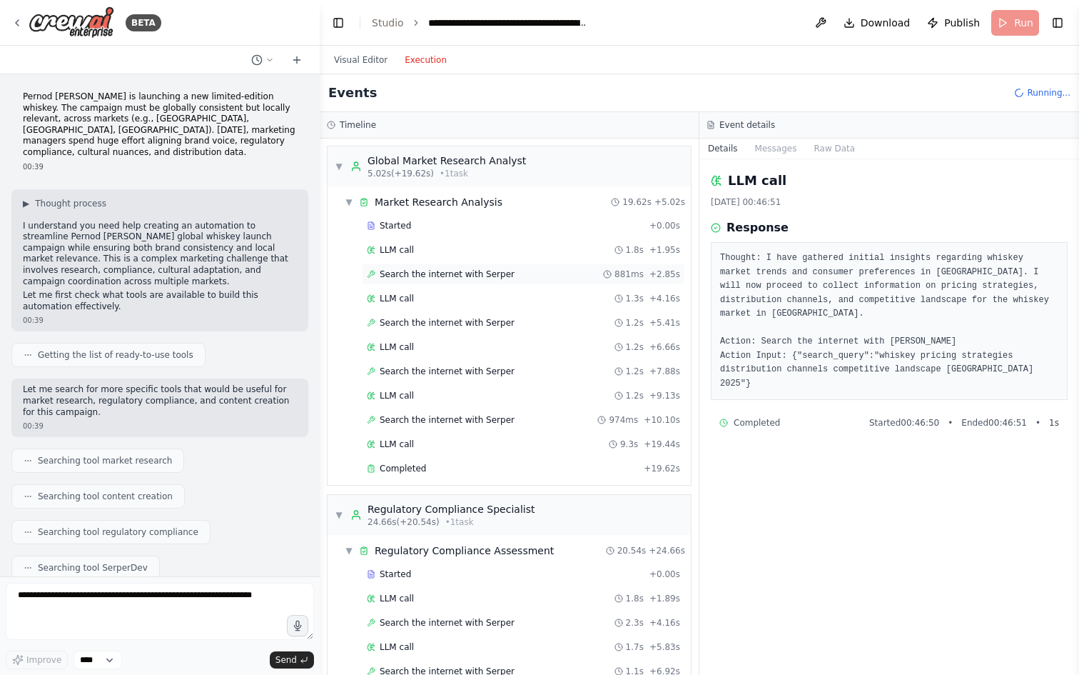
click at [501, 276] on span "Search the internet with Serper" at bounding box center [447, 273] width 135 height 11
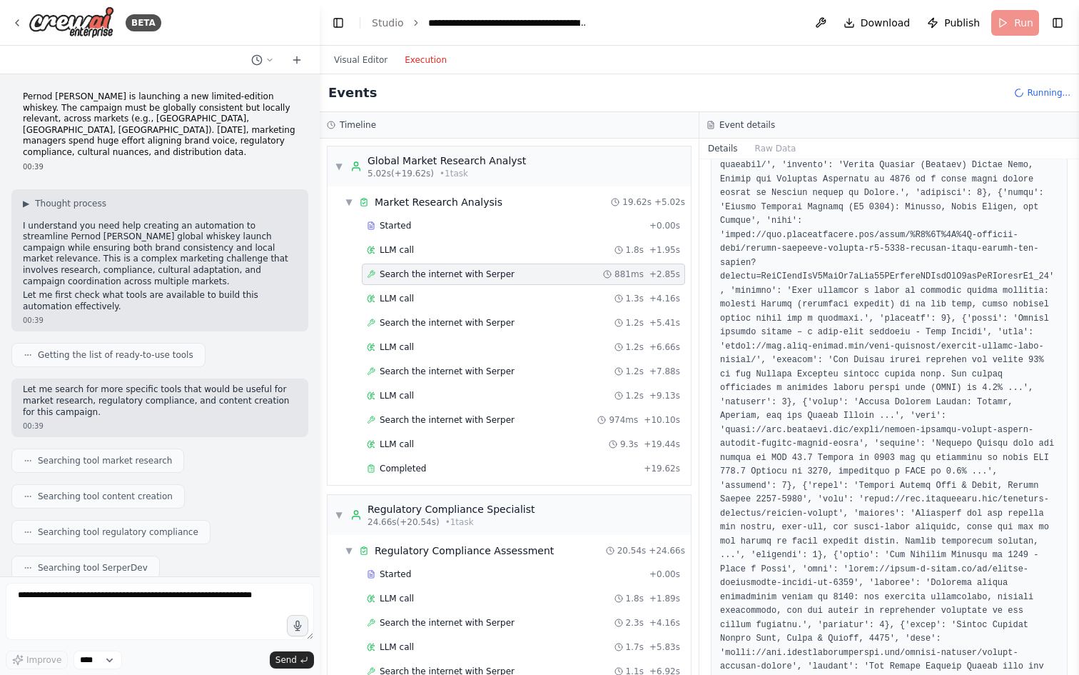
scroll to position [640, 0]
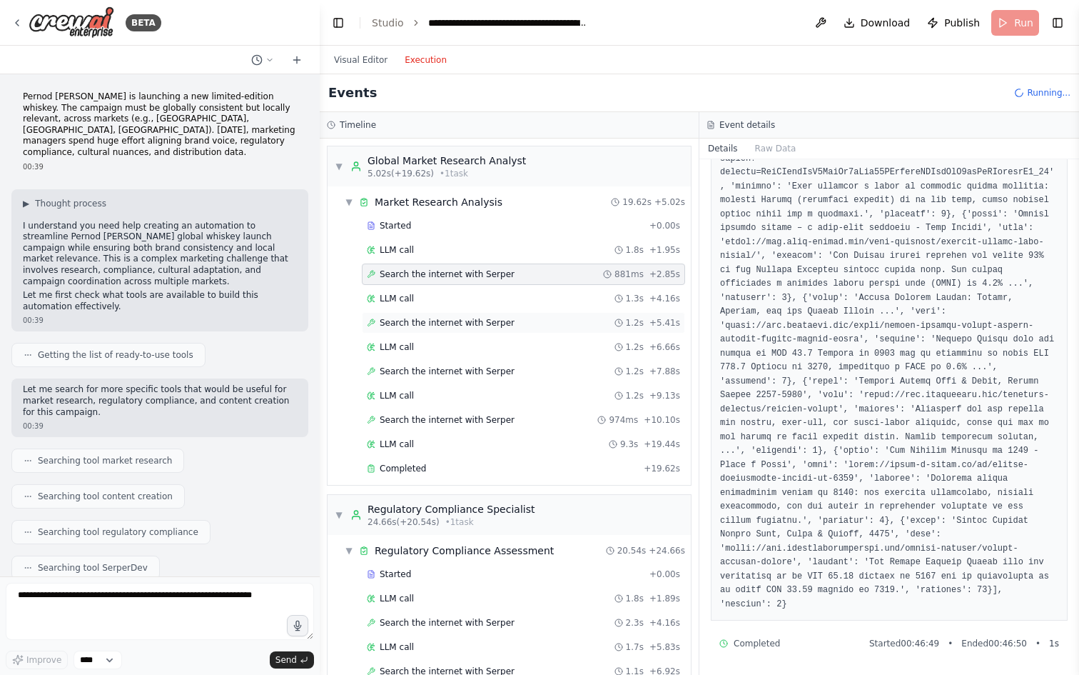
click at [451, 322] on span "Search the internet with Serper" at bounding box center [447, 322] width 135 height 11
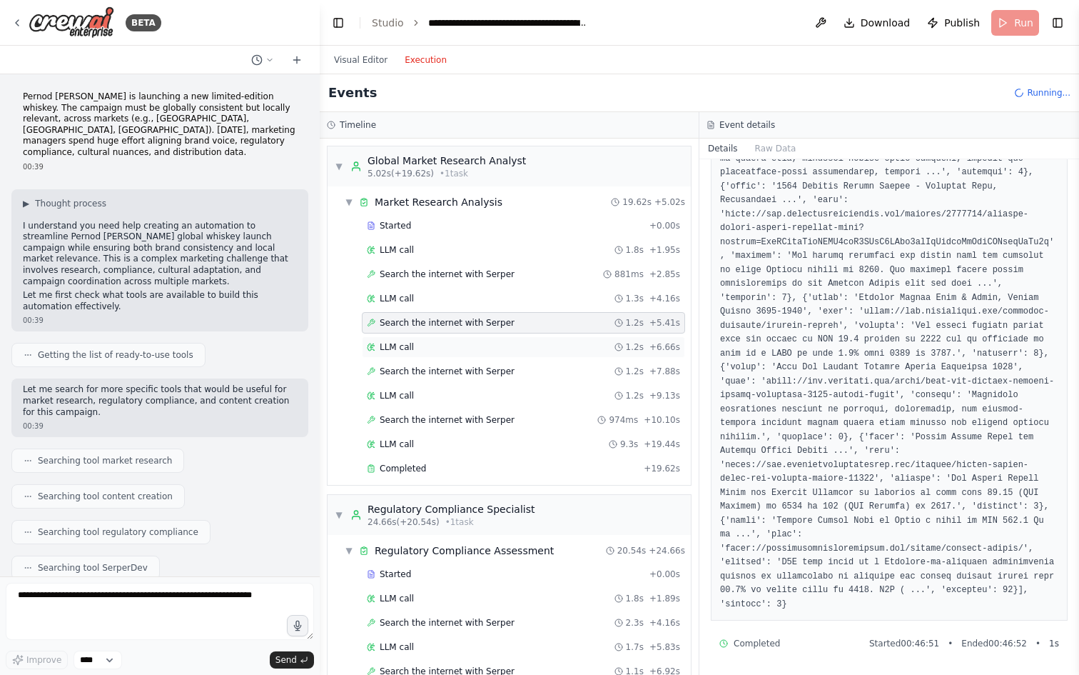
click at [456, 348] on div "LLM call 1.2s + 6.66s" at bounding box center [523, 346] width 313 height 11
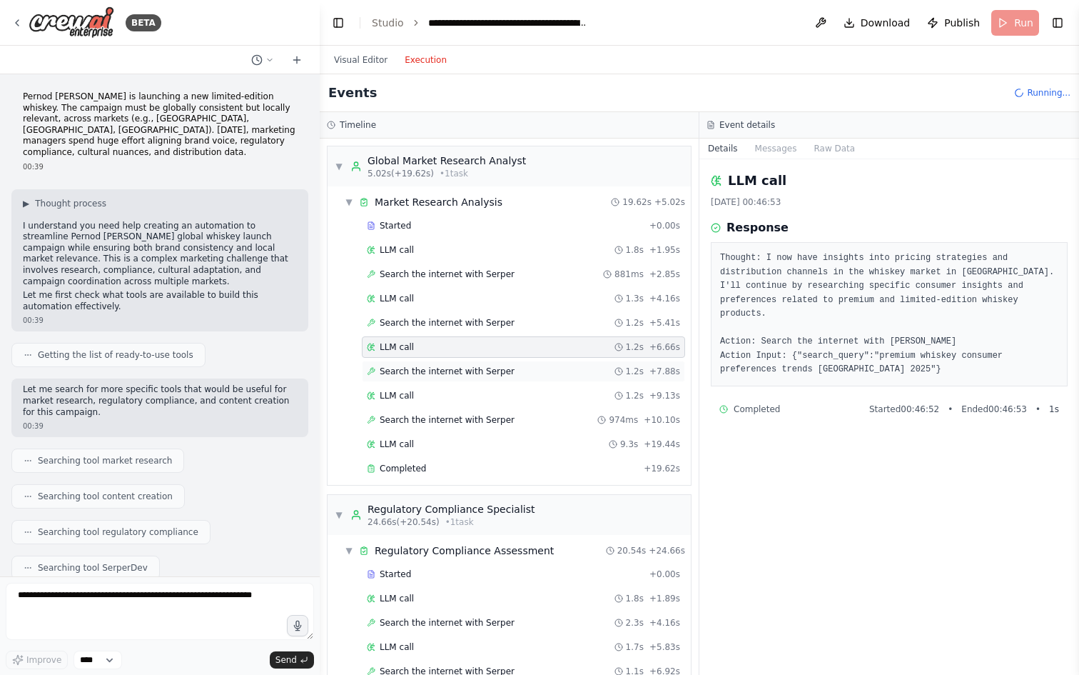
click at [460, 374] on span "Search the internet with Serper" at bounding box center [447, 370] width 135 height 11
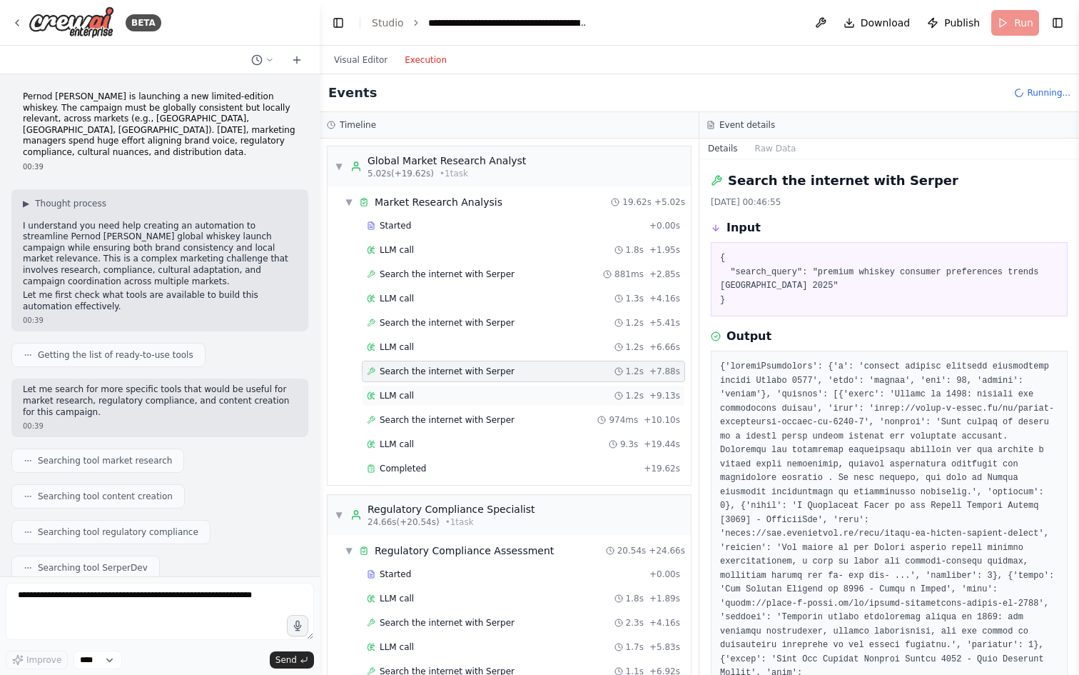
click at [479, 403] on div "LLM call 1.2s + 9.13s" at bounding box center [523, 395] width 323 height 21
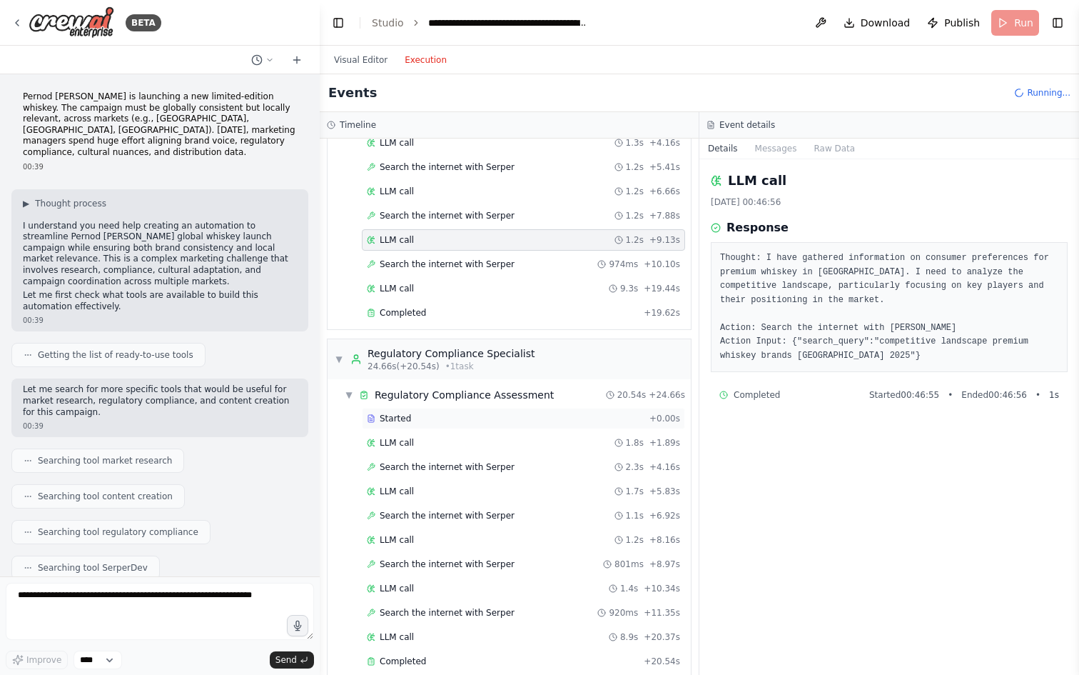
scroll to position [158, 0]
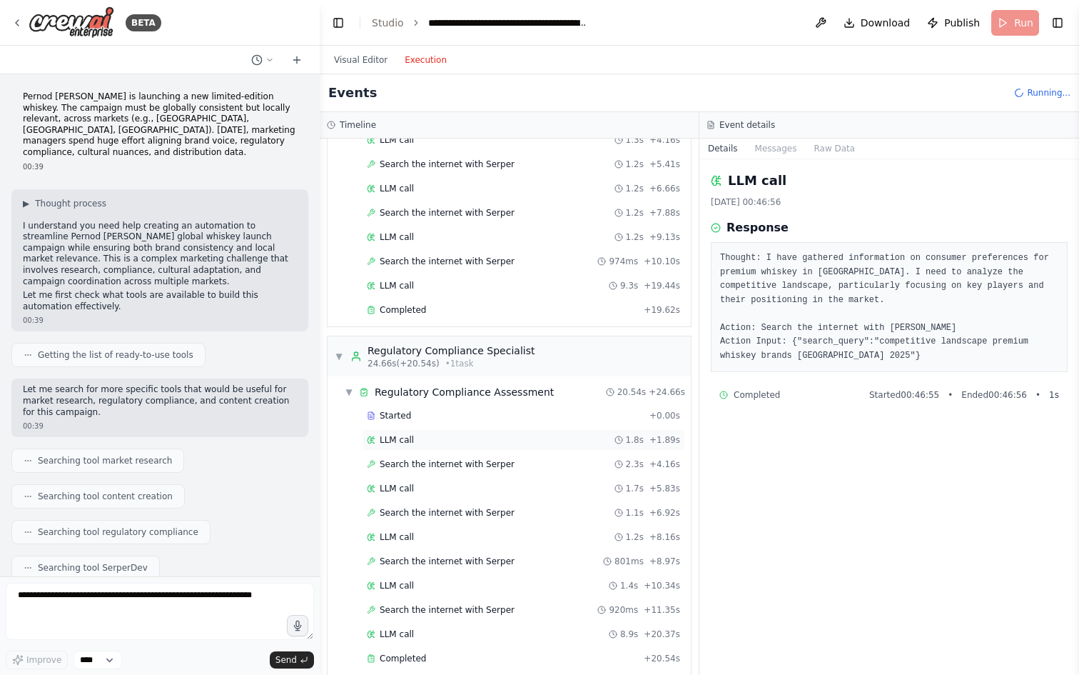
click at [461, 443] on div "LLM call 1.8s + 1.89s" at bounding box center [523, 439] width 313 height 11
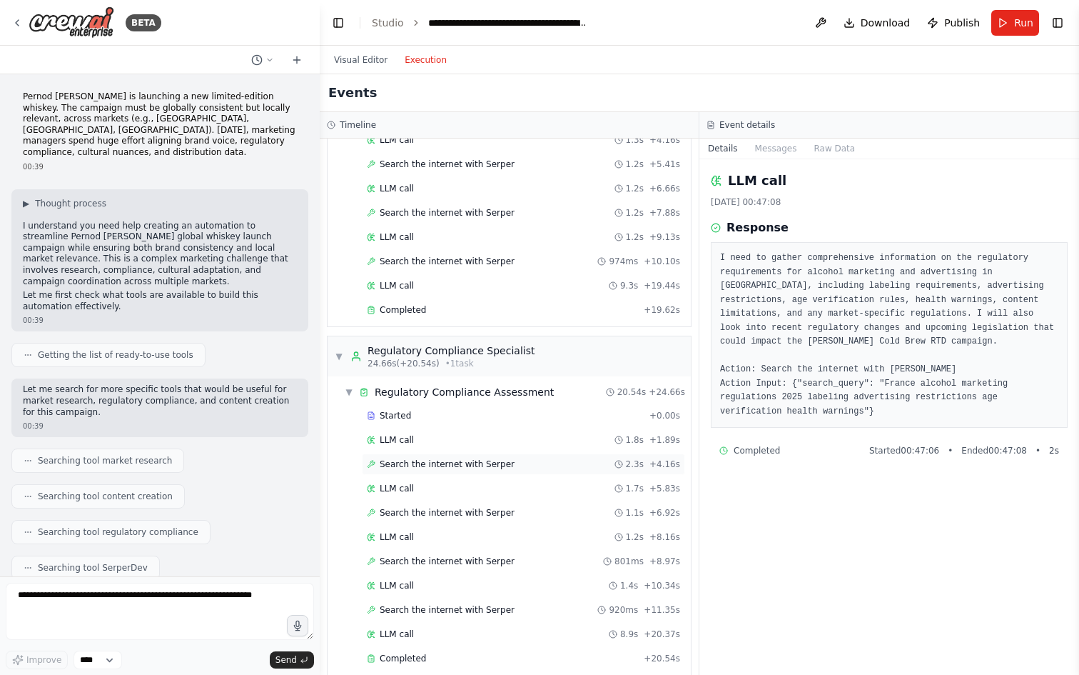
click at [465, 460] on span "Search the internet with Serper" at bounding box center [447, 463] width 135 height 11
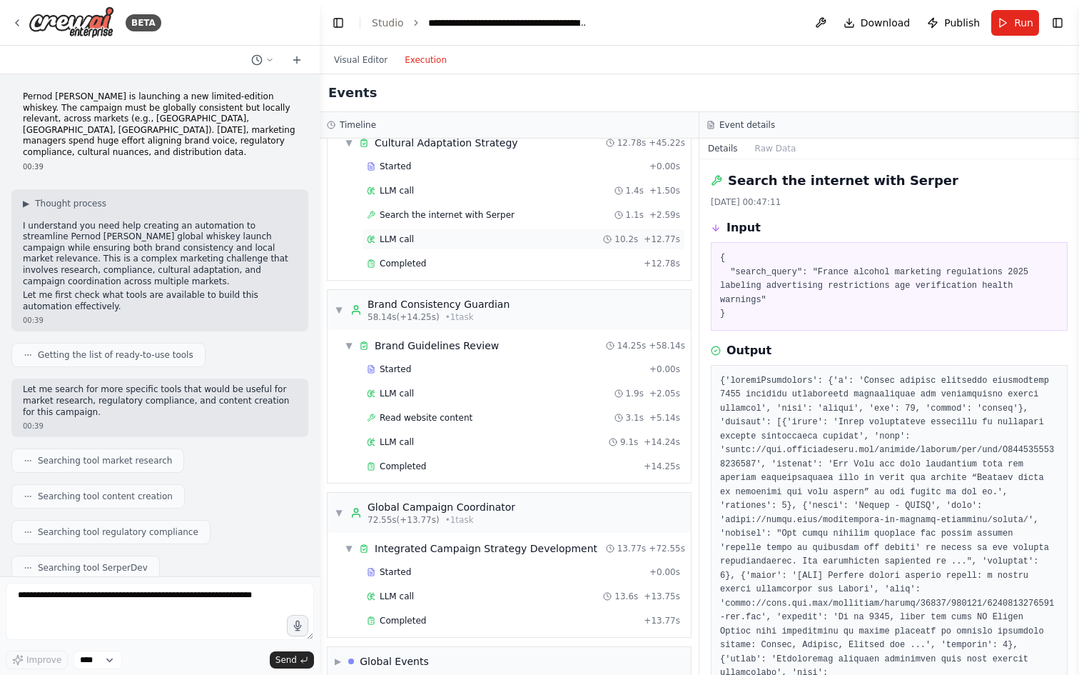
scroll to position [773, 0]
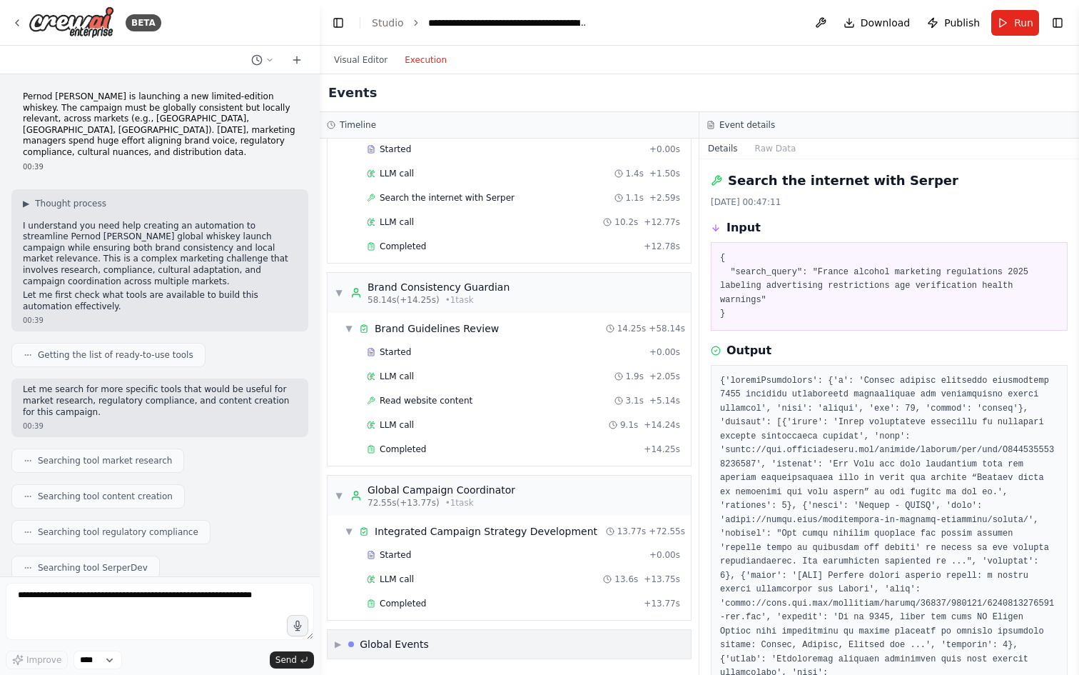
click at [336, 645] on span "▶" at bounding box center [338, 643] width 6 height 11
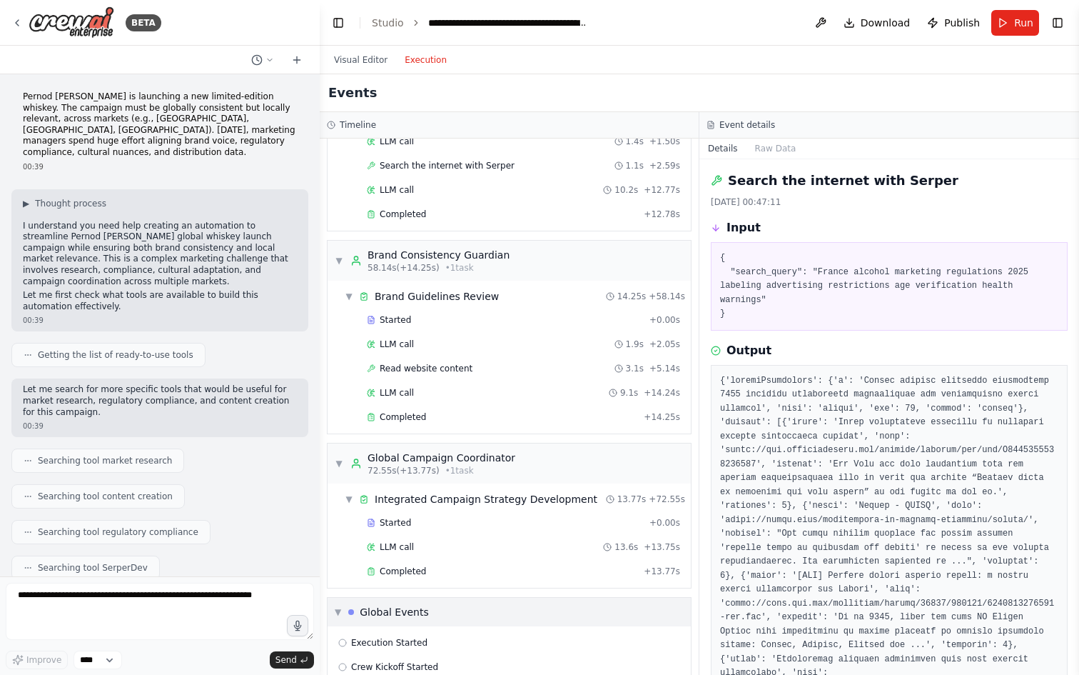
scroll to position [879, 0]
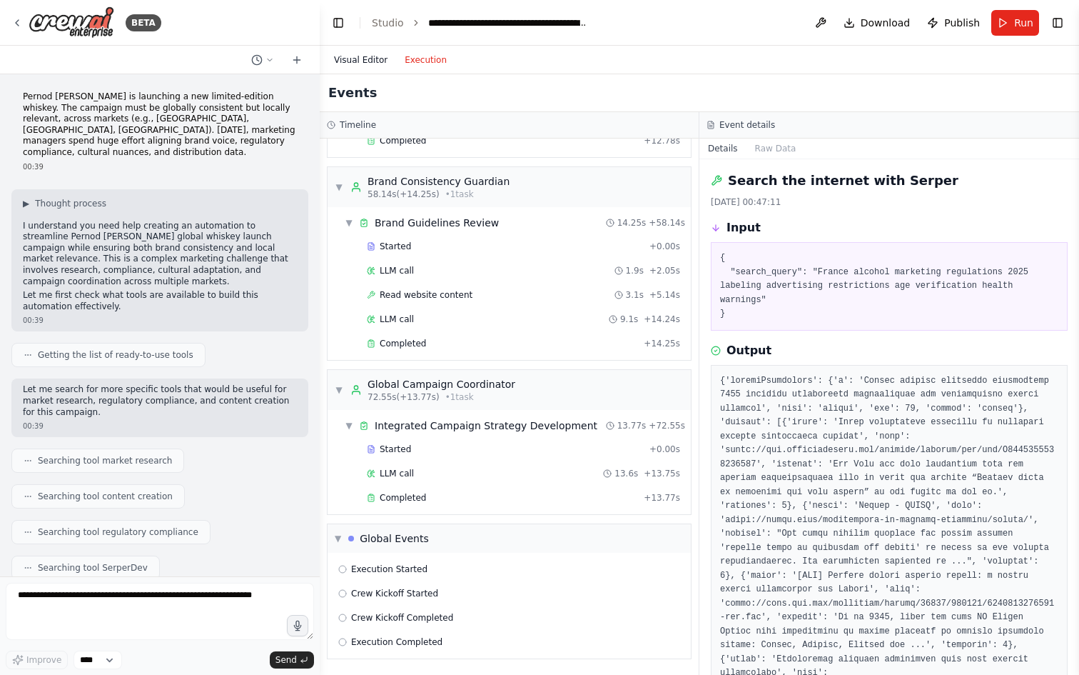
click at [354, 61] on button "Visual Editor" at bounding box center [360, 59] width 71 height 17
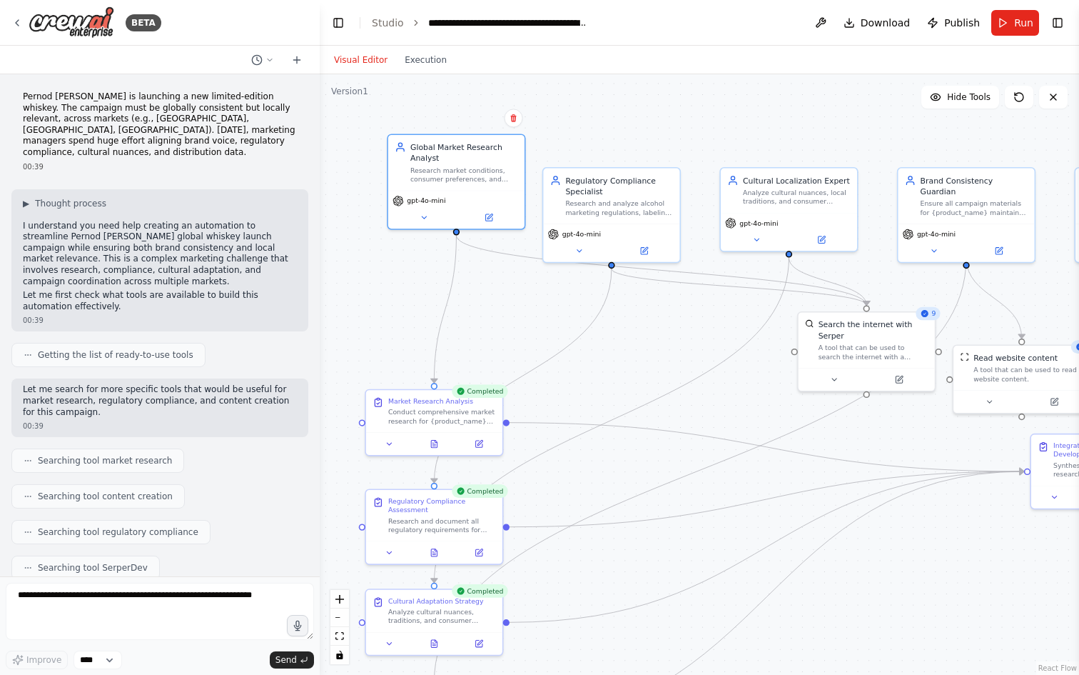
drag, startPoint x: 620, startPoint y: 377, endPoint x: 632, endPoint y: 345, distance: 33.9
click at [630, 347] on div ".deletable-edge-delete-btn { width: 20px; height: 20px; border: 0px solid #ffff…" at bounding box center [699, 374] width 759 height 600
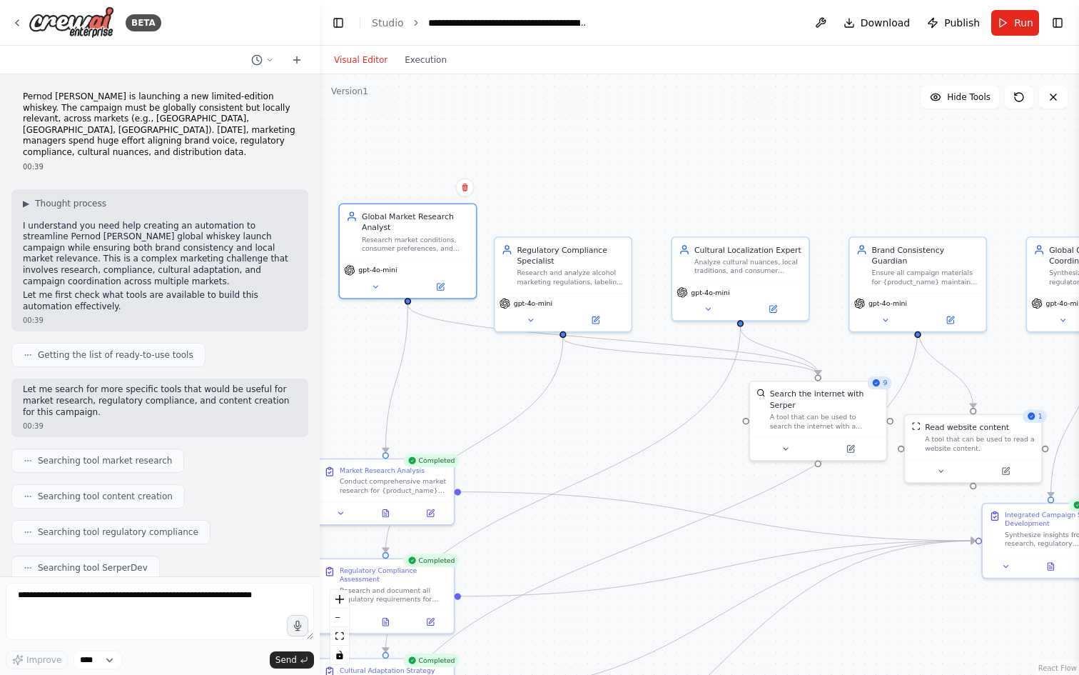
drag, startPoint x: 631, startPoint y: 428, endPoint x: 555, endPoint y: 507, distance: 109.0
click at [555, 507] on div ".deletable-edge-delete-btn { width: 20px; height: 20px; border: 0px solid #ffff…" at bounding box center [699, 374] width 759 height 600
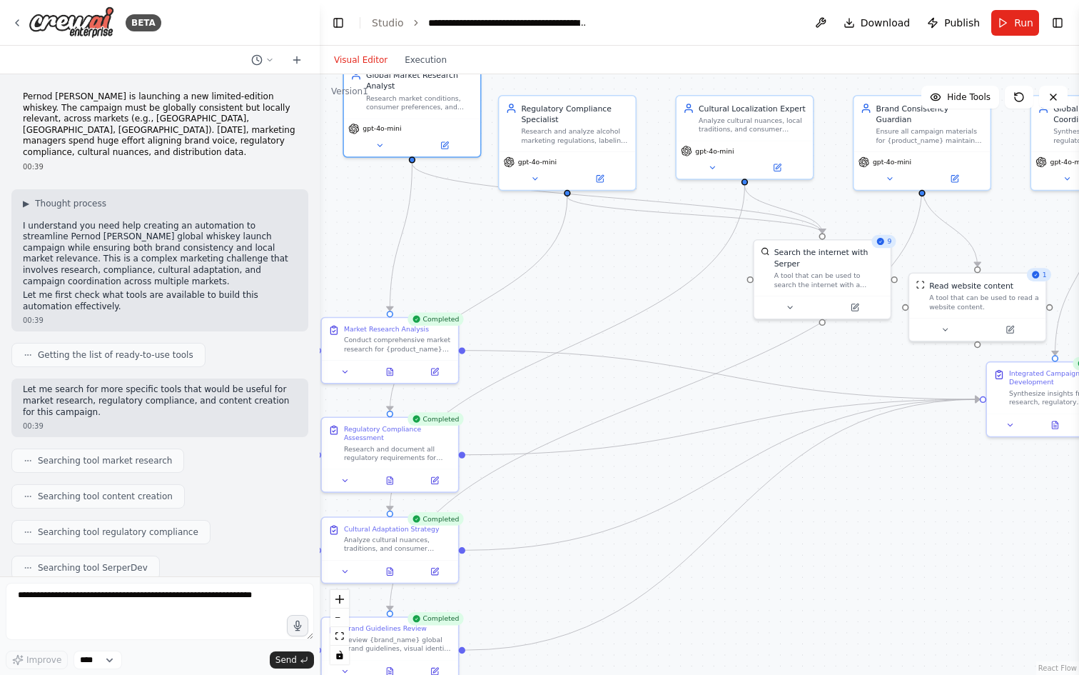
drag, startPoint x: 622, startPoint y: 436, endPoint x: 602, endPoint y: 304, distance: 133.4
click at [602, 304] on div ".deletable-edge-delete-btn { width: 20px; height: 20px; border: 0px solid #ffff…" at bounding box center [699, 374] width 759 height 600
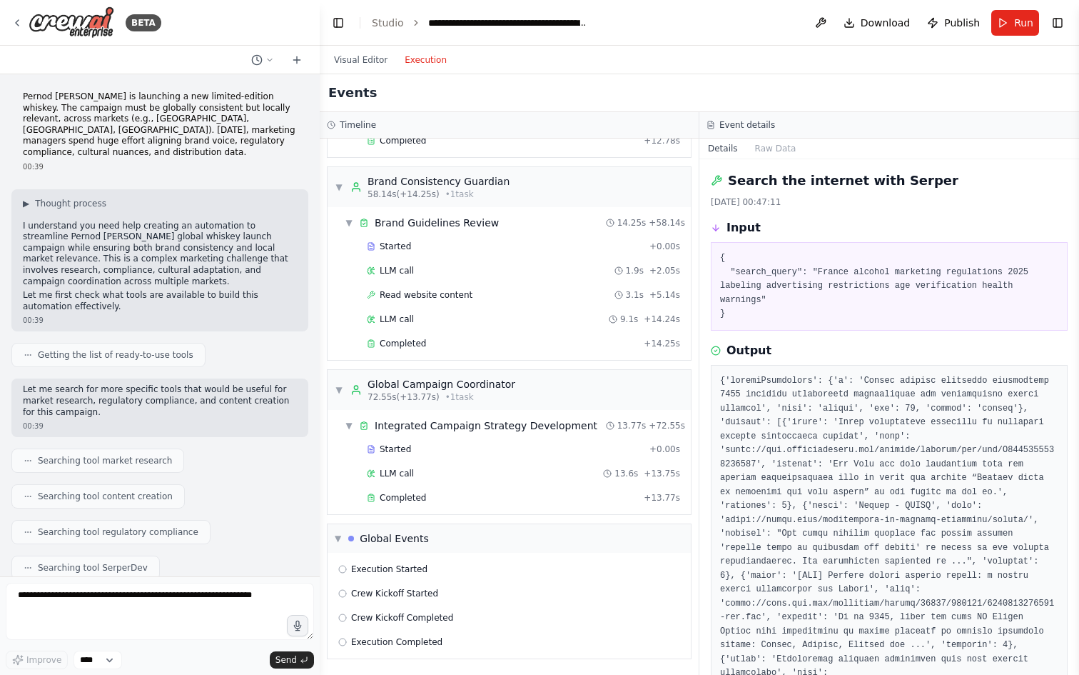
click at [404, 64] on button "Execution" at bounding box center [425, 59] width 59 height 17
click at [414, 496] on span "Completed" at bounding box center [403, 497] width 46 height 11
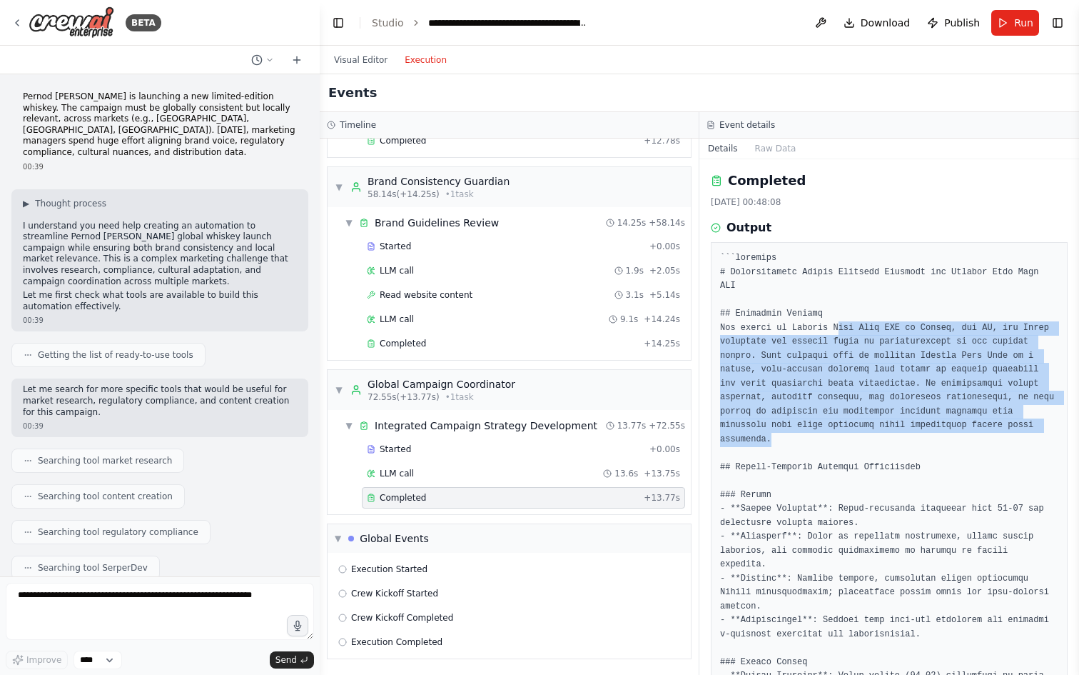
drag, startPoint x: 837, startPoint y: 330, endPoint x: 852, endPoint y: 437, distance: 108.0
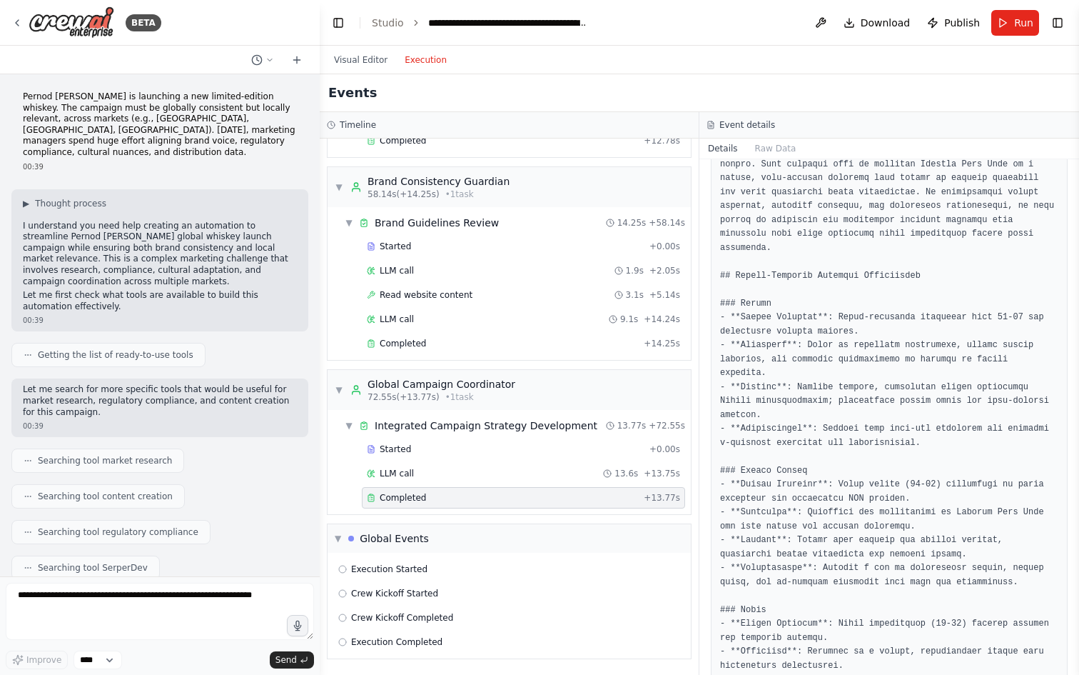
scroll to position [193, 0]
drag, startPoint x: 824, startPoint y: 347, endPoint x: 936, endPoint y: 362, distance: 113.1
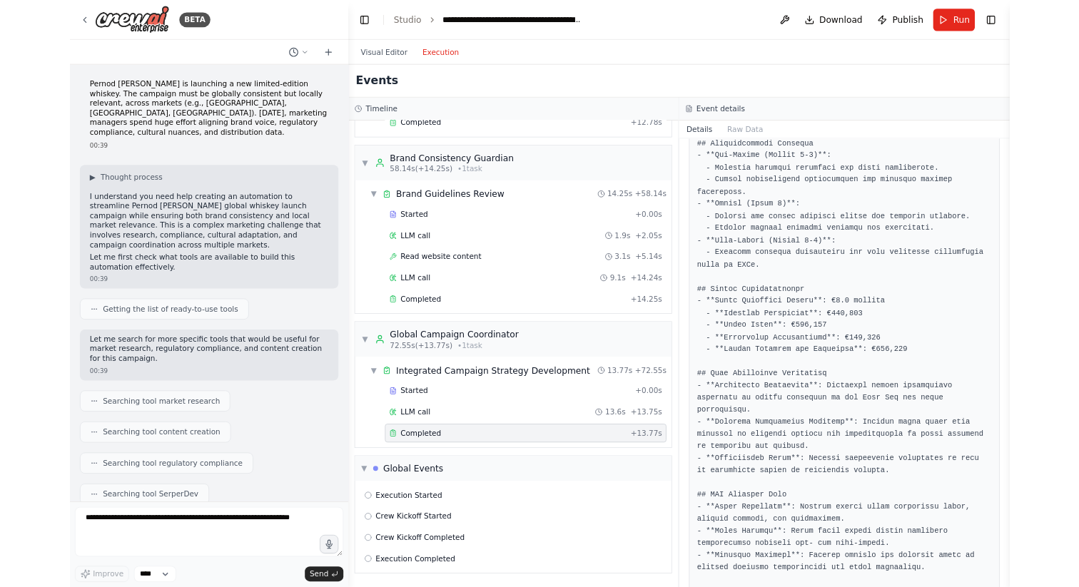
scroll to position [1251, 0]
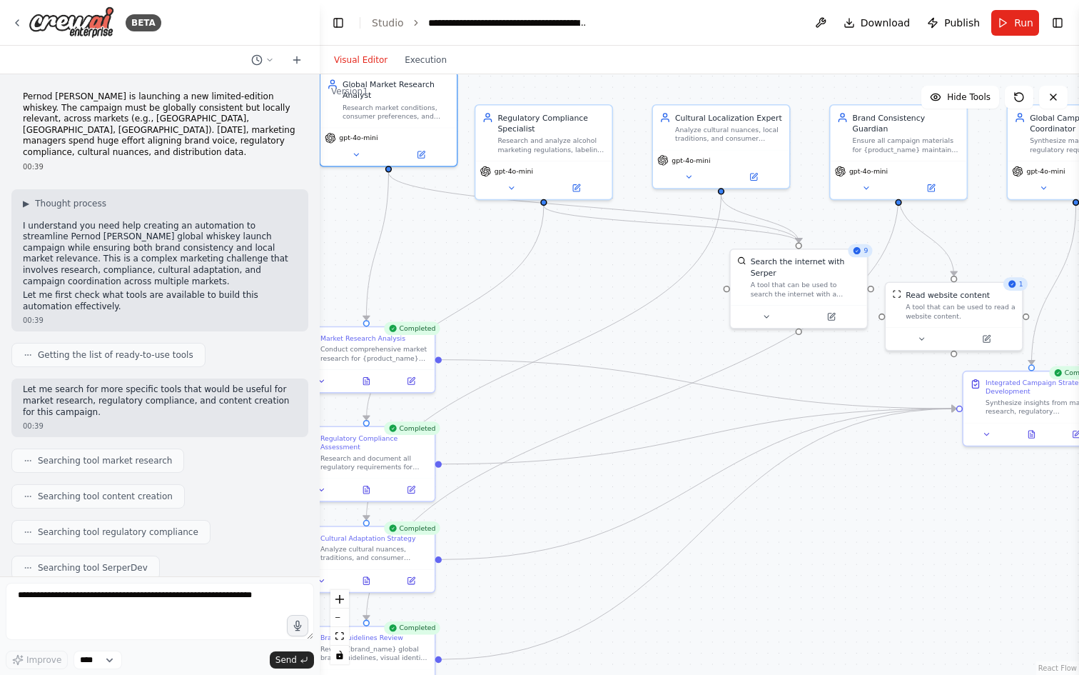
click at [372, 67] on button "Visual Editor" at bounding box center [360, 59] width 71 height 17
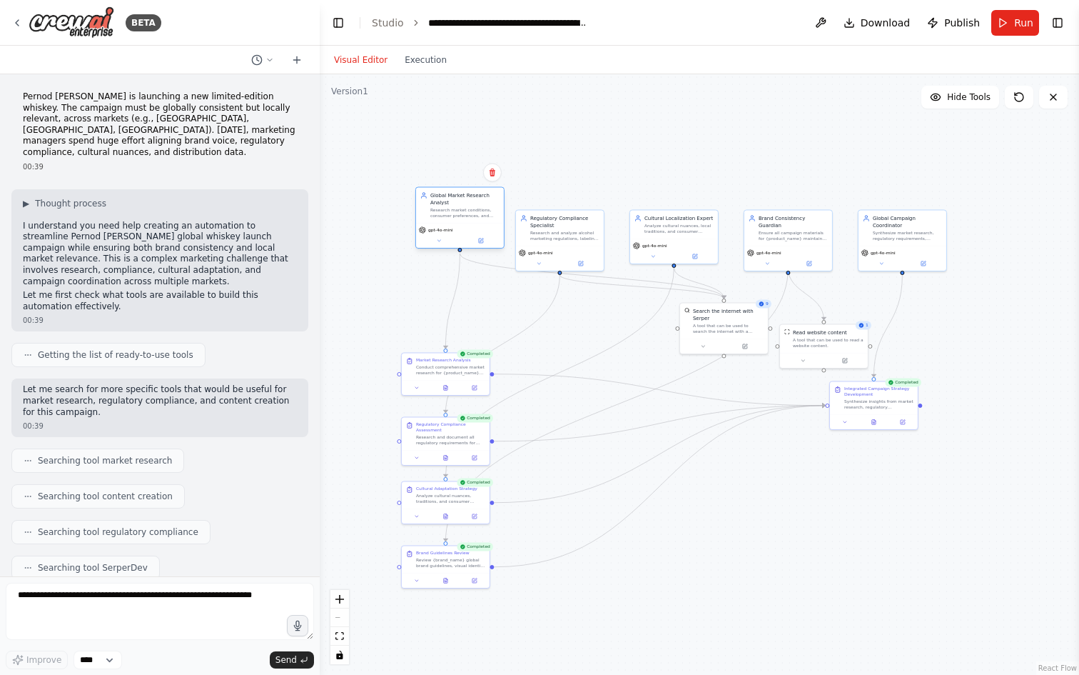
click at [461, 209] on div "Research market conditions, consumer preferences, and competitive landscape for…" at bounding box center [464, 212] width 69 height 11
drag, startPoint x: 554, startPoint y: 224, endPoint x: 559, endPoint y: 206, distance: 19.2
click at [562, 206] on div "Regulatory Compliance Specialist" at bounding box center [571, 198] width 69 height 14
drag, startPoint x: 652, startPoint y: 226, endPoint x: 652, endPoint y: 206, distance: 20.7
click at [652, 204] on div "Analyze cultural nuances, local traditions, and consumer behaviors in {target_m…" at bounding box center [679, 205] width 69 height 11
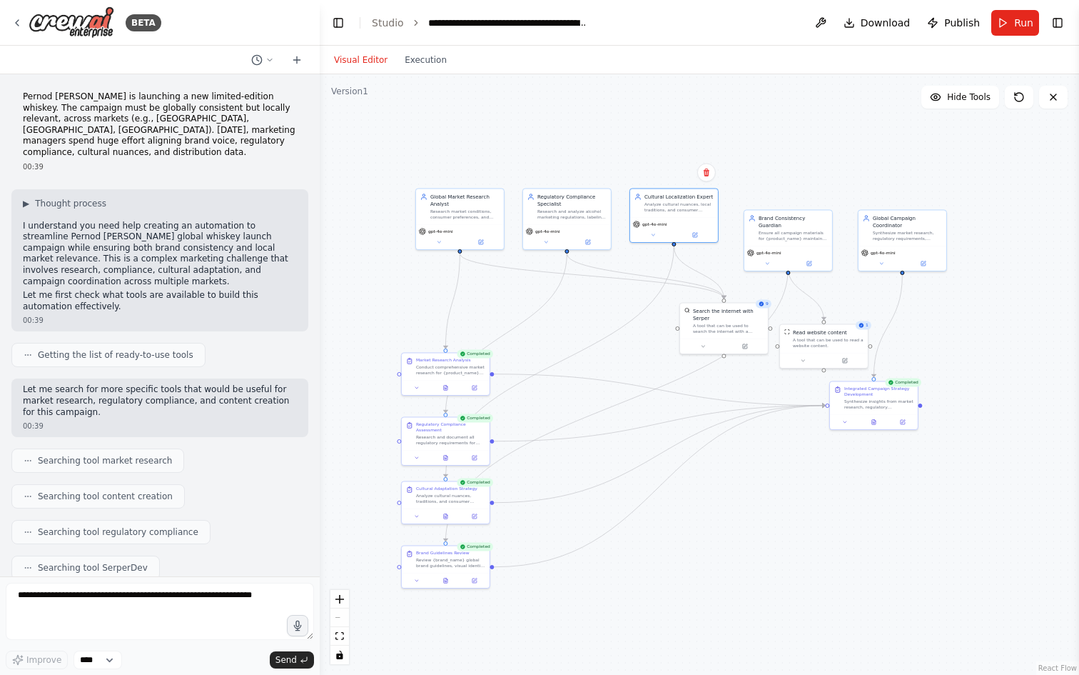
click at [432, 70] on div "Visual Editor Execution" at bounding box center [390, 60] width 130 height 29
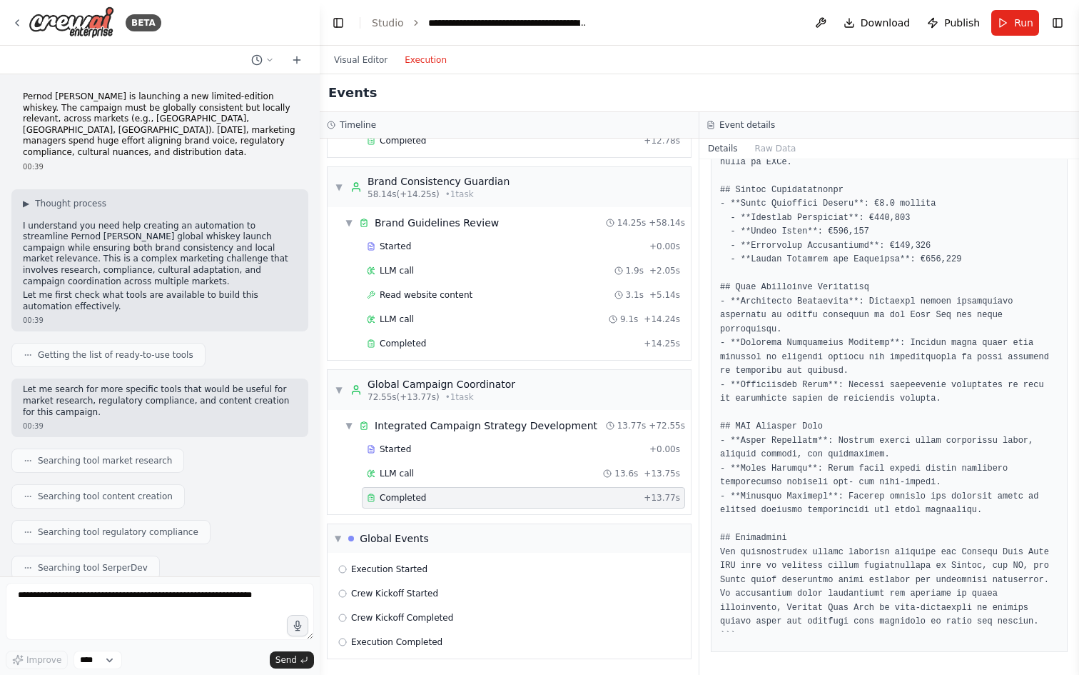
click at [428, 63] on button "Execution" at bounding box center [425, 59] width 59 height 17
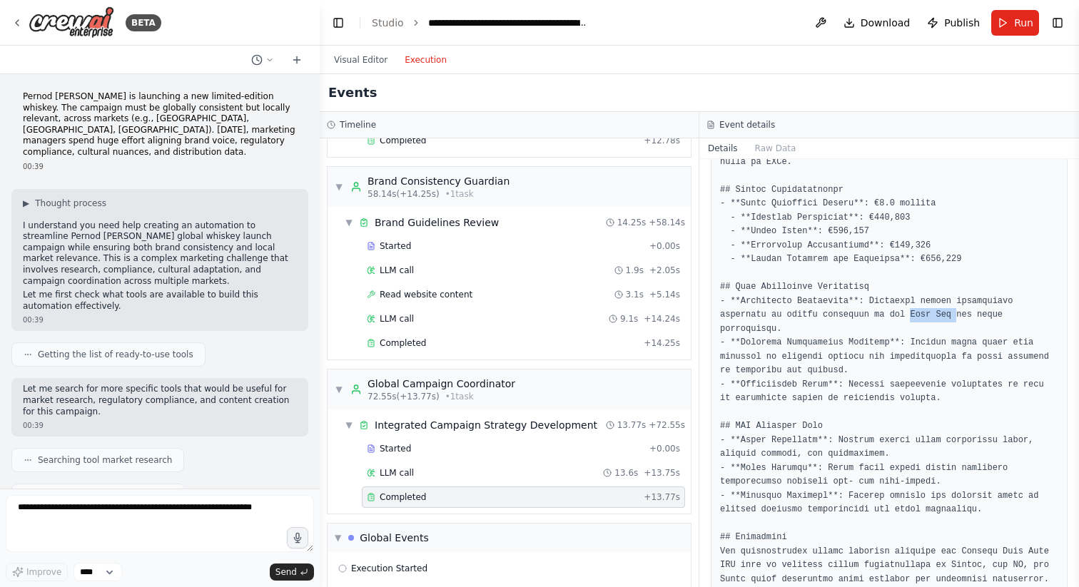
drag, startPoint x: 958, startPoint y: 317, endPoint x: 911, endPoint y: 317, distance: 47.1
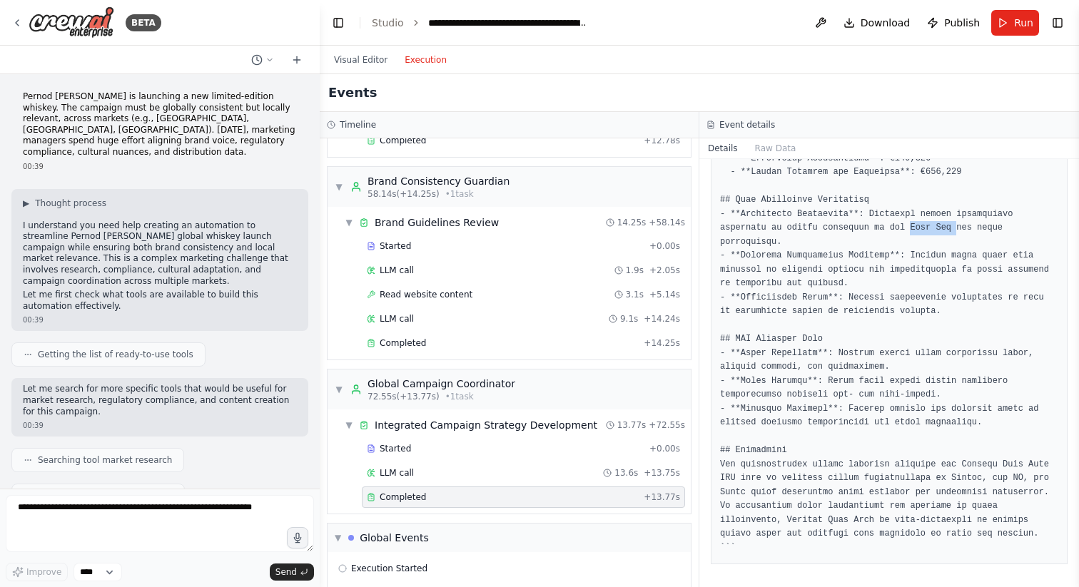
scroll to position [1119, 0]
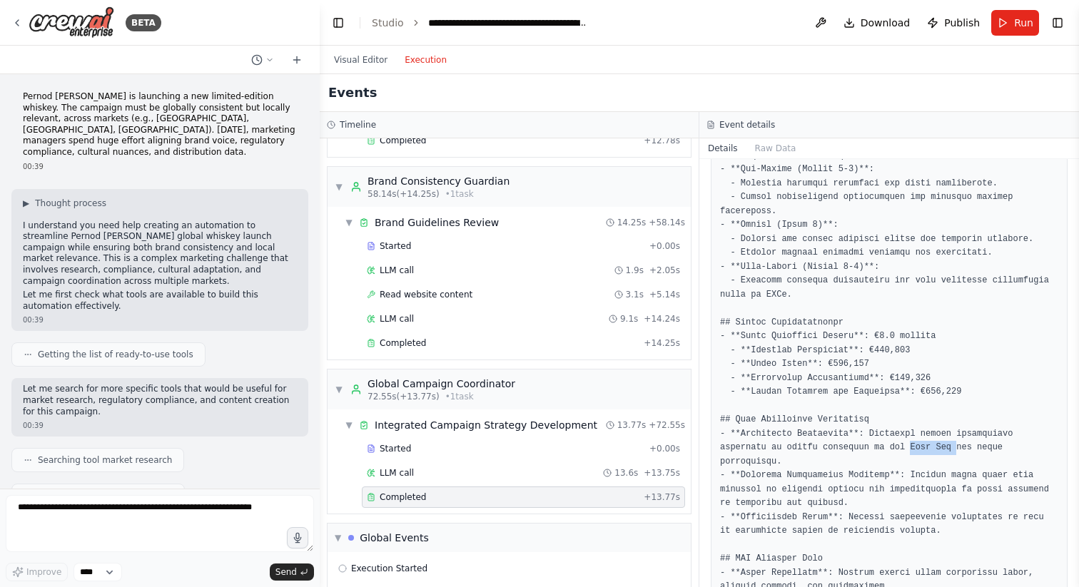
copy pre "Évin Law"
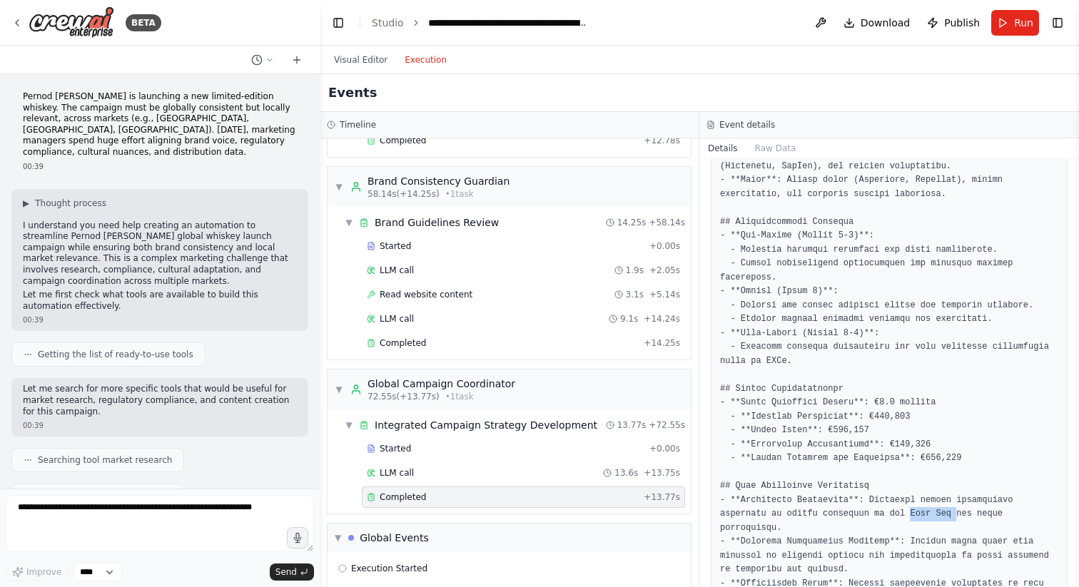
scroll to position [1338, 0]
